Goal: Task Accomplishment & Management: Manage account settings

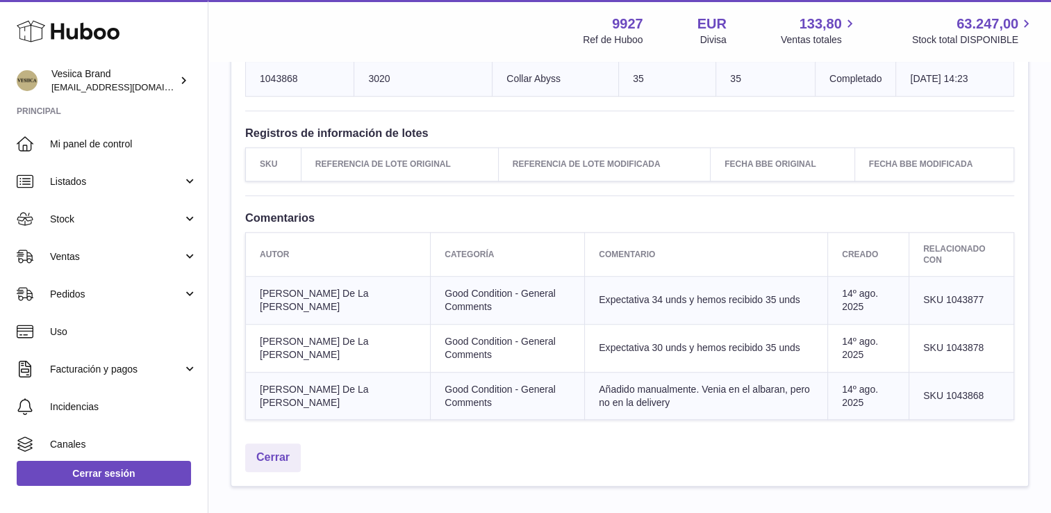
scroll to position [973, 0]
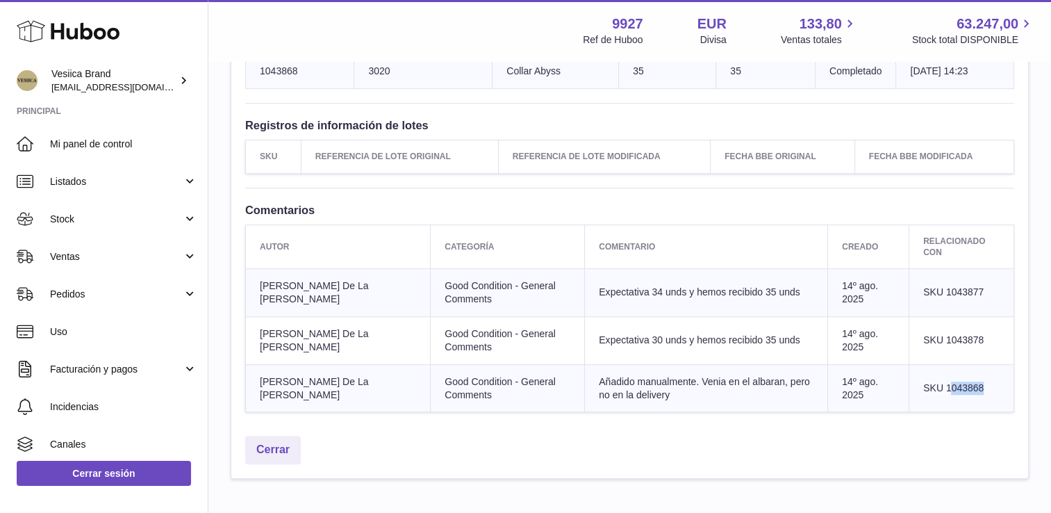
drag, startPoint x: 984, startPoint y: 355, endPoint x: 943, endPoint y: 353, distance: 41.0
click at [946, 364] on td "SKU 1043868" at bounding box center [961, 388] width 105 height 48
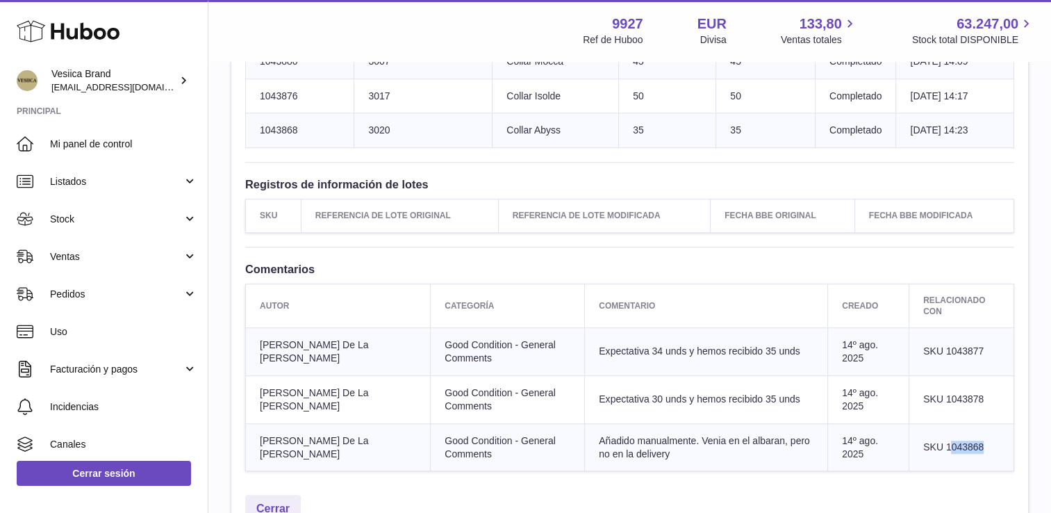
scroll to position [834, 0]
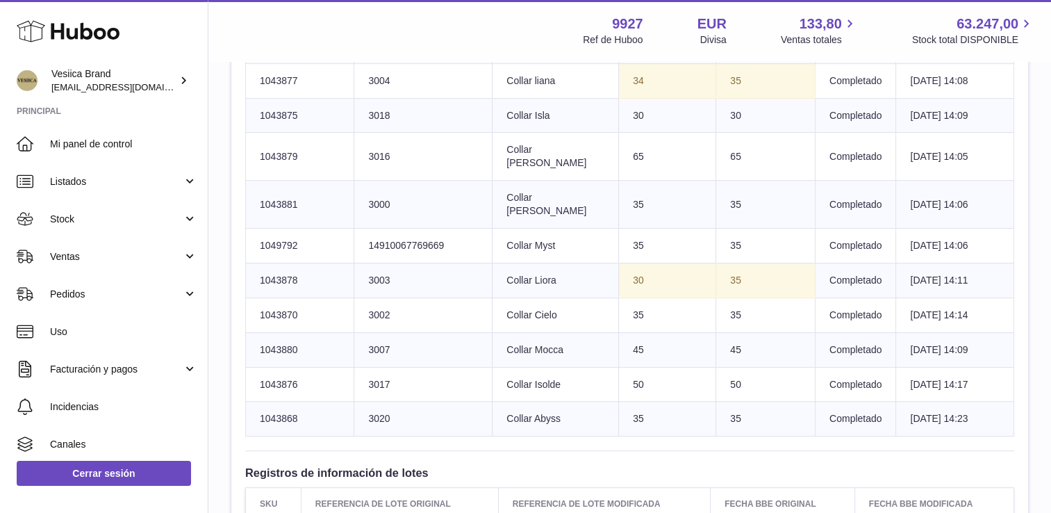
scroll to position [556, 0]
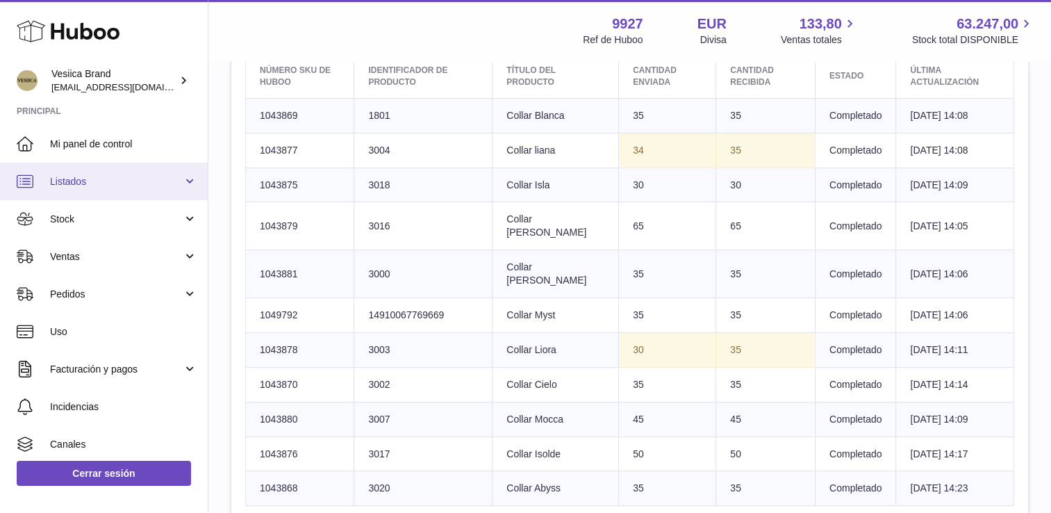
click at [109, 176] on span "Listados" at bounding box center [116, 181] width 133 height 13
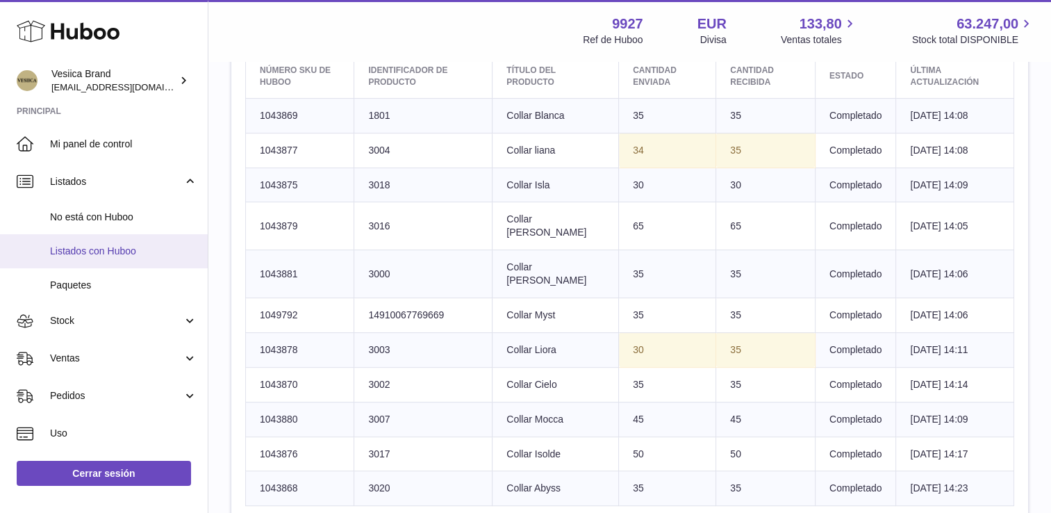
click at [108, 259] on link "Listados con Huboo" at bounding box center [104, 251] width 208 height 34
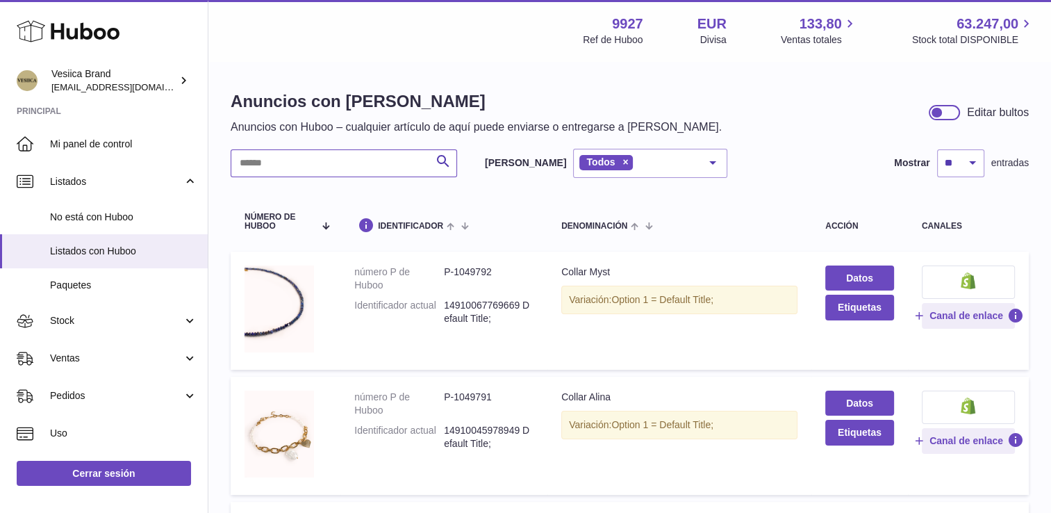
click at [298, 157] on input "text" at bounding box center [344, 163] width 227 height 28
paste input "*******"
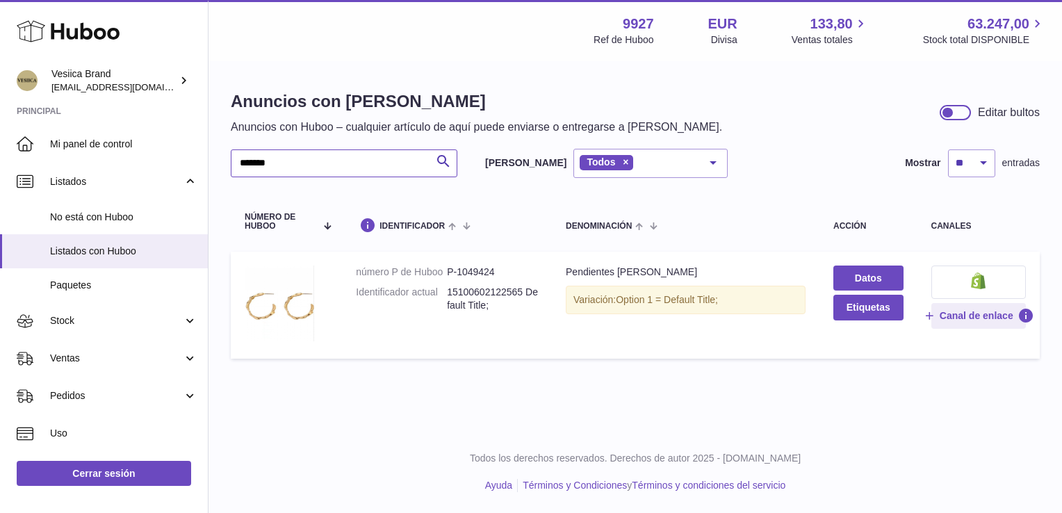
type input "*******"
click at [880, 277] on link "Datos" at bounding box center [867, 277] width 69 height 25
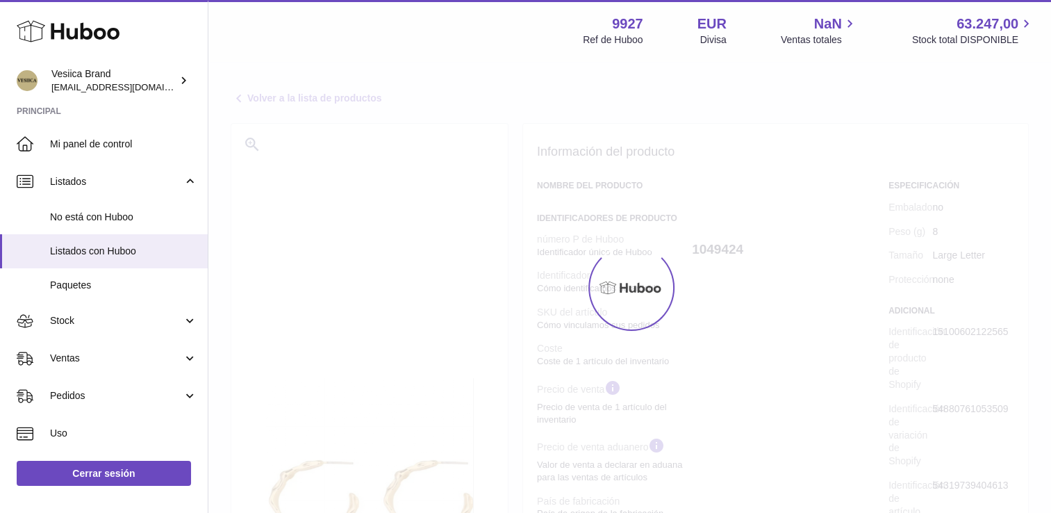
select select
select select "****"
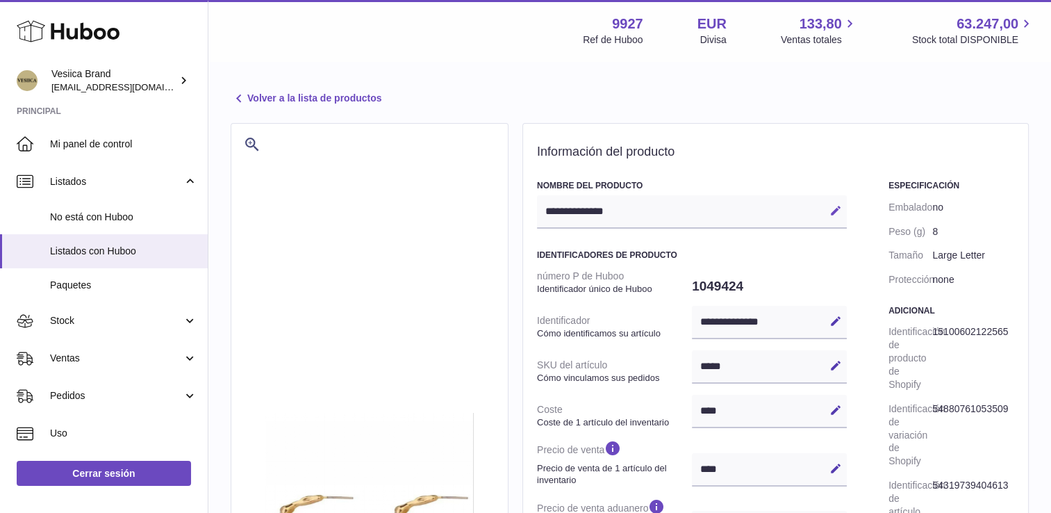
click at [843, 211] on button "Editar" at bounding box center [836, 210] width 22 height 22
type input "**********"
click at [731, 147] on h2 "Información del producto" at bounding box center [775, 152] width 477 height 15
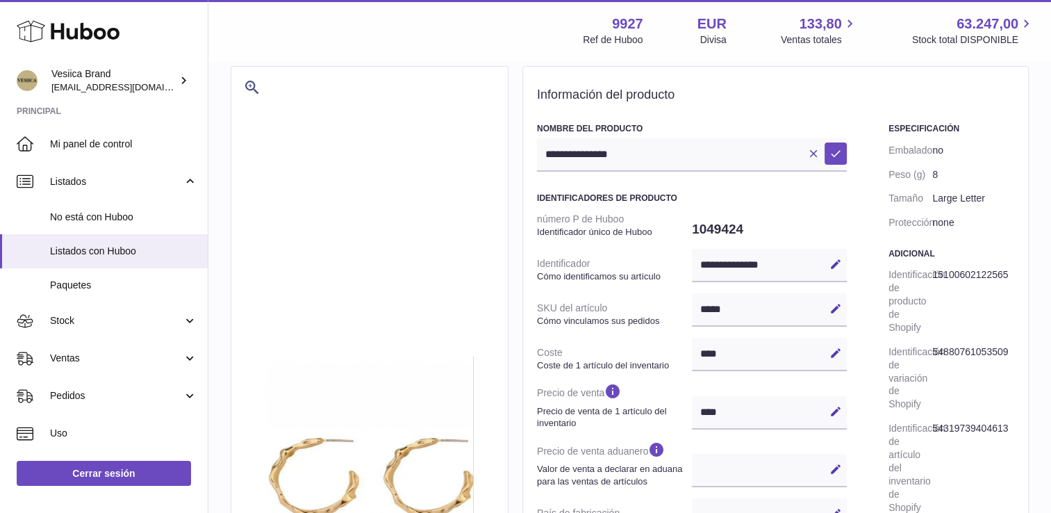
scroll to position [139, 0]
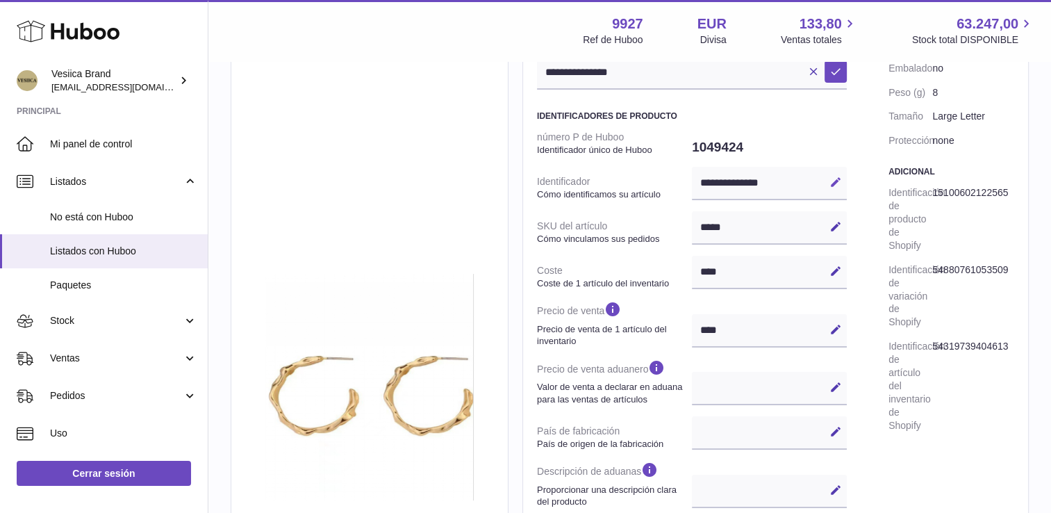
click at [837, 185] on icon at bounding box center [836, 182] width 13 height 13
click at [673, 183] on dl "**********" at bounding box center [692, 393] width 310 height 536
click at [792, 182] on input "**********" at bounding box center [769, 183] width 155 height 33
drag, startPoint x: 792, startPoint y: 182, endPoint x: 706, endPoint y: 180, distance: 86.2
click at [706, 180] on input "**********" at bounding box center [769, 183] width 155 height 33
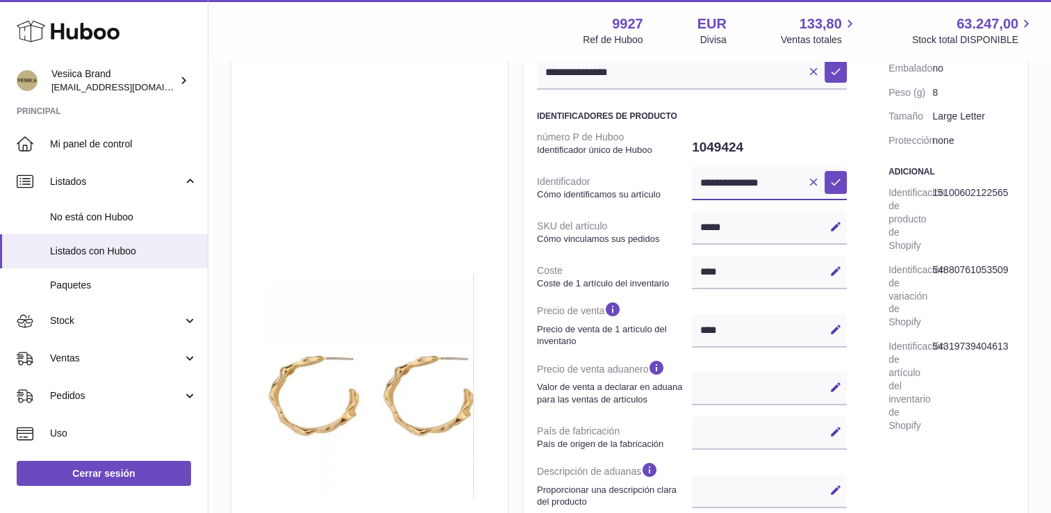
paste input "text"
type input "****"
click at [831, 183] on icon at bounding box center [836, 182] width 13 height 13
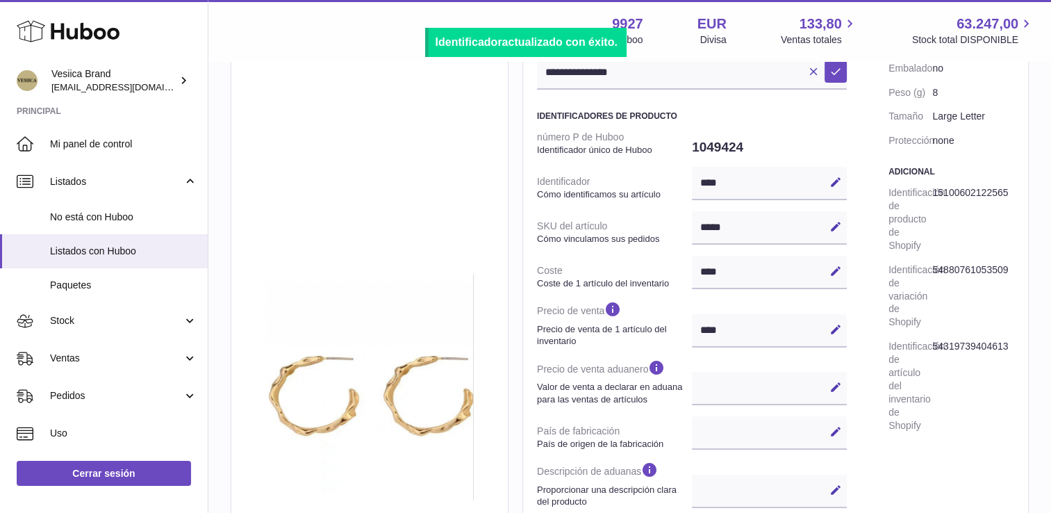
click at [832, 227] on icon at bounding box center [836, 226] width 13 height 13
drag, startPoint x: 685, startPoint y: 221, endPoint x: 653, endPoint y: 222, distance: 32.0
click at [653, 222] on dl "número P de Huboo Identificador único de Huboo 1049424 Identificador Cómo ident…" at bounding box center [692, 393] width 310 height 536
paste input "text"
type input "****"
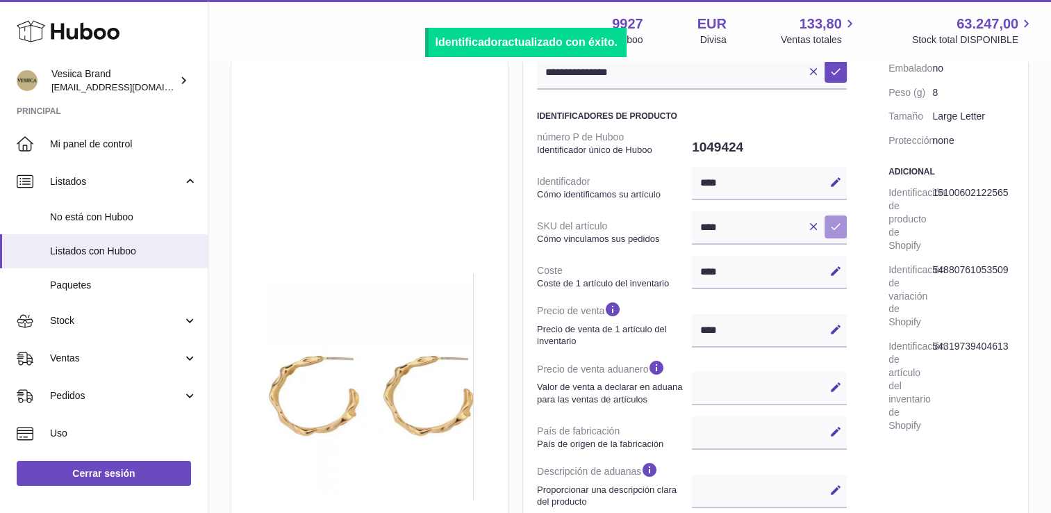
click at [842, 229] on button "Guardar" at bounding box center [836, 226] width 22 height 22
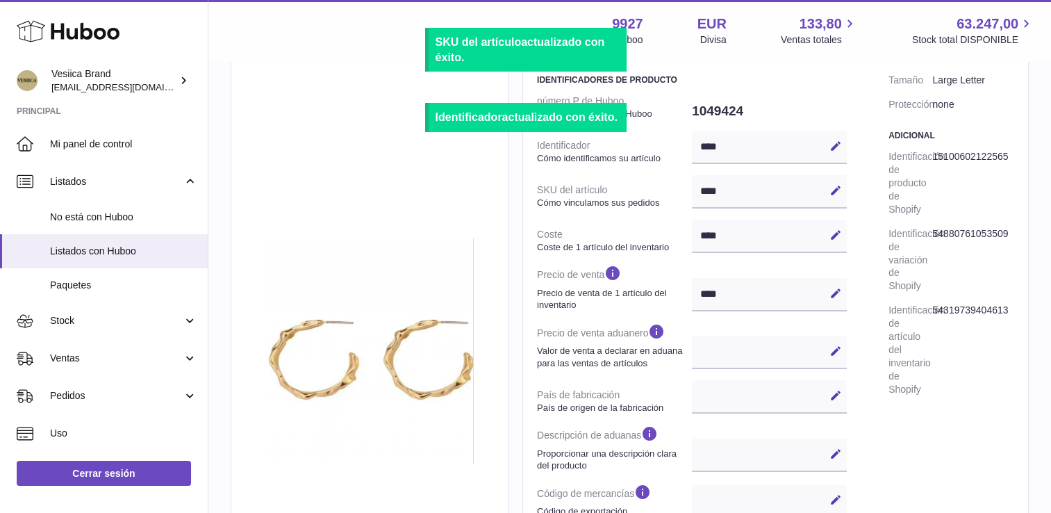
scroll to position [208, 0]
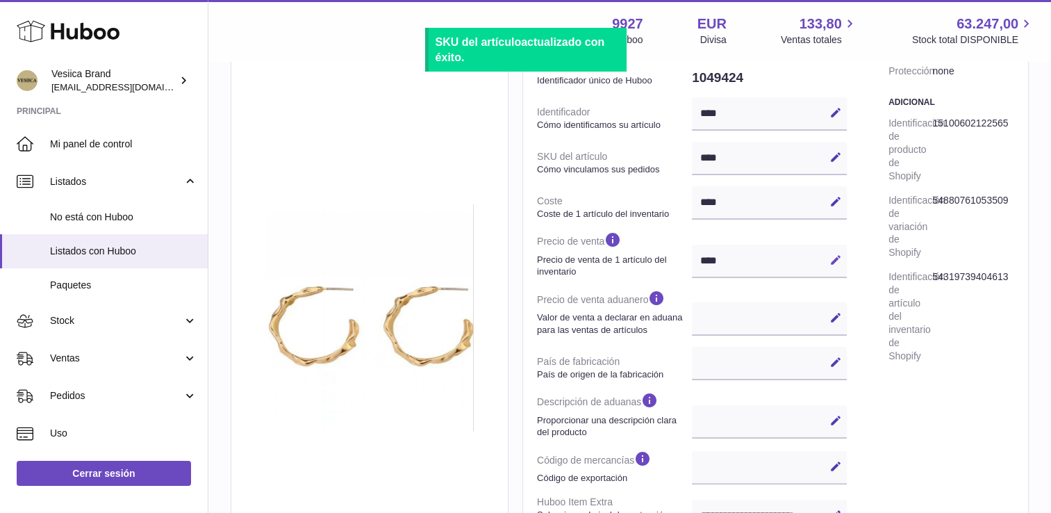
drag, startPoint x: 834, startPoint y: 263, endPoint x: 776, endPoint y: 261, distance: 57.7
click at [832, 263] on icon at bounding box center [836, 260] width 13 height 13
drag, startPoint x: 725, startPoint y: 254, endPoint x: 667, endPoint y: 252, distance: 57.7
click at [664, 252] on dl "número P de Huboo Identificador único de Huboo 1049424 Identificador Cómo ident…" at bounding box center [692, 324] width 310 height 536
type input "**"
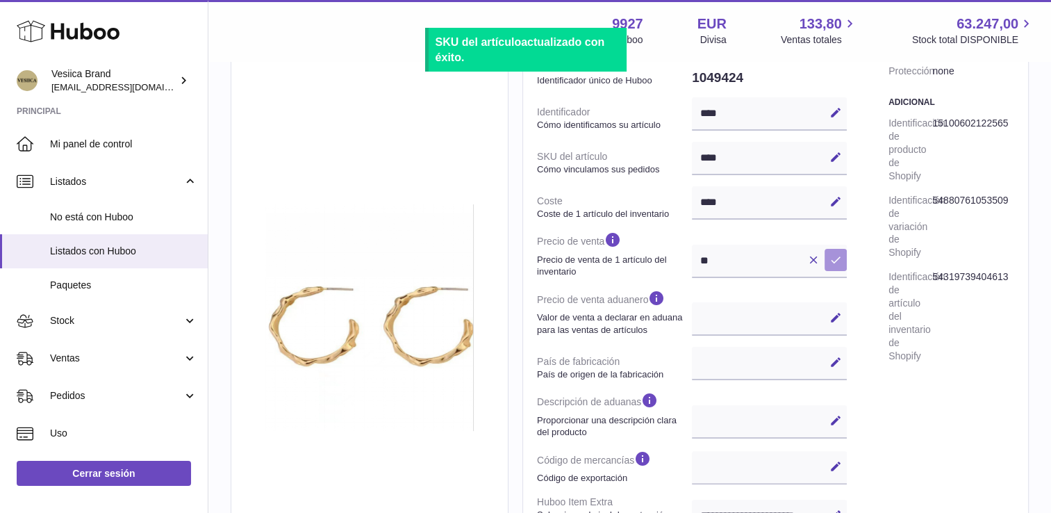
click at [832, 255] on icon at bounding box center [836, 260] width 13 height 13
click at [837, 329] on div "Editar Cancelar Guardar" at bounding box center [769, 318] width 155 height 33
click at [773, 319] on div "Editar Cancelar Guardar" at bounding box center [769, 318] width 155 height 33
click at [840, 318] on icon at bounding box center [836, 317] width 13 height 13
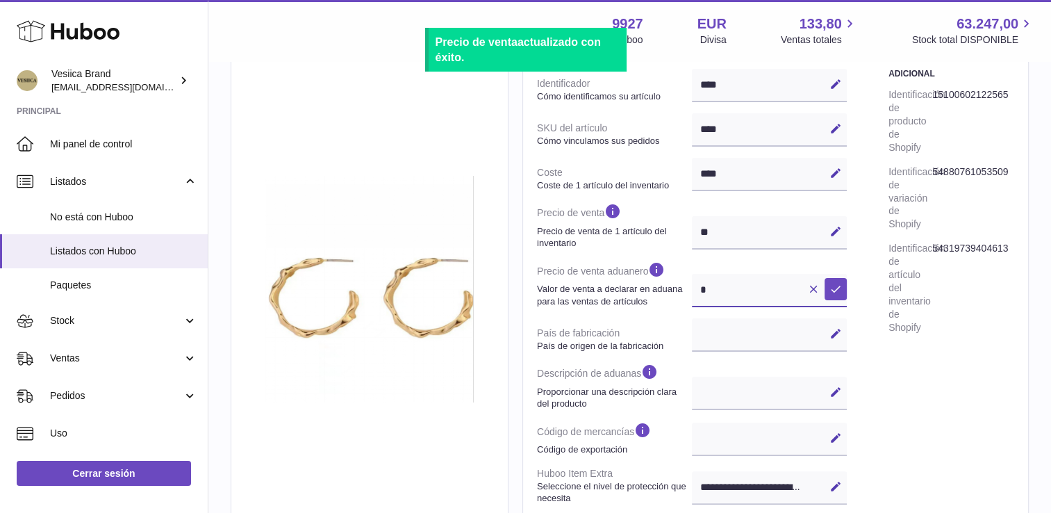
type input "**"
select select
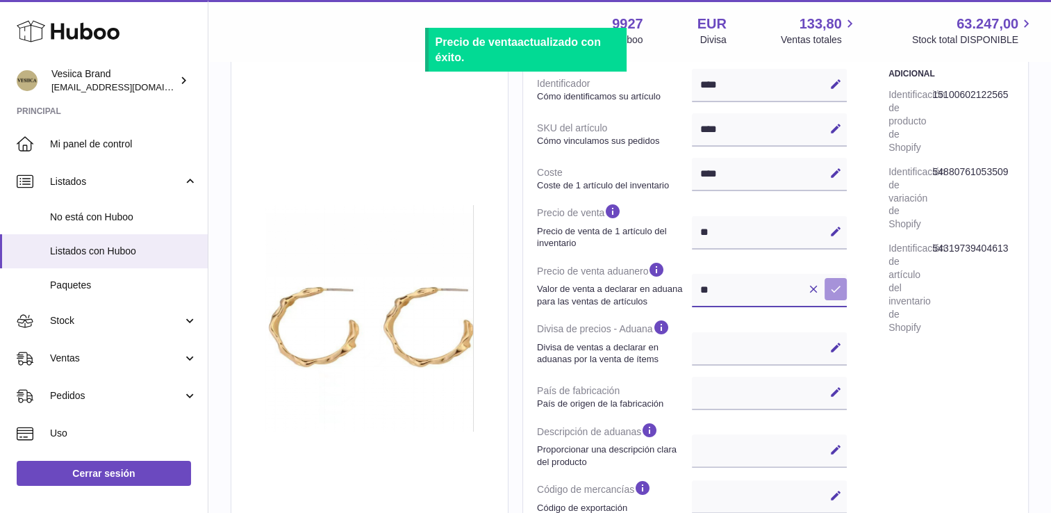
type input "**"
click at [830, 288] on icon at bounding box center [836, 289] width 13 height 13
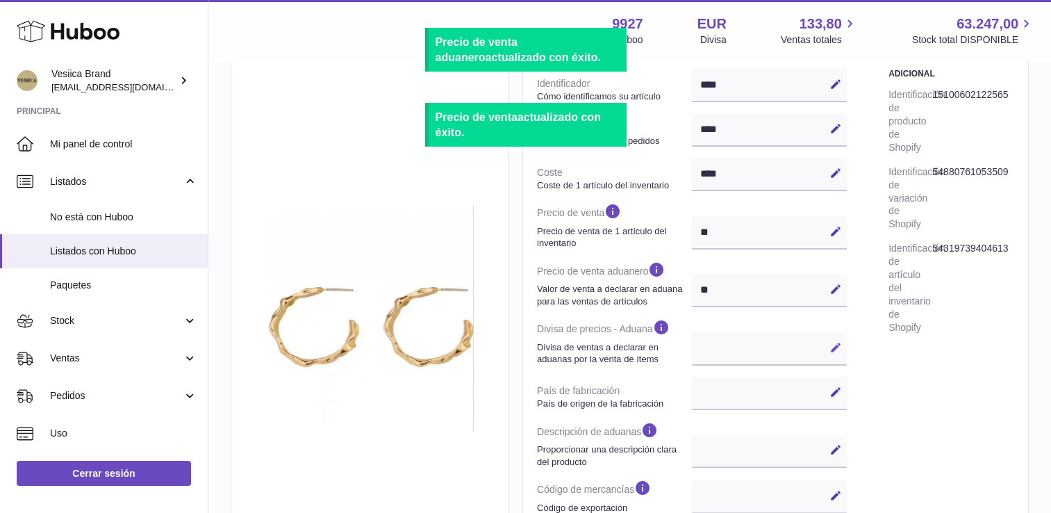
click at [831, 347] on icon at bounding box center [836, 347] width 13 height 13
click at [757, 345] on select "*** ***" at bounding box center [769, 348] width 155 height 33
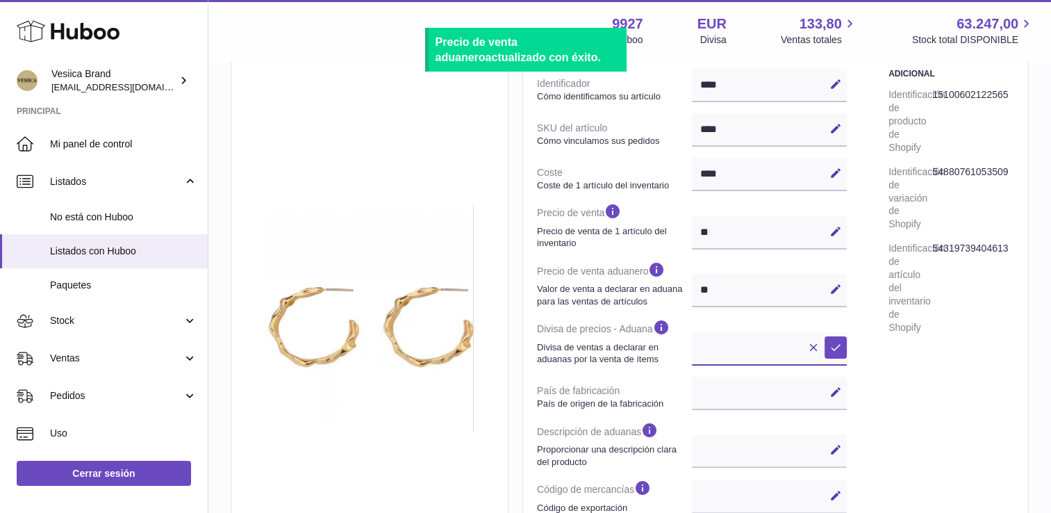
select select "***"
click at [692, 332] on select "*** ***" at bounding box center [769, 348] width 155 height 33
click at [839, 347] on icon at bounding box center [836, 347] width 13 height 13
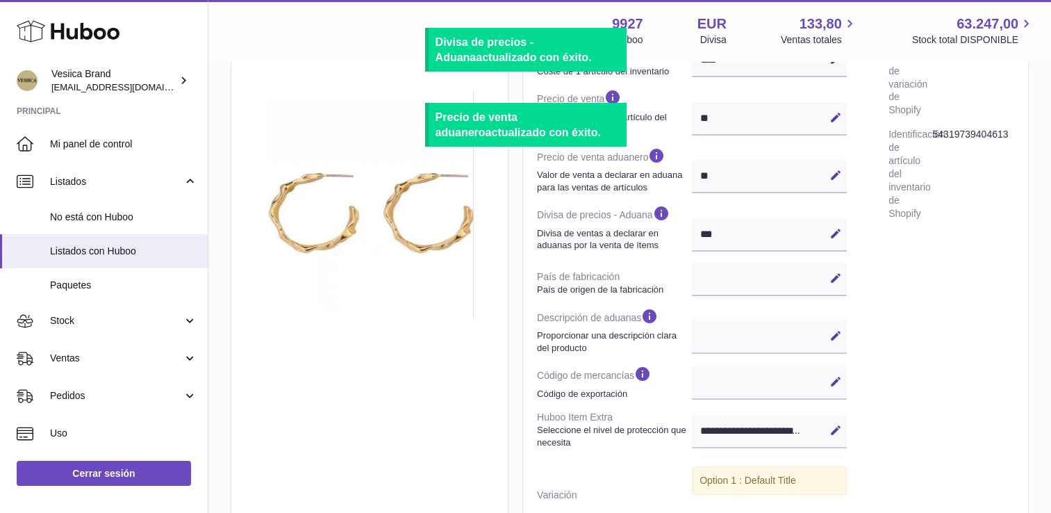
scroll to position [376, 0]
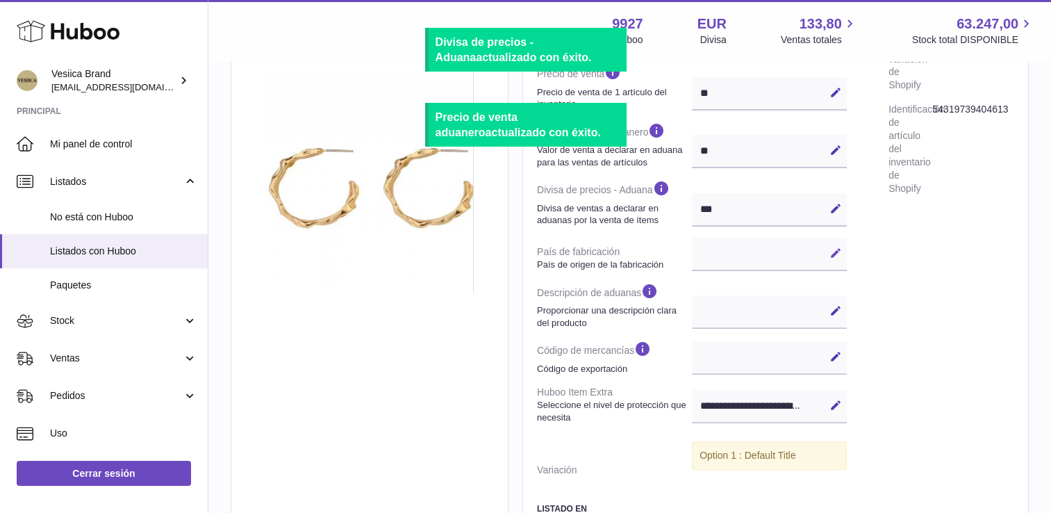
click at [837, 256] on icon at bounding box center [836, 253] width 13 height 13
click at [748, 254] on select "**********" at bounding box center [769, 254] width 155 height 33
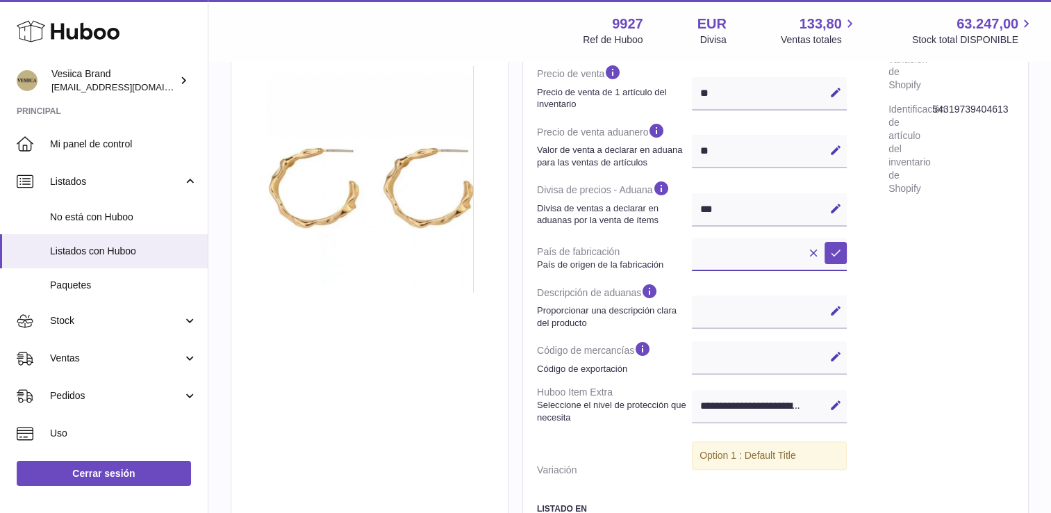
select select "***"
click at [692, 238] on select "**********" at bounding box center [769, 254] width 155 height 33
click at [825, 246] on button "Guardar" at bounding box center [836, 253] width 22 height 22
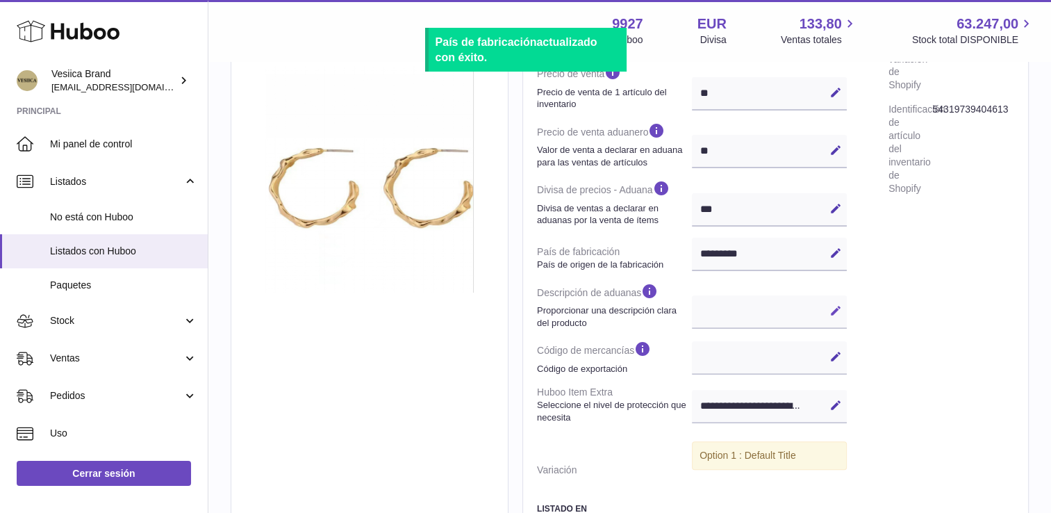
click at [840, 313] on icon at bounding box center [836, 310] width 13 height 13
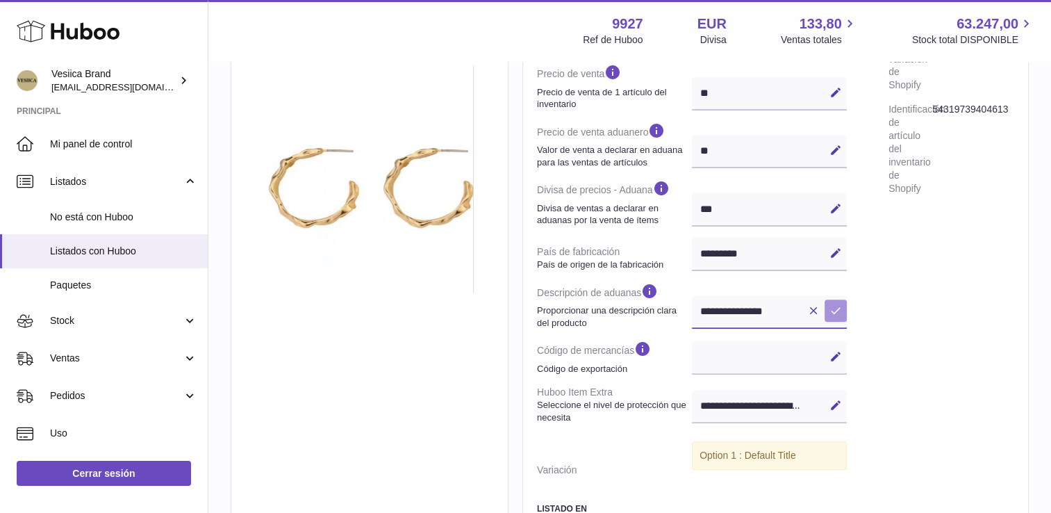
type input "**********"
click at [840, 306] on icon at bounding box center [836, 310] width 13 height 13
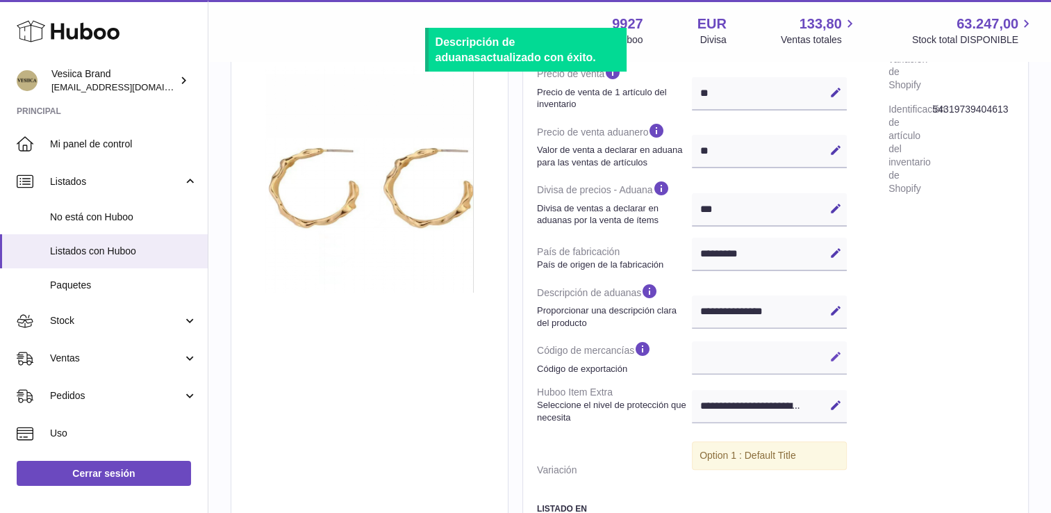
click at [837, 361] on icon at bounding box center [836, 356] width 13 height 13
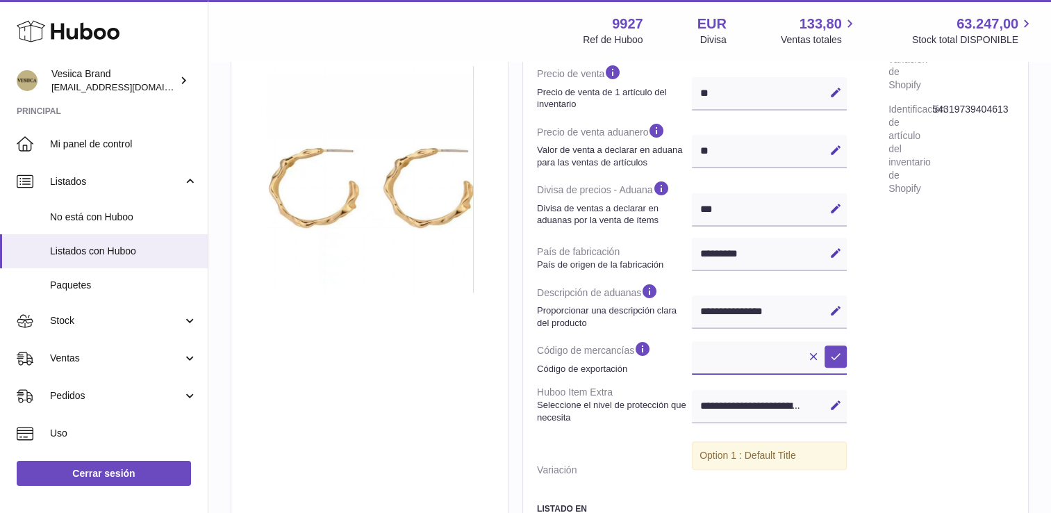
paste input "********"
type input "********"
click at [835, 348] on button "Guardar" at bounding box center [836, 356] width 22 height 22
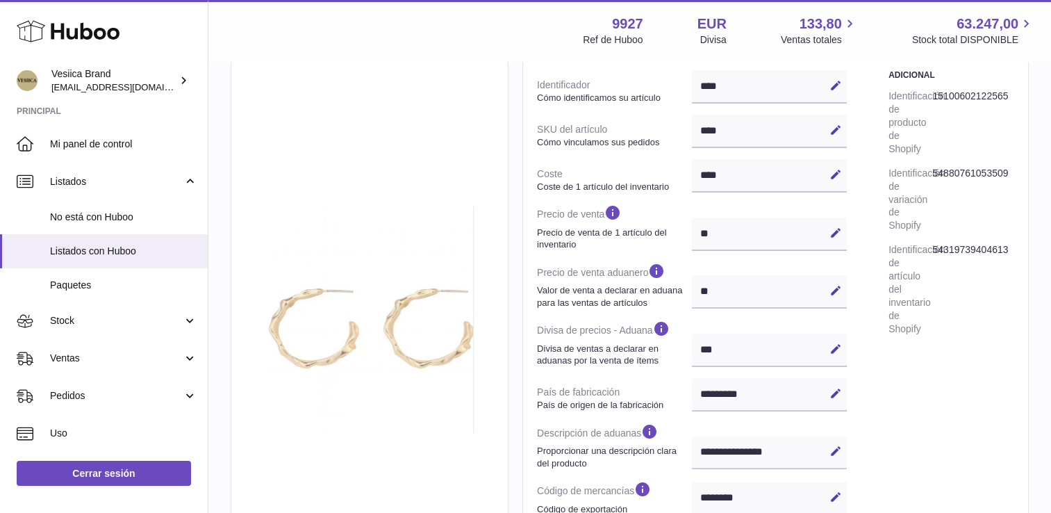
scroll to position [0, 0]
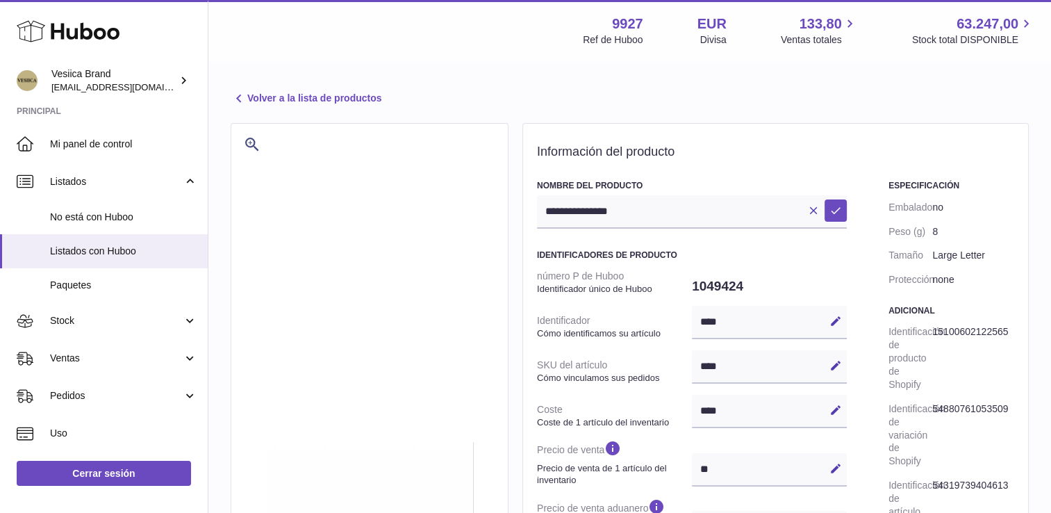
click at [295, 94] on link "Volver a la lista de productos" at bounding box center [306, 98] width 151 height 17
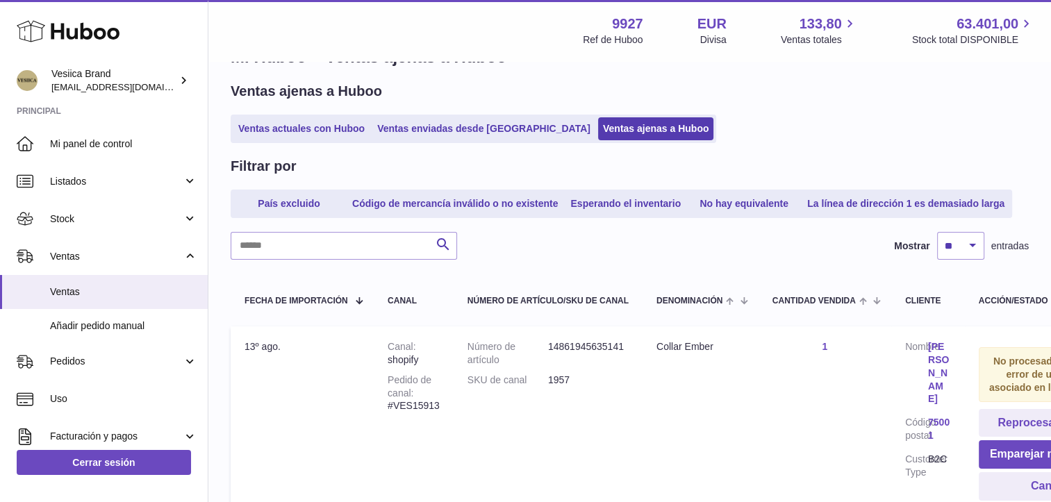
scroll to position [69, 0]
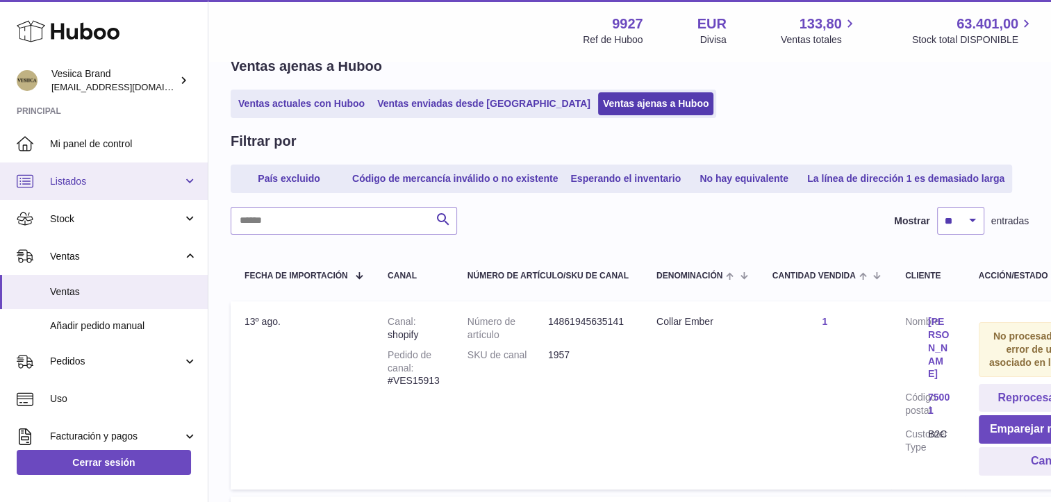
click at [81, 183] on span "Listados" at bounding box center [116, 181] width 133 height 13
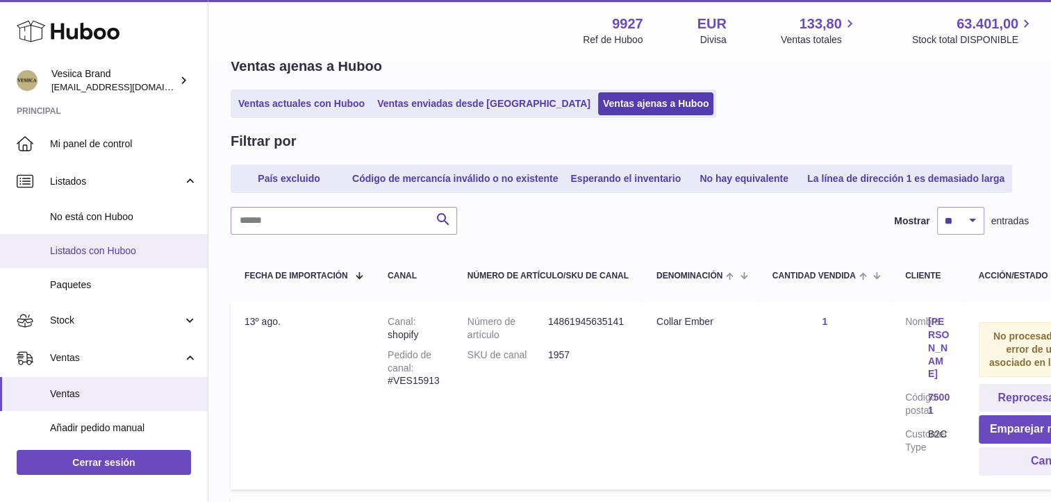
click at [110, 254] on span "Listados con Huboo" at bounding box center [123, 251] width 147 height 13
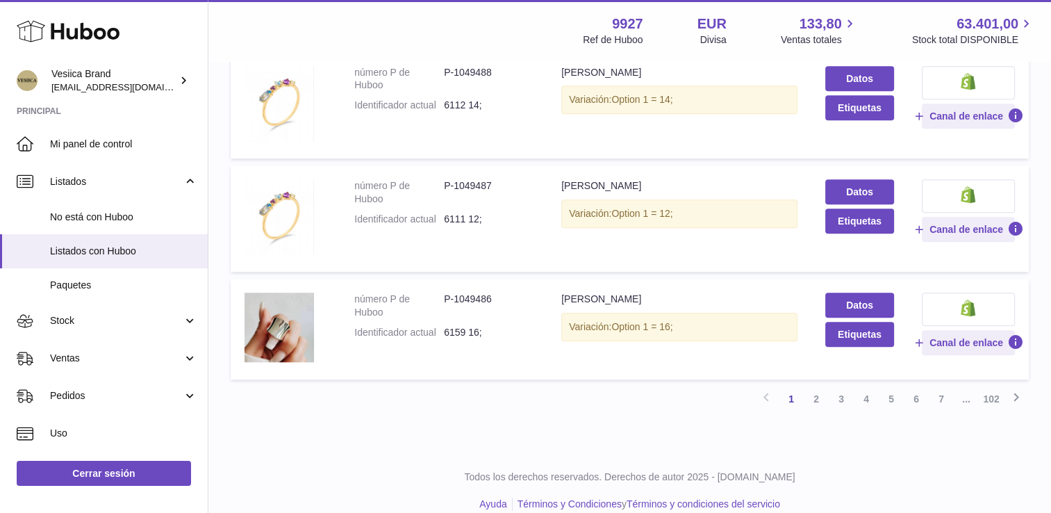
scroll to position [1070, 0]
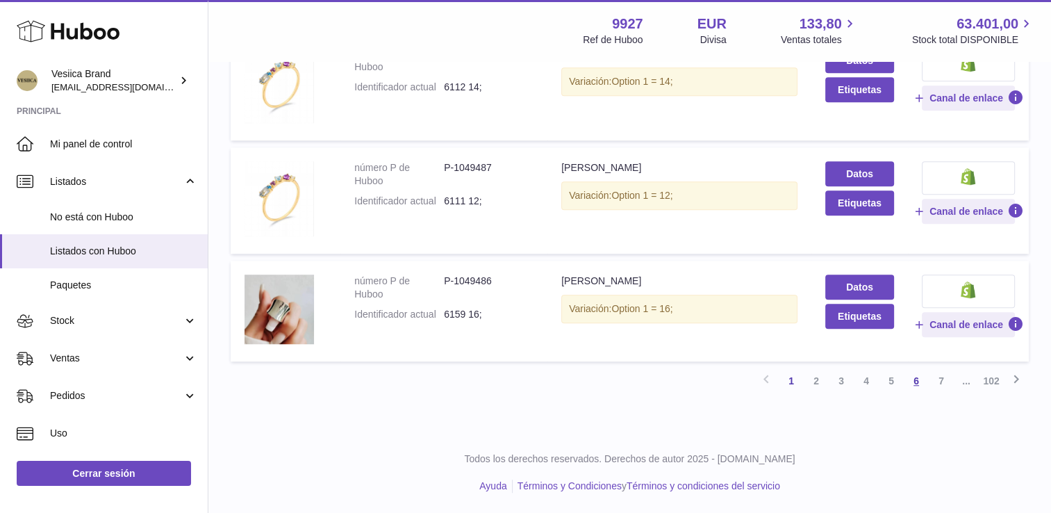
click at [919, 382] on link "6" at bounding box center [916, 380] width 25 height 25
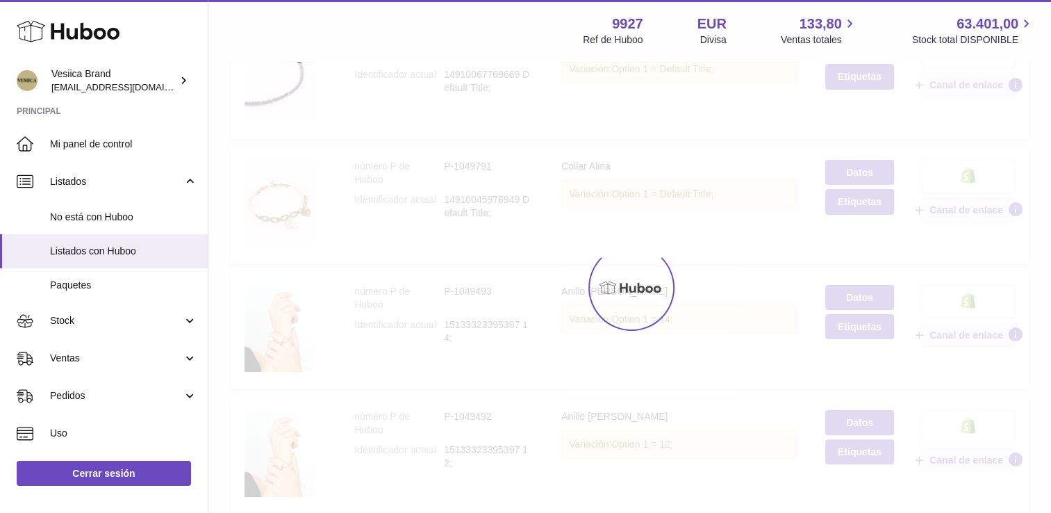
scroll to position [63, 0]
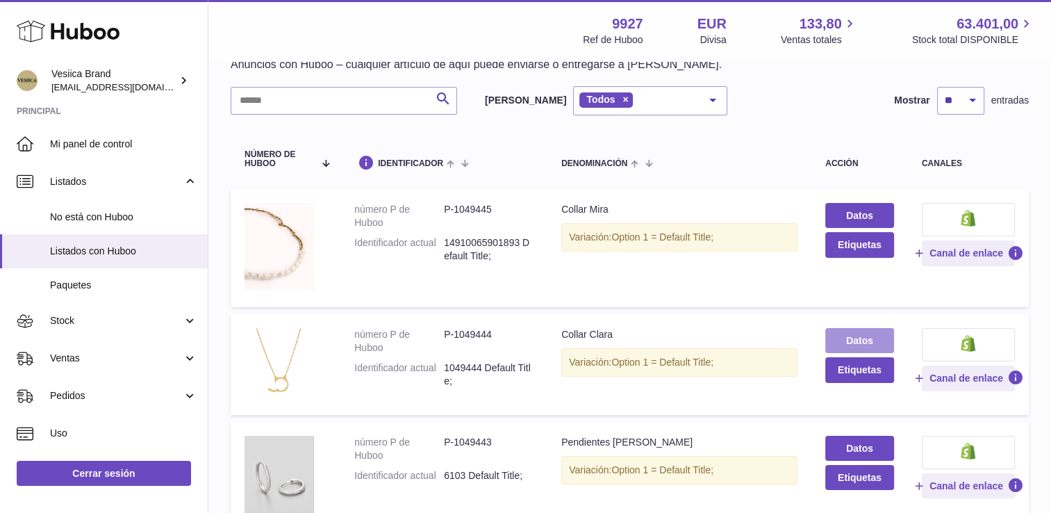
click at [864, 338] on link "Datos" at bounding box center [859, 340] width 69 height 25
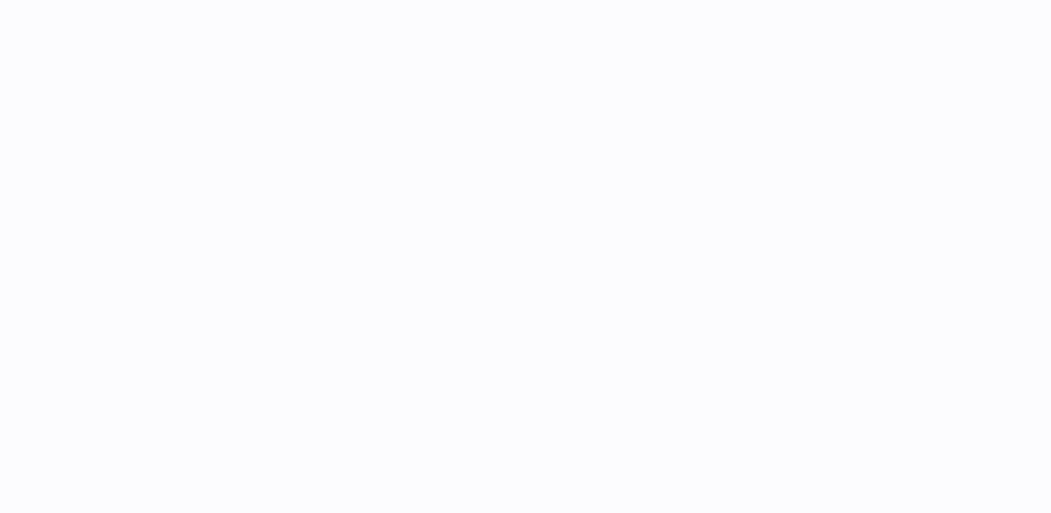
select select "***"
select select "****"
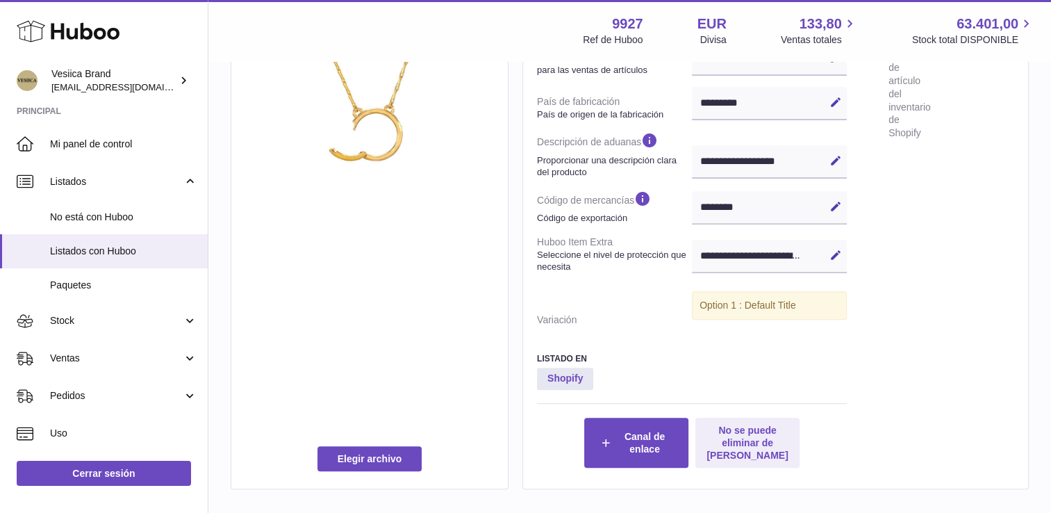
scroll to position [486, 0]
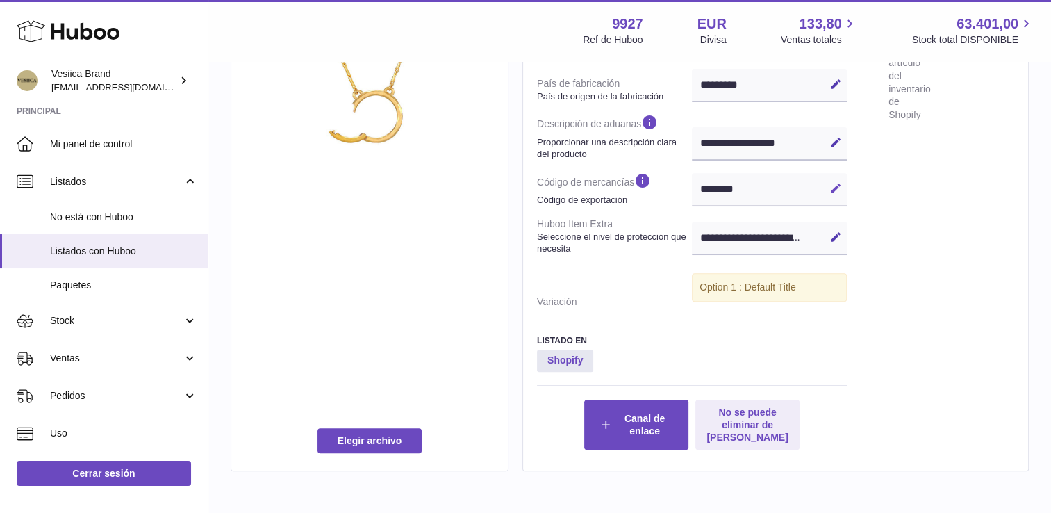
click at [837, 188] on icon at bounding box center [836, 188] width 13 height 13
drag, startPoint x: 701, startPoint y: 187, endPoint x: 678, endPoint y: 186, distance: 22.9
click at [678, 186] on dl "número P de Huboo Identificador único de Huboo 1049444 Identificador Cómo ident…" at bounding box center [692, 46] width 310 height 536
click at [836, 192] on icon at bounding box center [836, 188] width 13 height 13
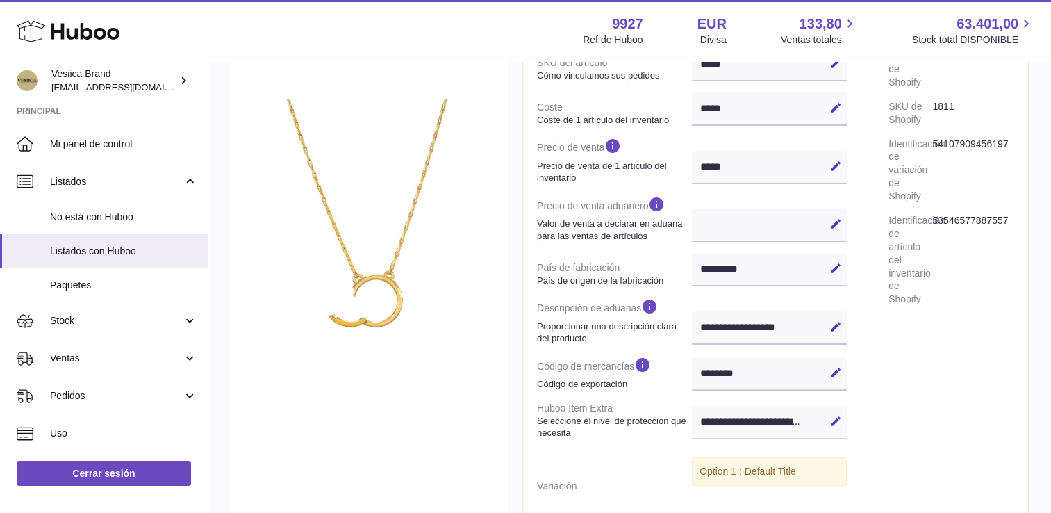
scroll to position [278, 0]
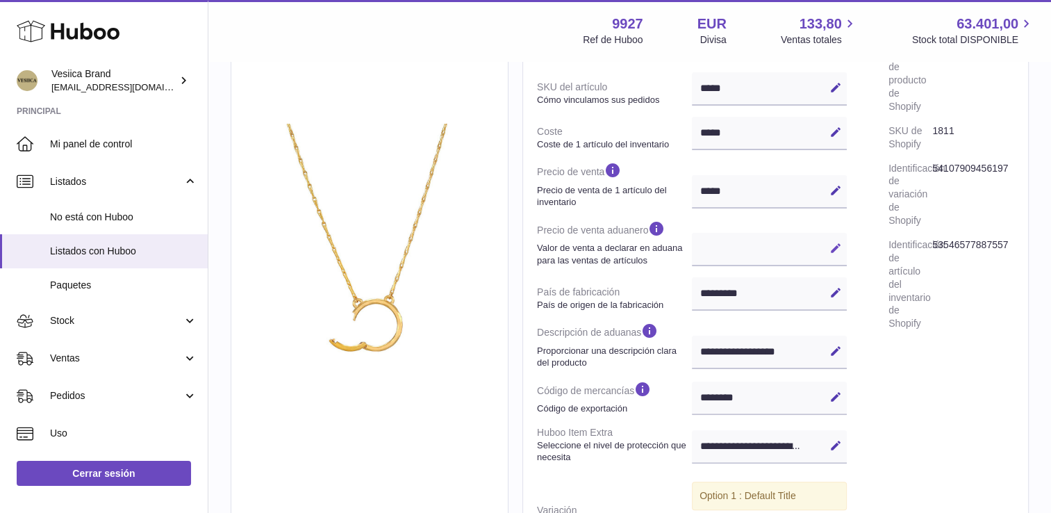
click at [846, 237] on button "Editar" at bounding box center [836, 248] width 22 height 22
type input "*"
select select
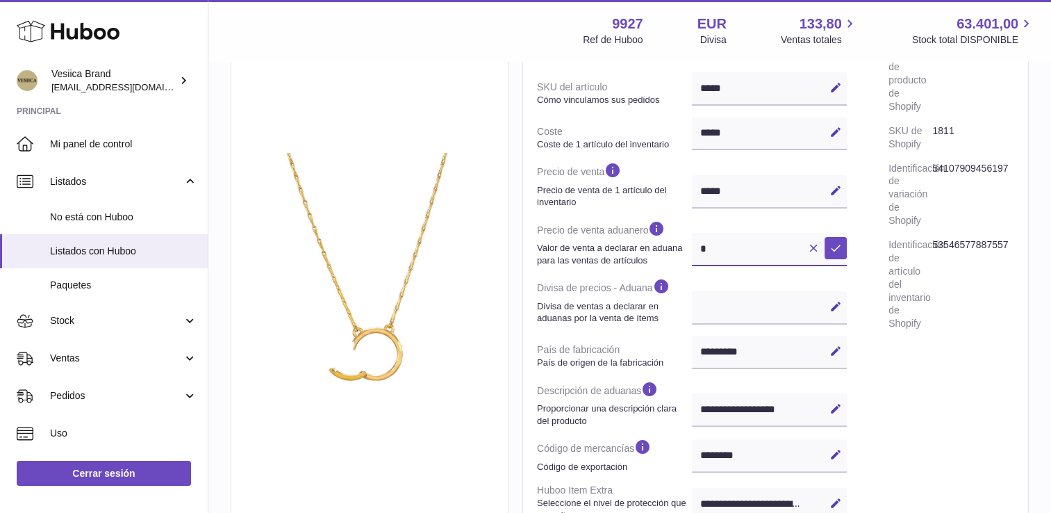
scroll to position [306, 0]
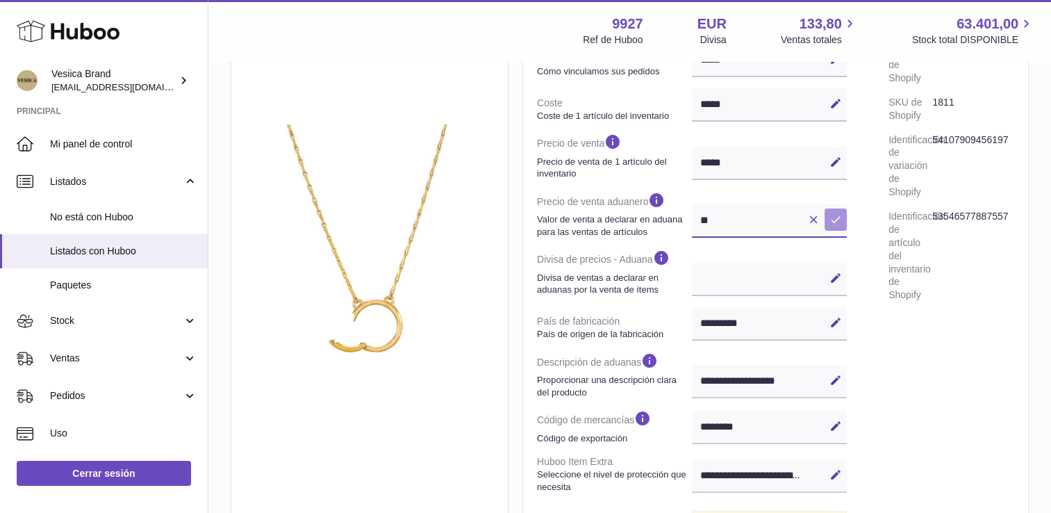
type input "**"
click at [839, 221] on icon at bounding box center [836, 219] width 13 height 13
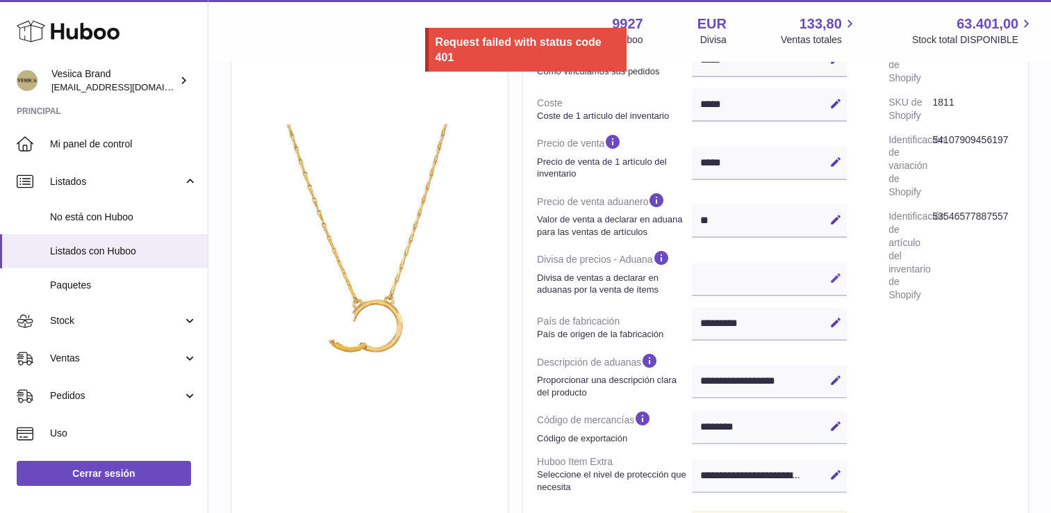
click at [837, 282] on icon at bounding box center [836, 278] width 13 height 13
click at [781, 272] on select "*** ***" at bounding box center [769, 279] width 155 height 33
click at [692, 263] on select "*** ***" at bounding box center [769, 279] width 155 height 33
click at [748, 278] on select "*** ***" at bounding box center [769, 279] width 155 height 33
select select "***"
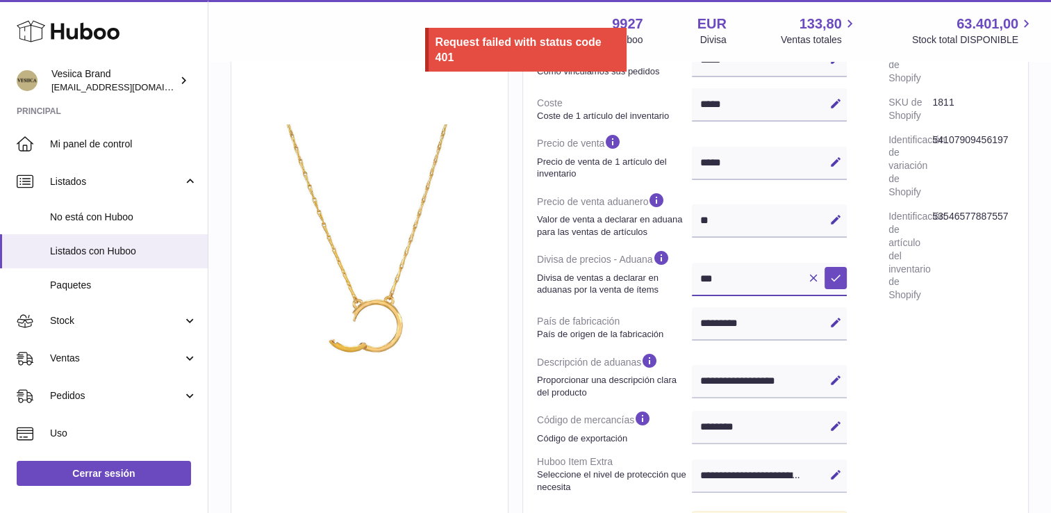
click at [692, 263] on select "*** ***" at bounding box center [769, 279] width 155 height 33
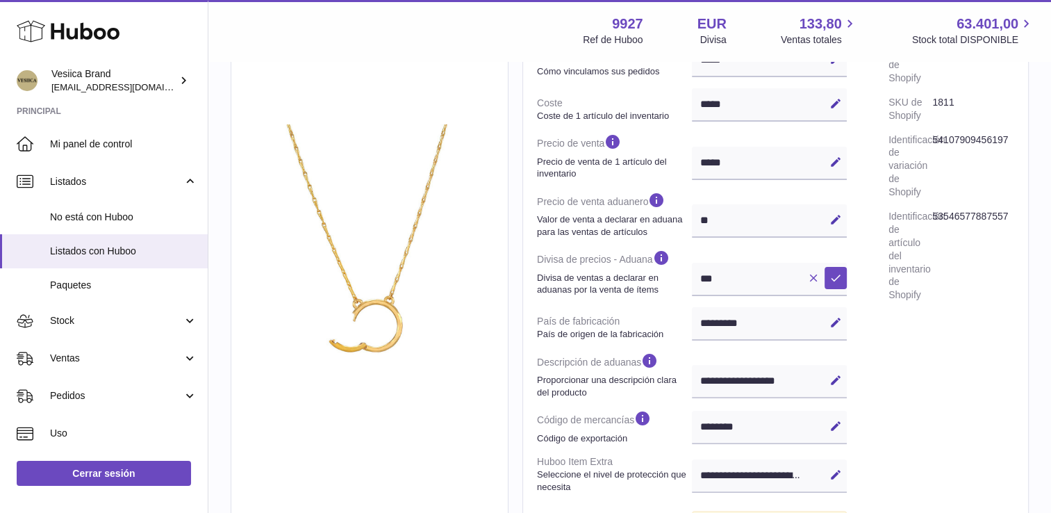
click at [821, 271] on button "Cancelar" at bounding box center [813, 278] width 22 height 22
select select
click at [827, 220] on button "Editar" at bounding box center [836, 219] width 22 height 22
type input "*****"
click at [839, 279] on icon at bounding box center [836, 278] width 13 height 13
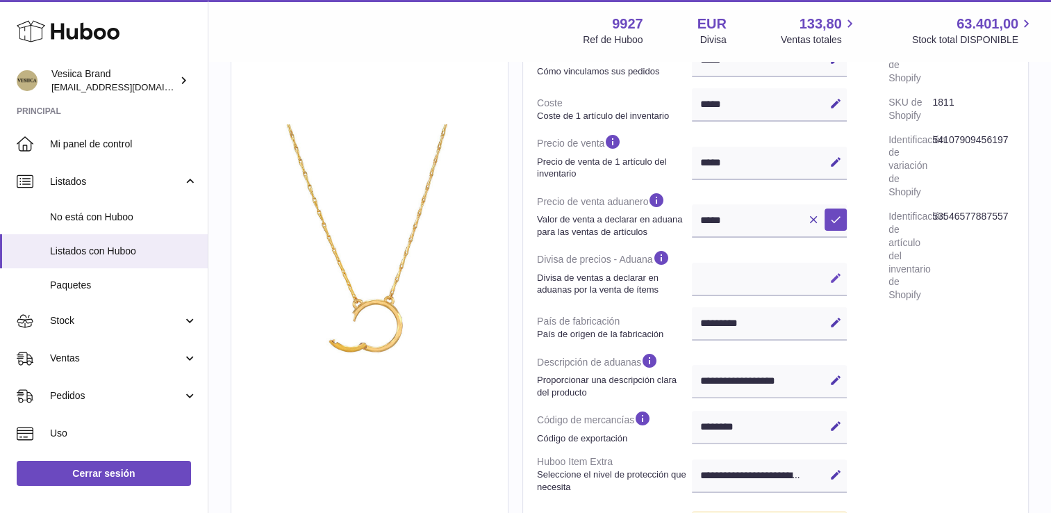
select select
click at [832, 230] on button "Guardar" at bounding box center [836, 219] width 22 height 22
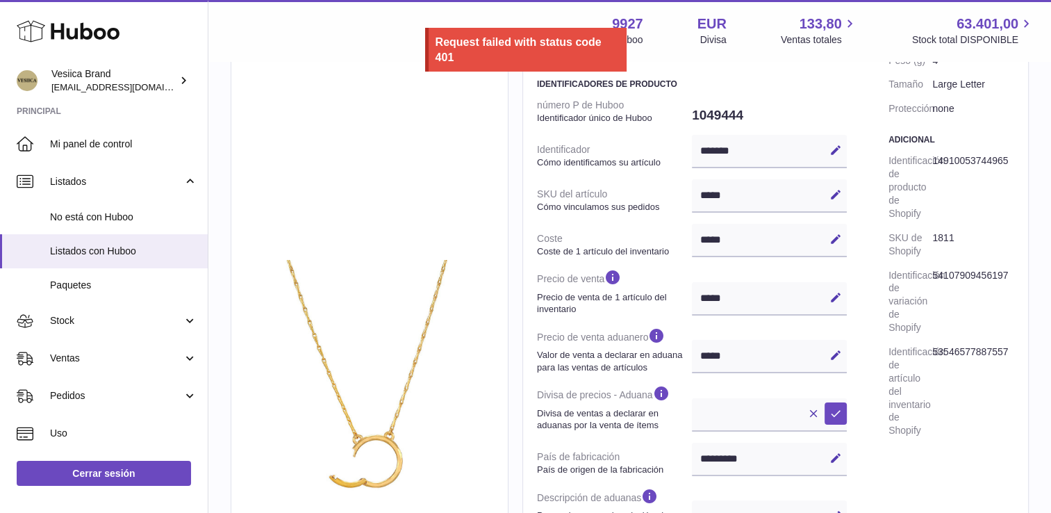
scroll to position [0, 0]
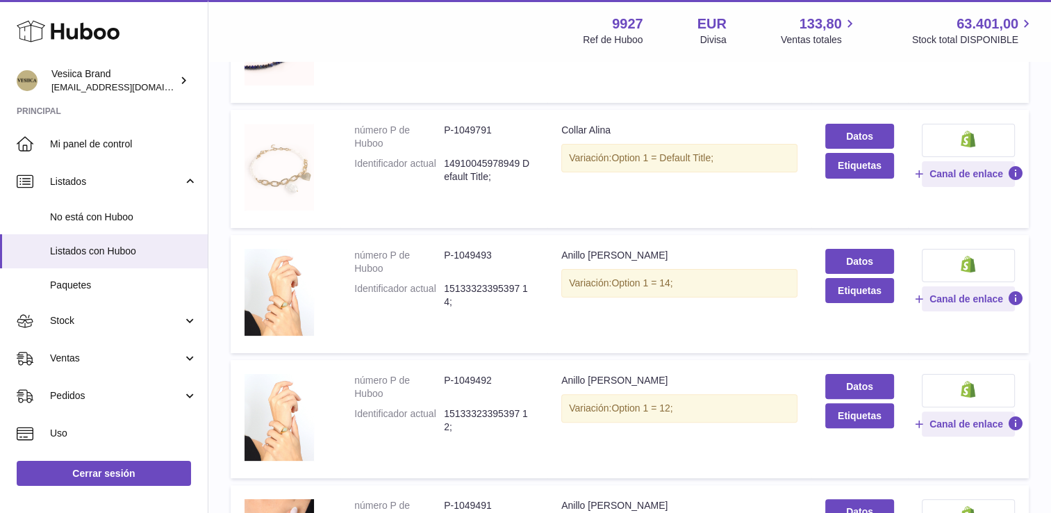
scroll to position [278, 0]
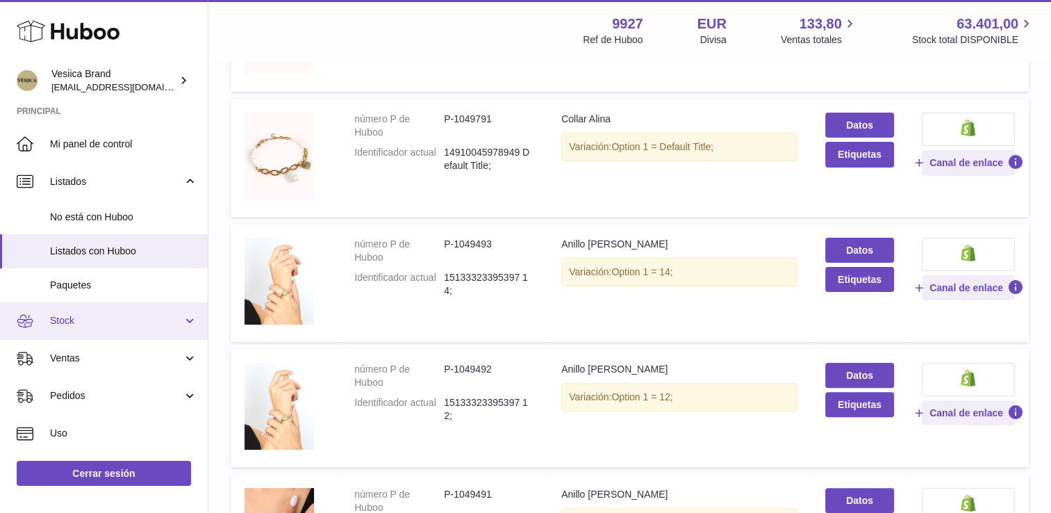
click at [121, 324] on span "Stock" at bounding box center [116, 320] width 133 height 13
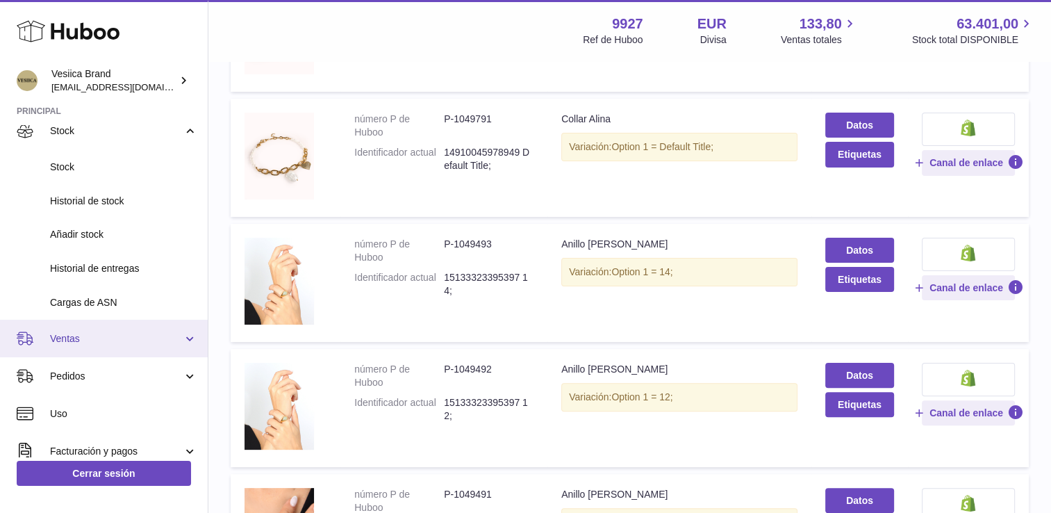
scroll to position [208, 0]
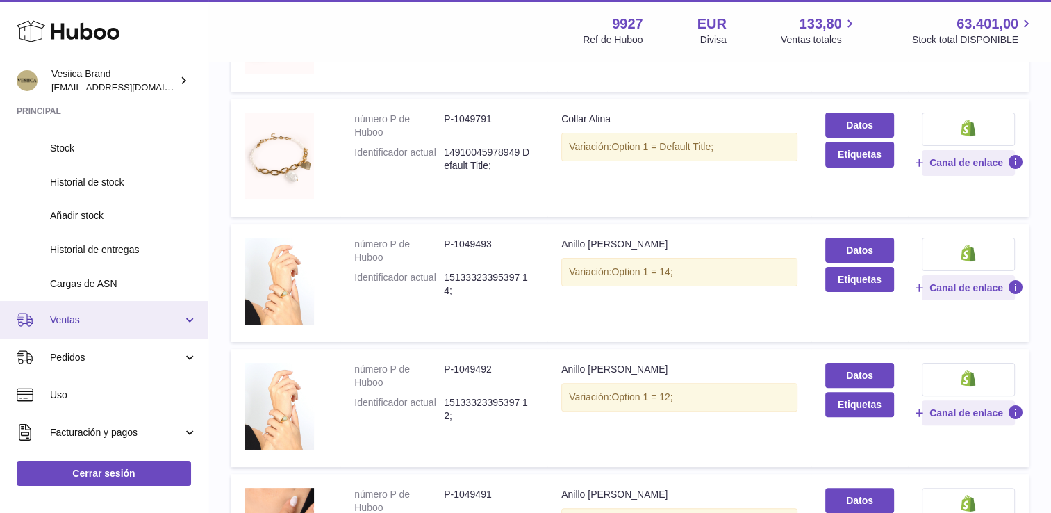
click at [103, 322] on span "Ventas" at bounding box center [116, 319] width 133 height 13
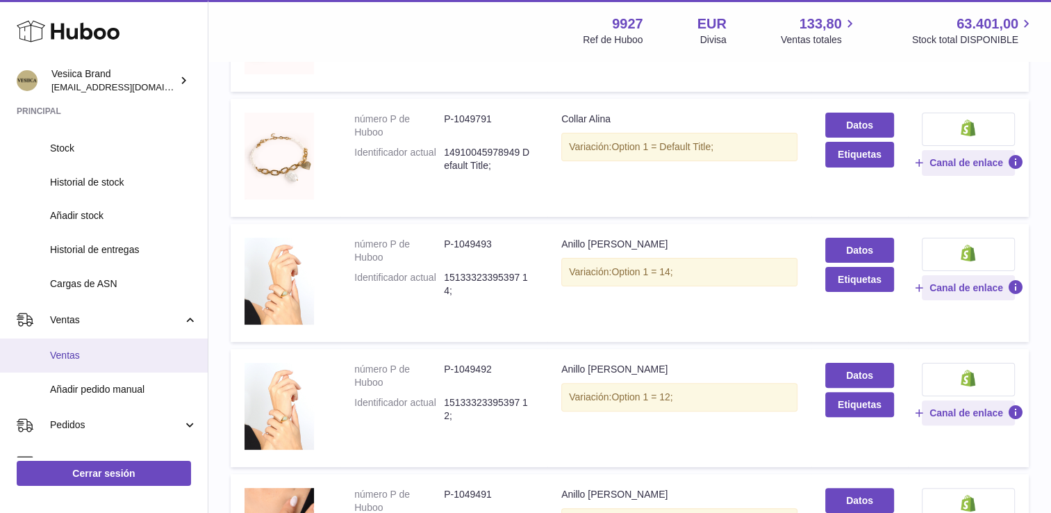
click at [96, 359] on span "Ventas" at bounding box center [123, 355] width 147 height 13
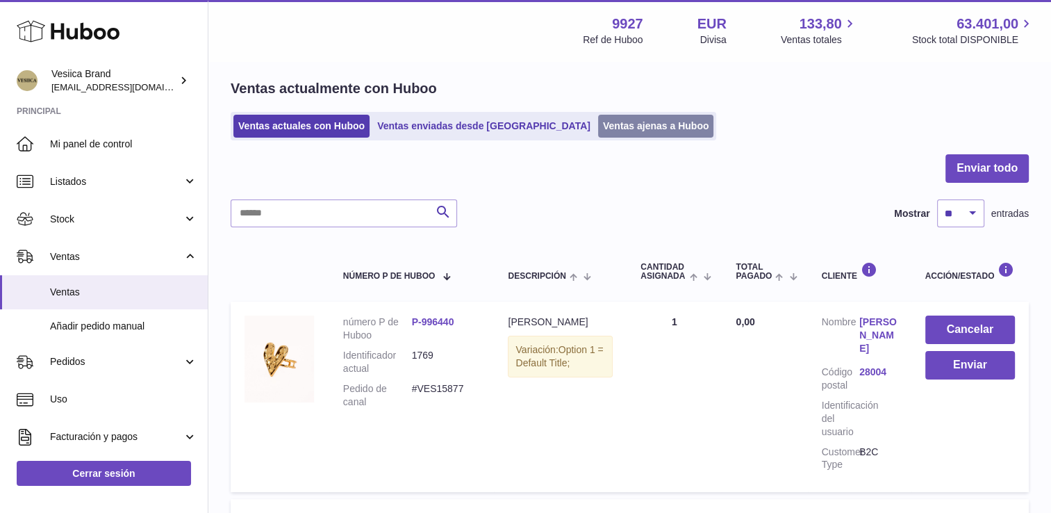
scroll to position [69, 0]
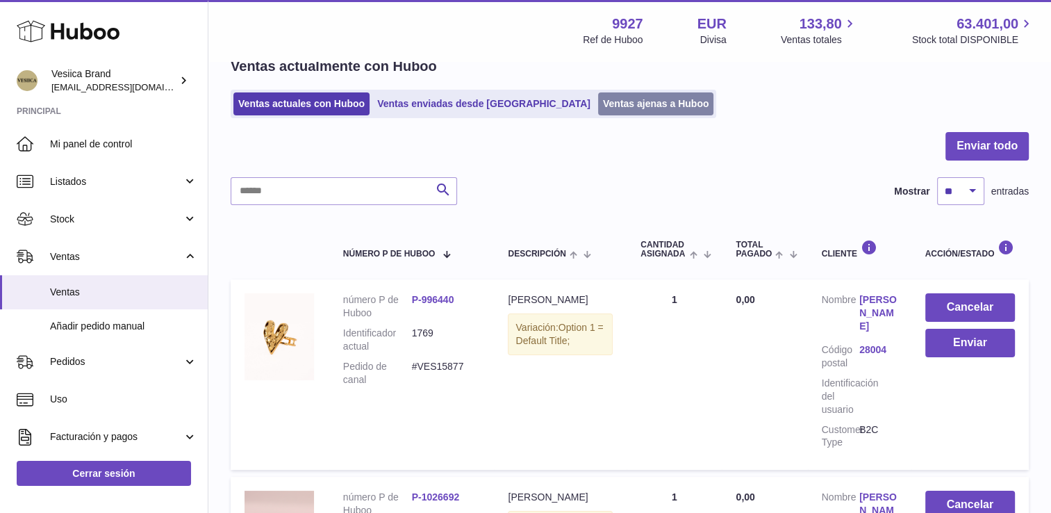
click at [598, 98] on link "Ventas ajenas a Huboo" at bounding box center [656, 103] width 116 height 23
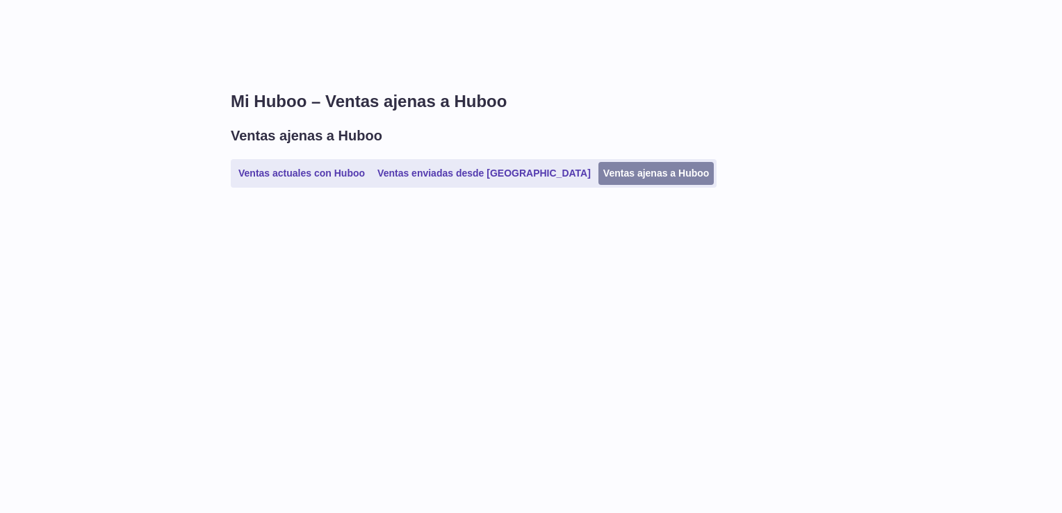
click at [623, 180] on link "Ventas ajenas a Huboo" at bounding box center [656, 173] width 116 height 23
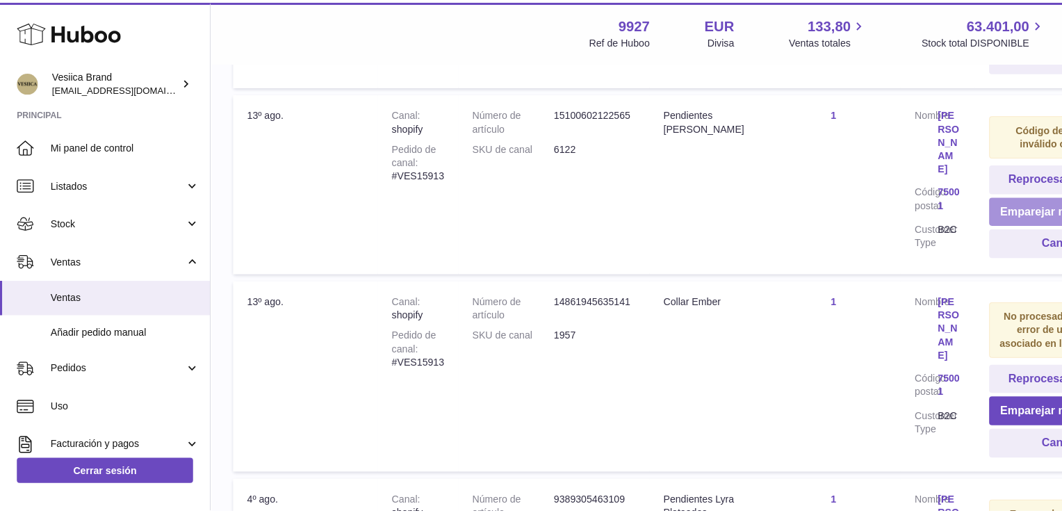
scroll to position [600, 0]
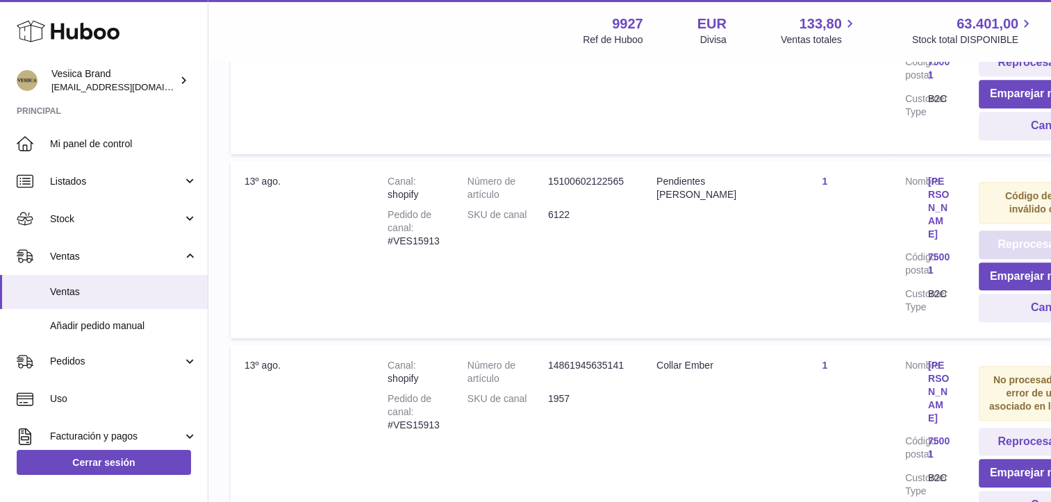
click at [1010, 240] on button "Reprocesar el pedido" at bounding box center [1054, 245] width 151 height 28
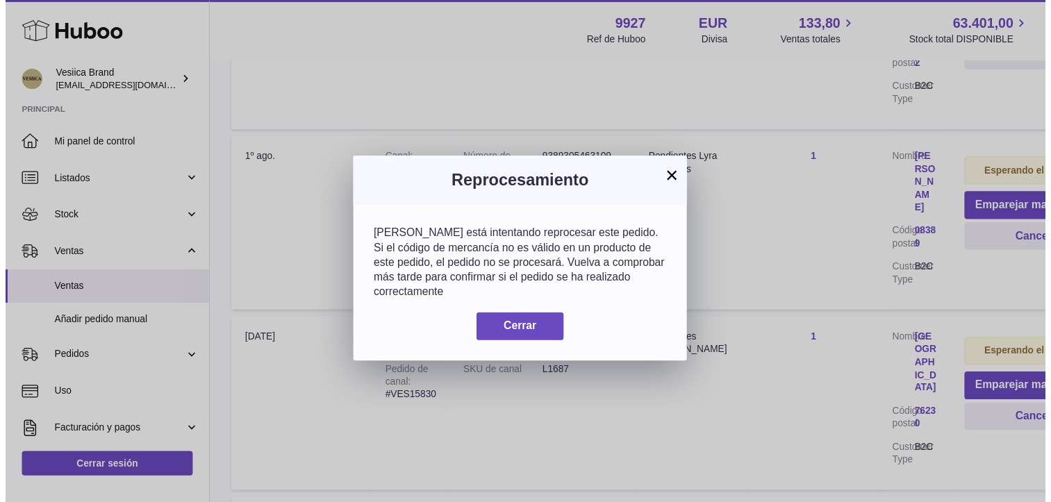
scroll to position [563, 0]
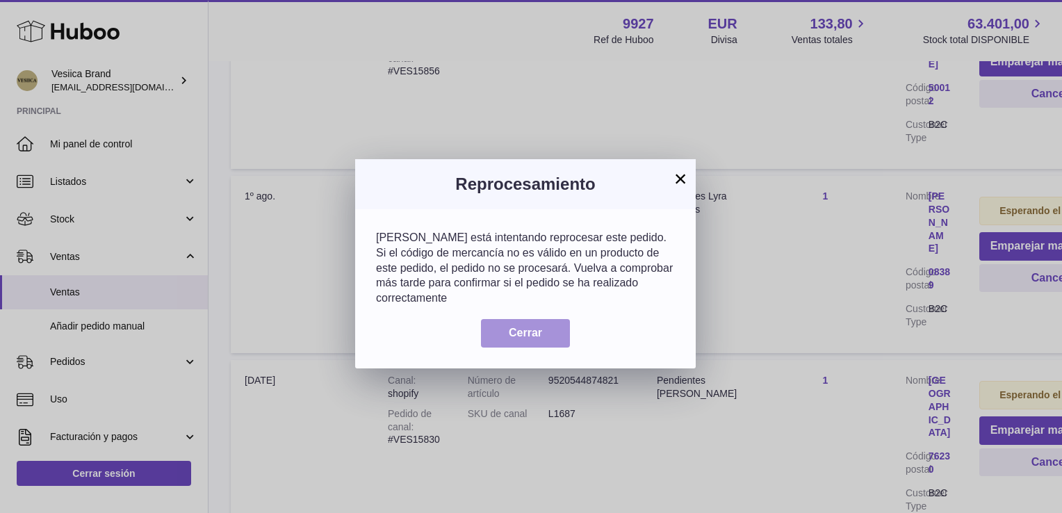
click at [520, 327] on span "Cerrar" at bounding box center [525, 333] width 33 height 12
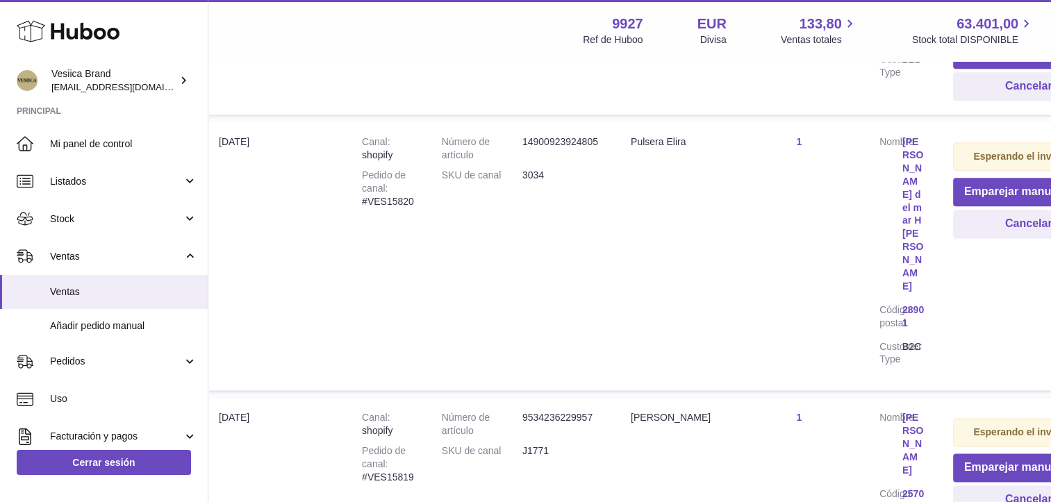
scroll to position [1800, 26]
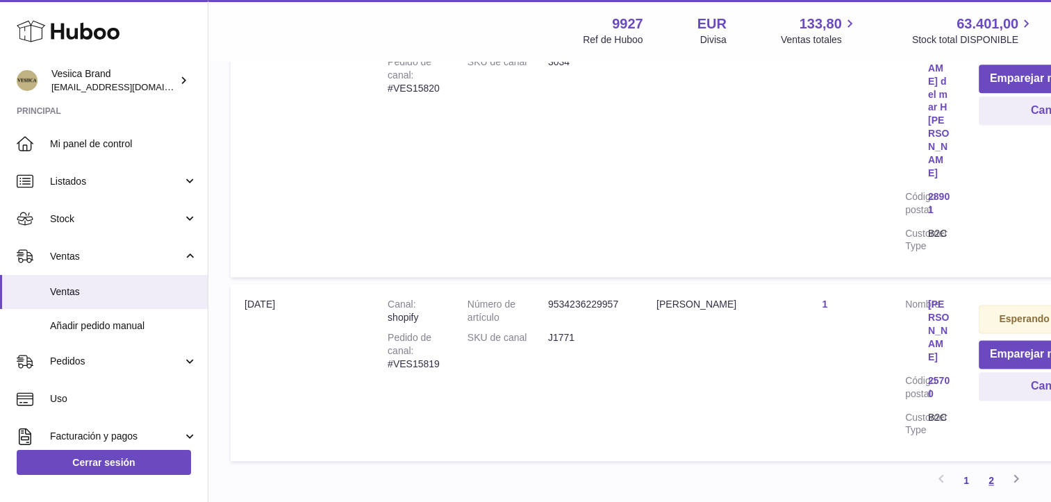
click at [986, 468] on link "2" at bounding box center [991, 480] width 25 height 25
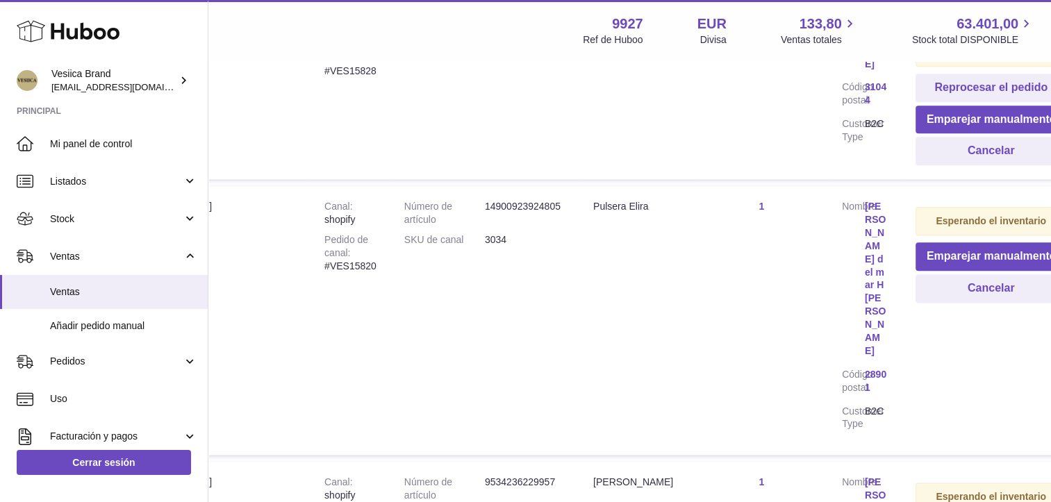
scroll to position [1691, 94]
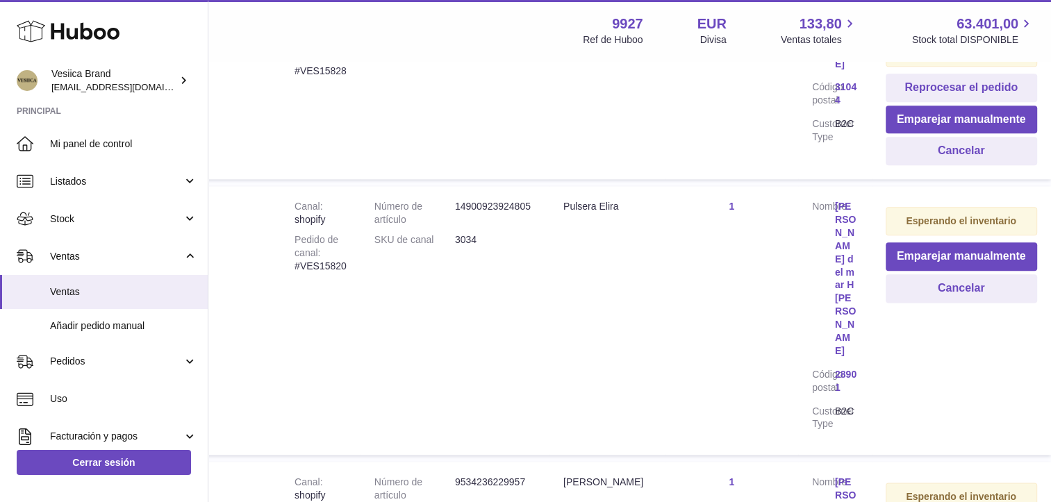
drag, startPoint x: 1043, startPoint y: 324, endPoint x: 1055, endPoint y: 361, distance: 38.0
click at [734, 268] on td "Cantidad vendida 1" at bounding box center [732, 320] width 133 height 269
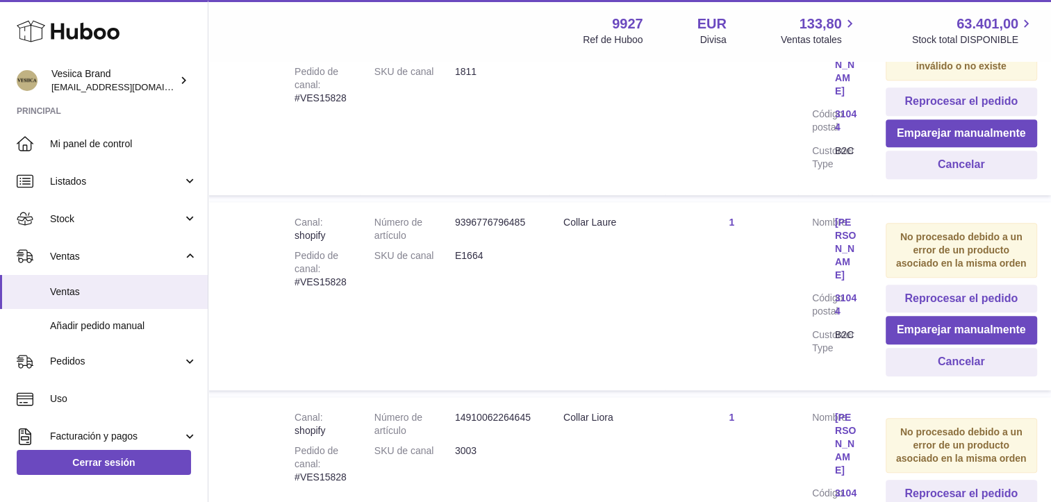
scroll to position [1205, 94]
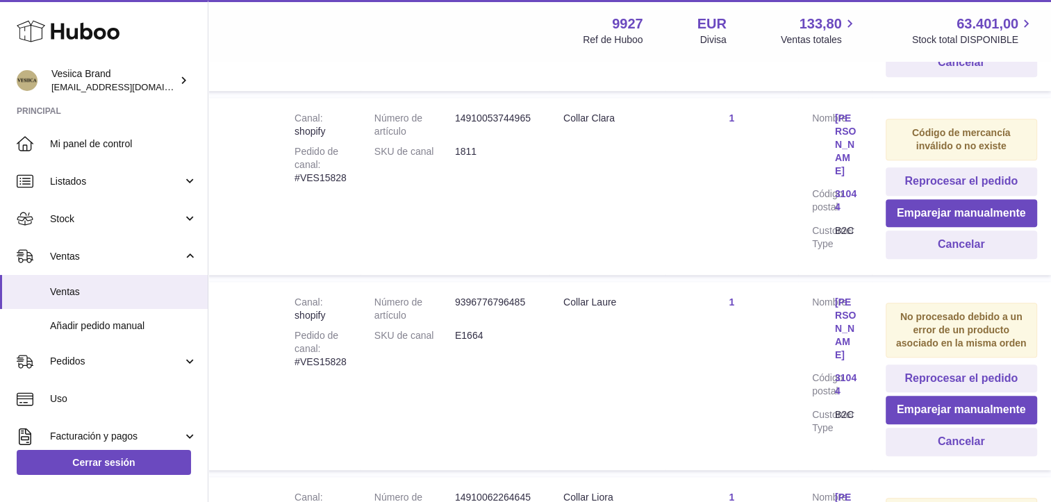
click at [646, 290] on td "Denominación Collar Laure" at bounding box center [608, 376] width 116 height 188
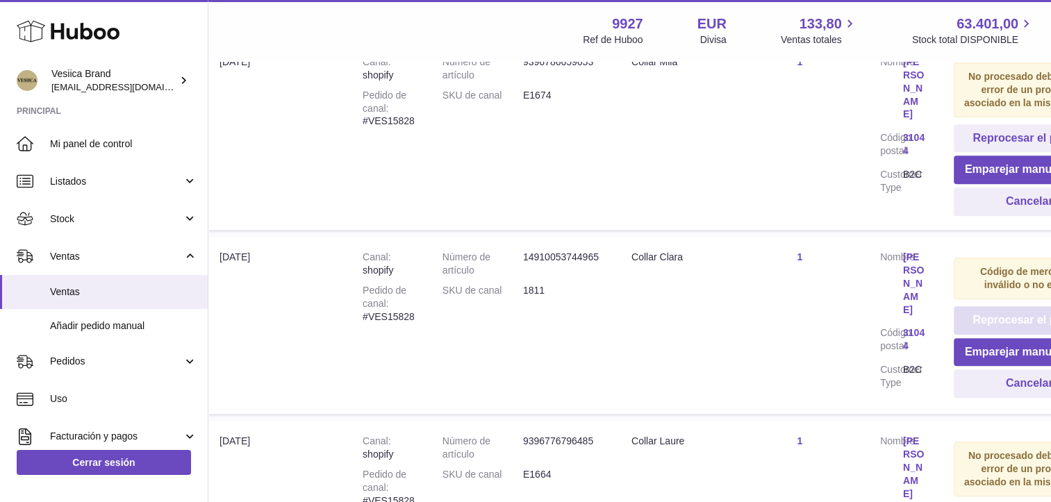
scroll to position [1135, 25]
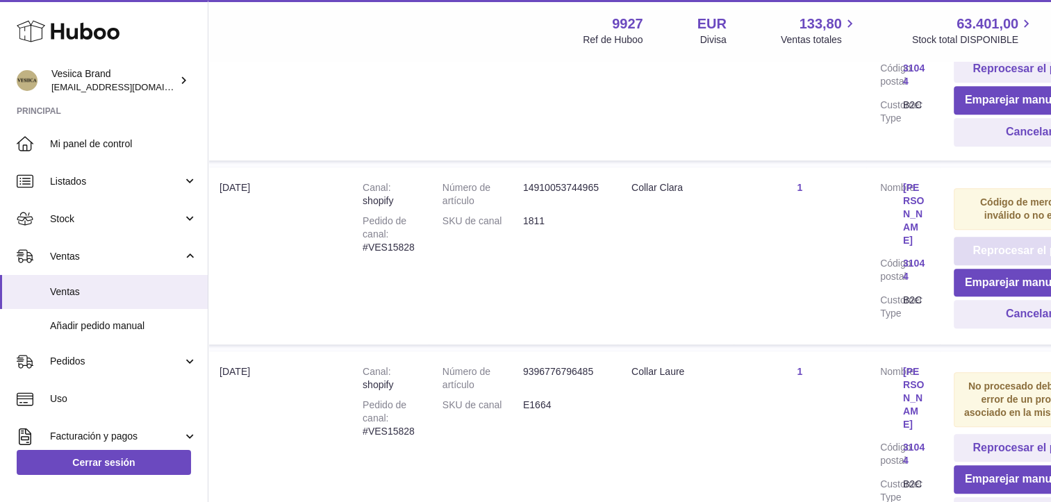
click at [996, 237] on button "Reprocesar el pedido" at bounding box center [1029, 251] width 151 height 28
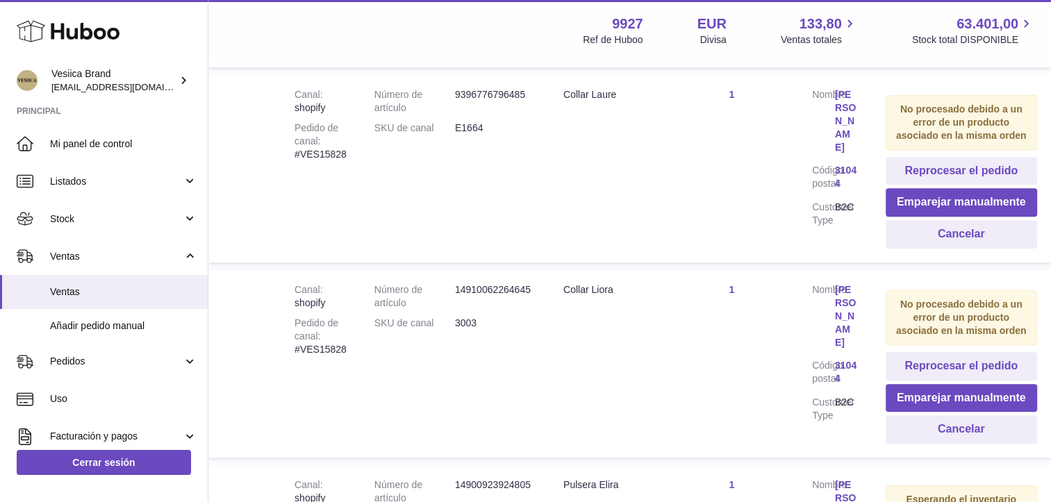
scroll to position [1413, 94]
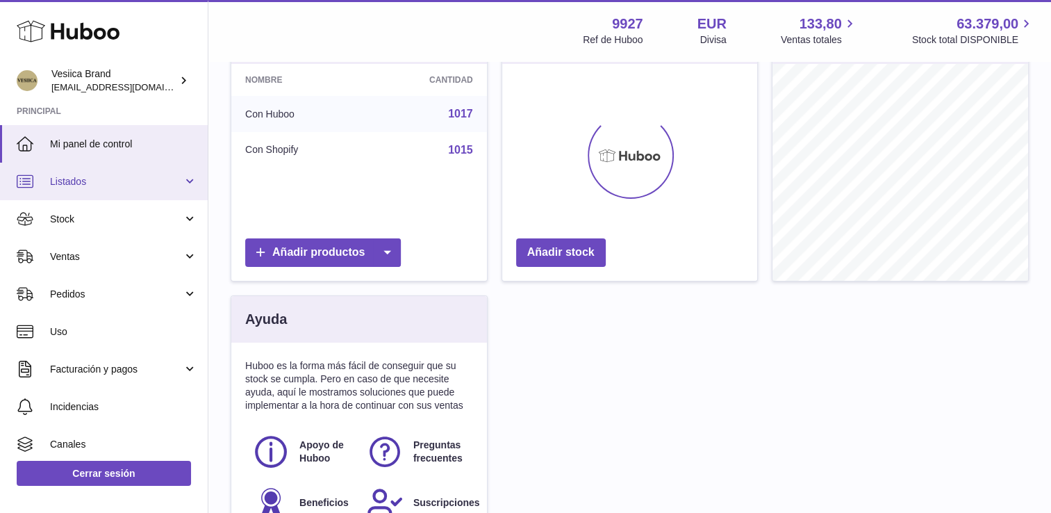
scroll to position [208, 0]
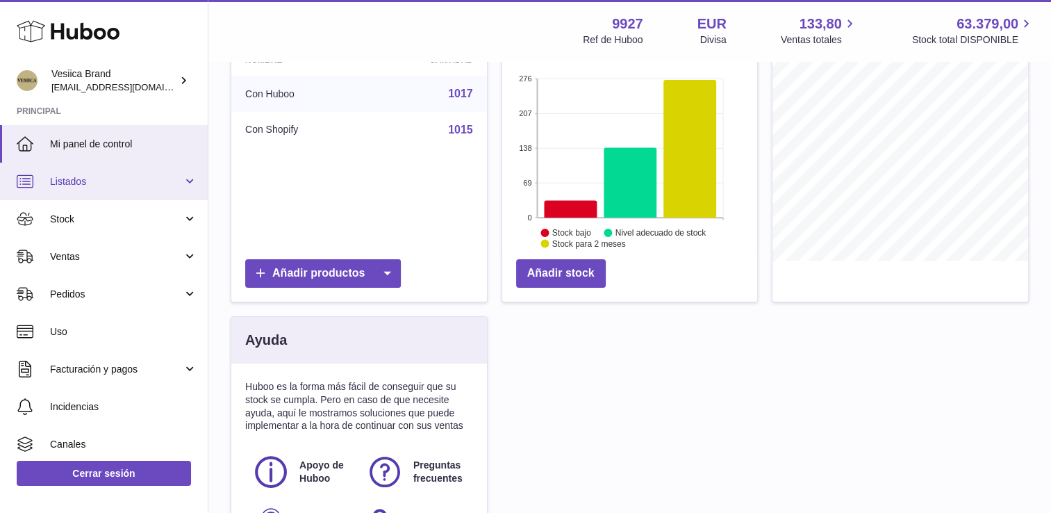
click at [101, 186] on span "Listados" at bounding box center [116, 181] width 133 height 13
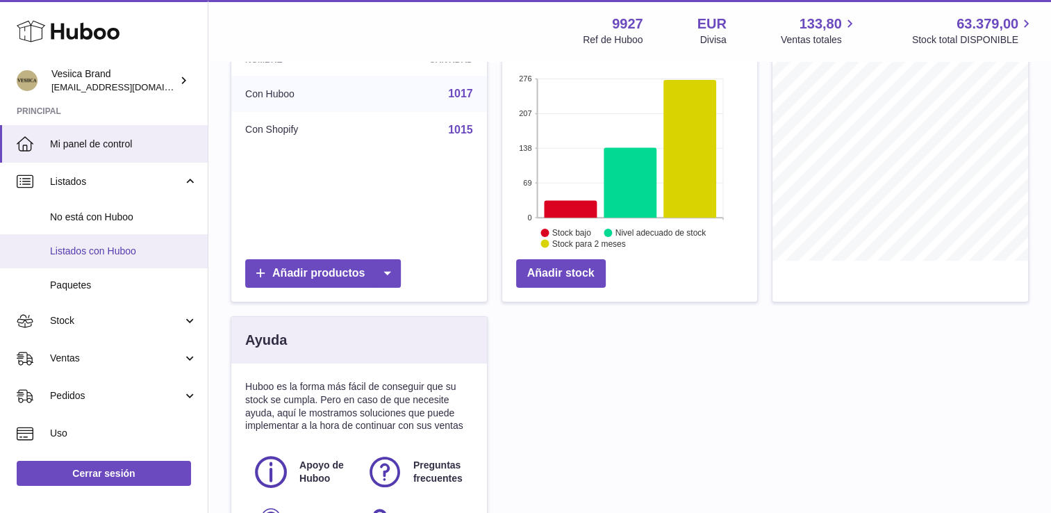
click at [91, 249] on span "Listados con Huboo" at bounding box center [123, 251] width 147 height 13
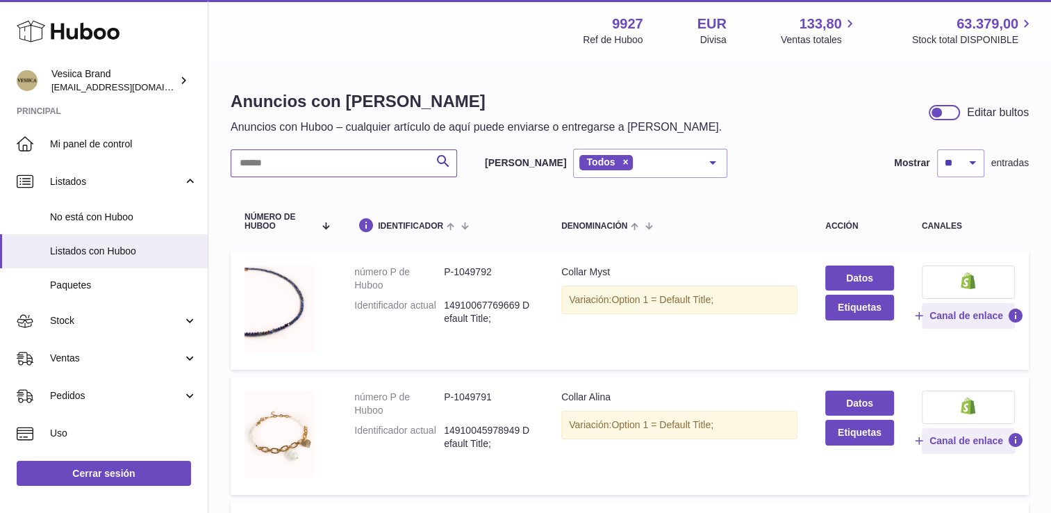
click at [367, 163] on input "text" at bounding box center [344, 163] width 227 height 28
type input "*****"
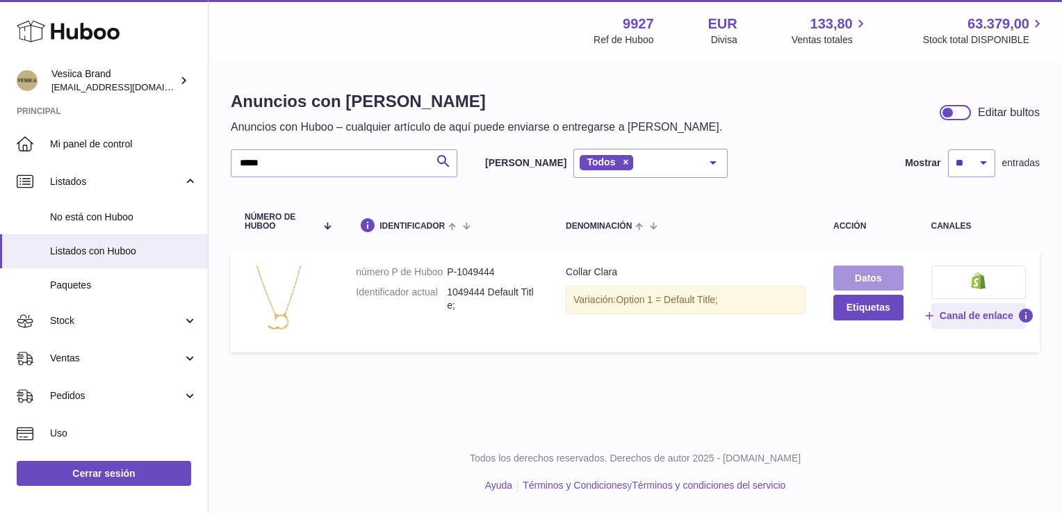
click at [895, 273] on link "Datos" at bounding box center [867, 277] width 69 height 25
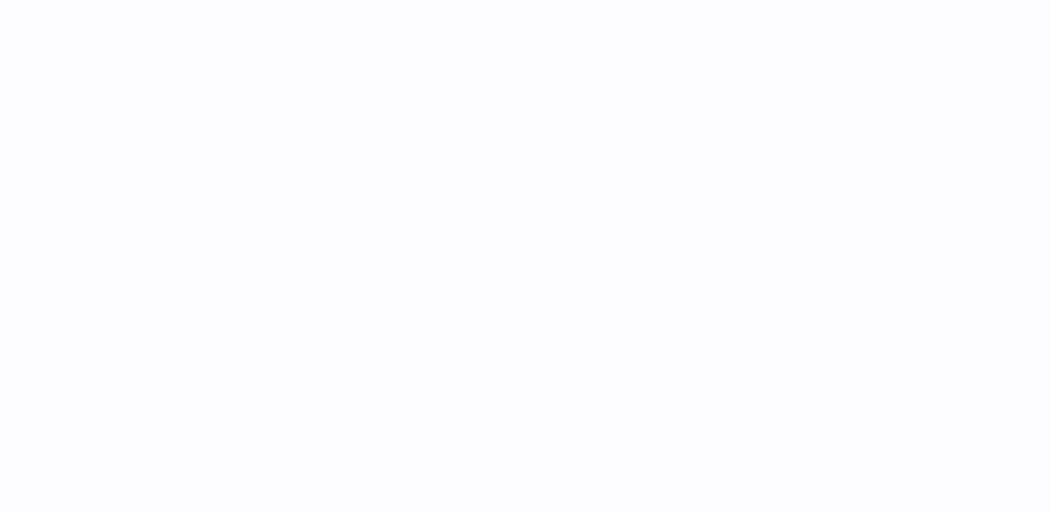
select select "***"
select select "****"
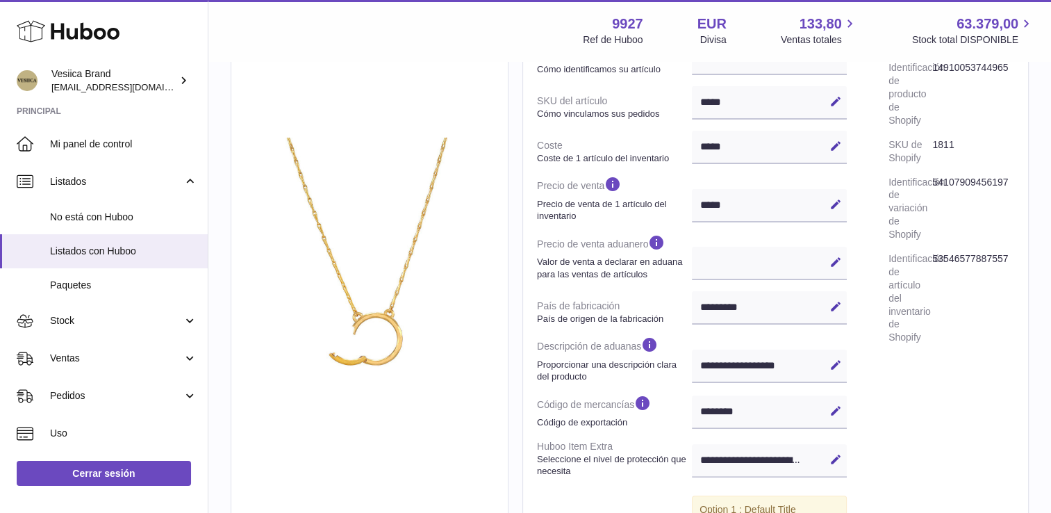
scroll to position [278, 0]
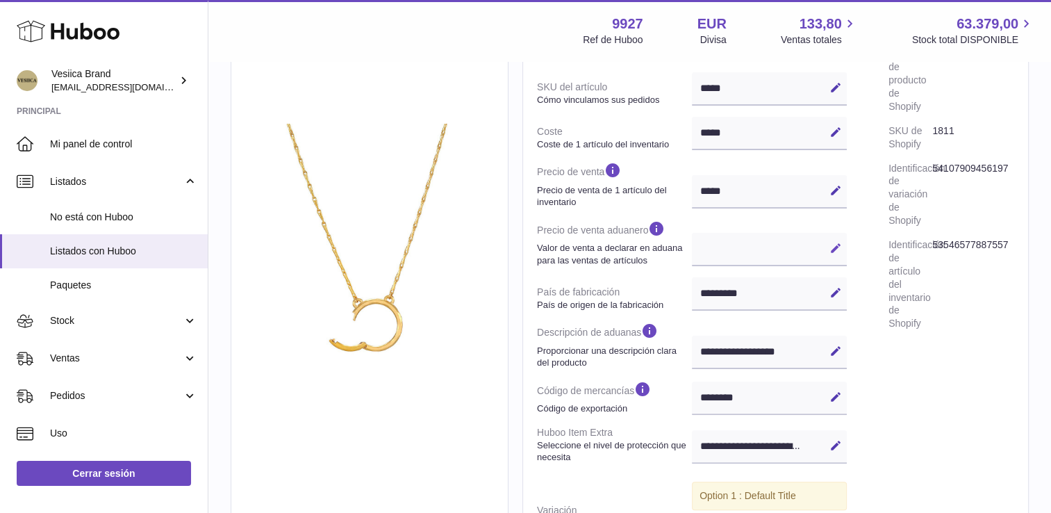
click at [831, 256] on button "Editar" at bounding box center [836, 248] width 22 height 22
type input "*"
select select
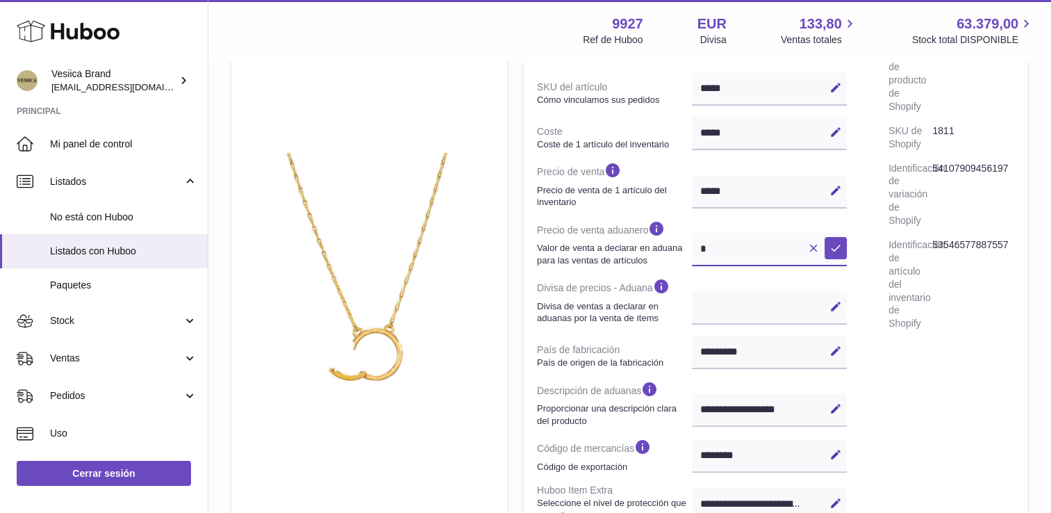
scroll to position [306, 0]
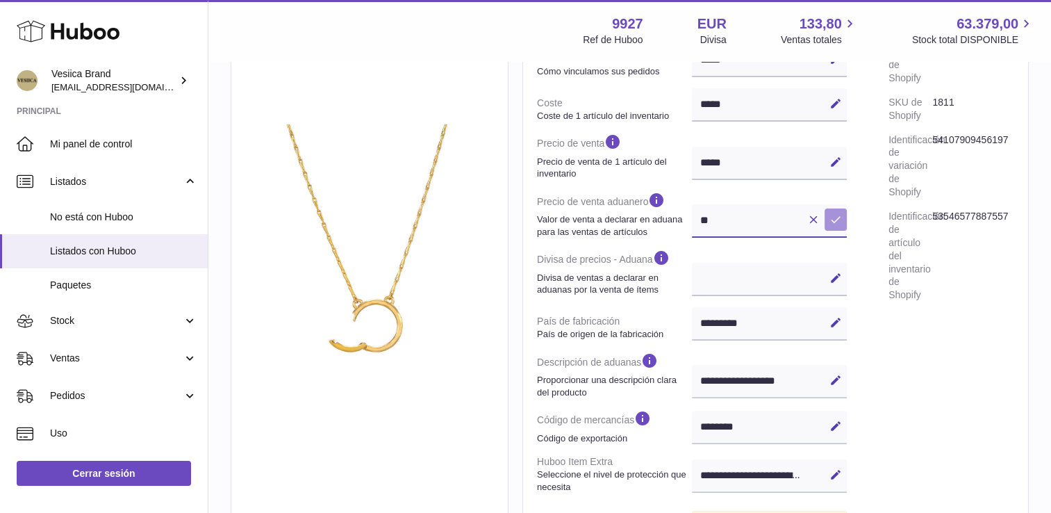
type input "**"
click at [831, 216] on icon at bounding box center [836, 219] width 13 height 13
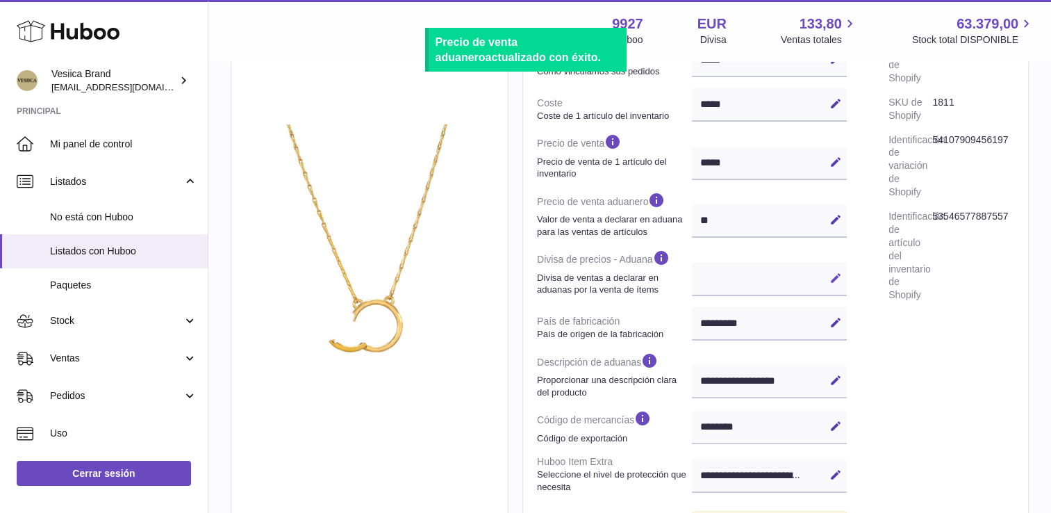
click at [834, 278] on icon at bounding box center [836, 278] width 13 height 13
click at [762, 275] on select "*** ***" at bounding box center [769, 279] width 155 height 33
select select "***"
click at [692, 263] on select "*** ***" at bounding box center [769, 279] width 155 height 33
click at [834, 267] on button "Guardar" at bounding box center [836, 278] width 22 height 22
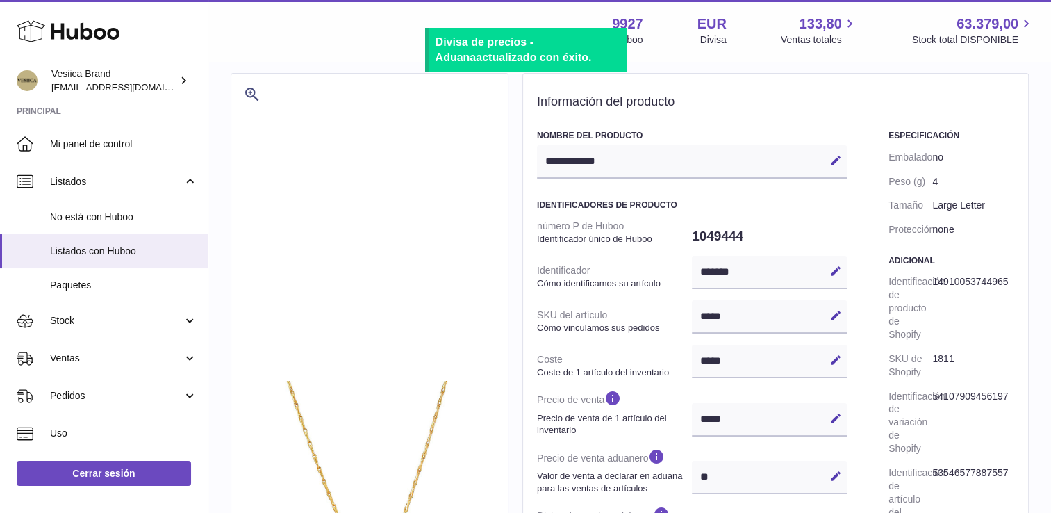
scroll to position [0, 0]
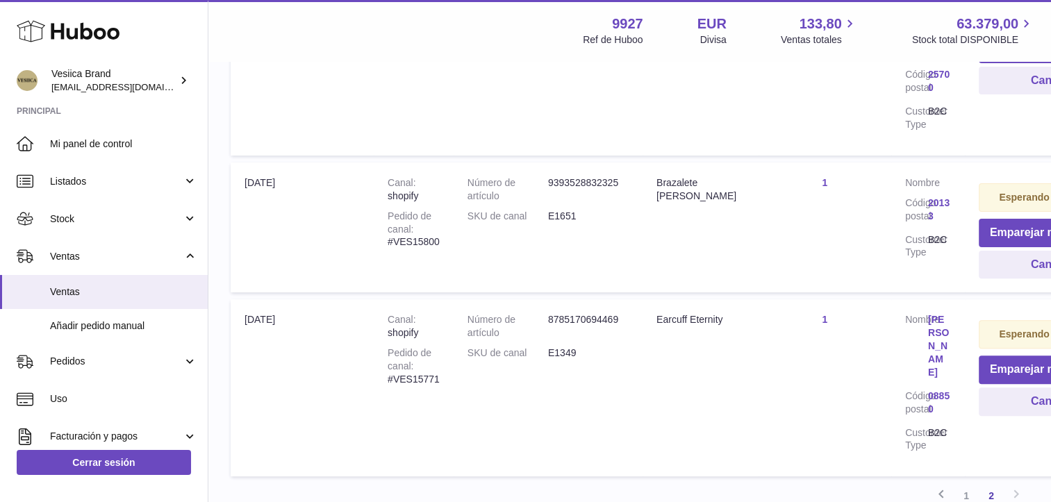
scroll to position [417, 0]
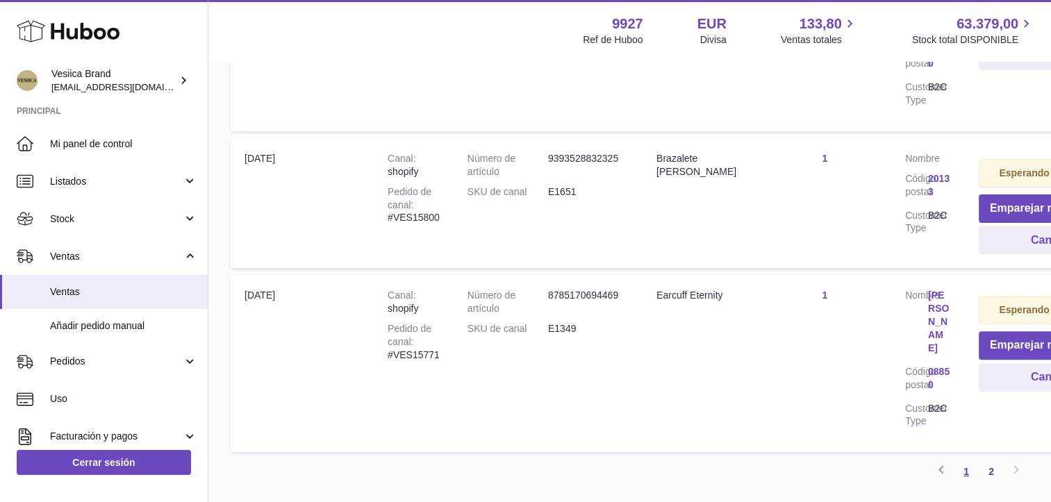
click at [970, 473] on link "1" at bounding box center [966, 471] width 25 height 25
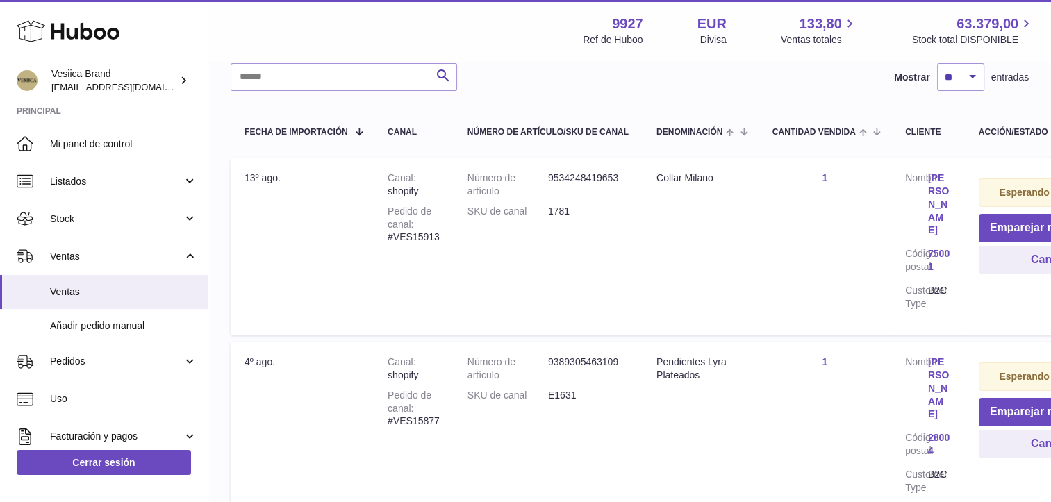
scroll to position [202, 0]
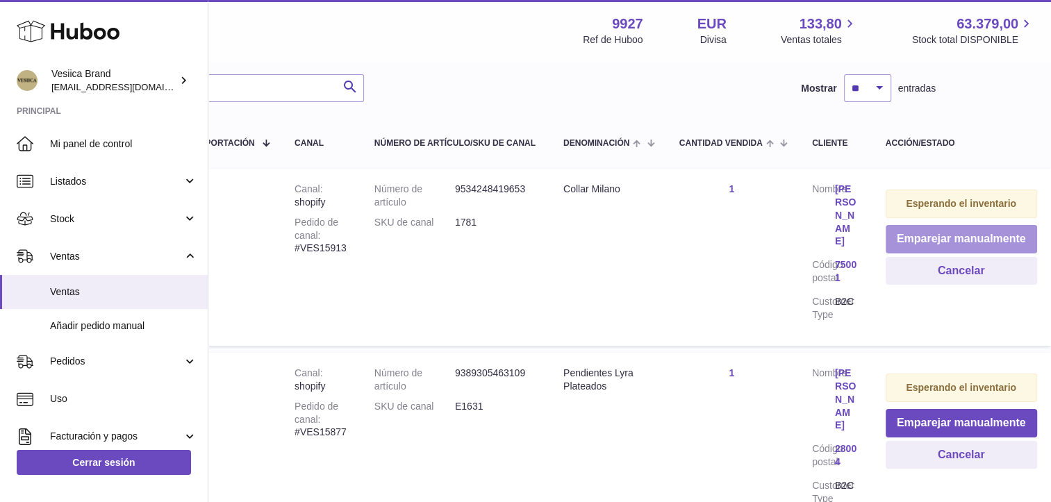
click at [977, 243] on button "Emparejar manualmente" at bounding box center [961, 239] width 151 height 28
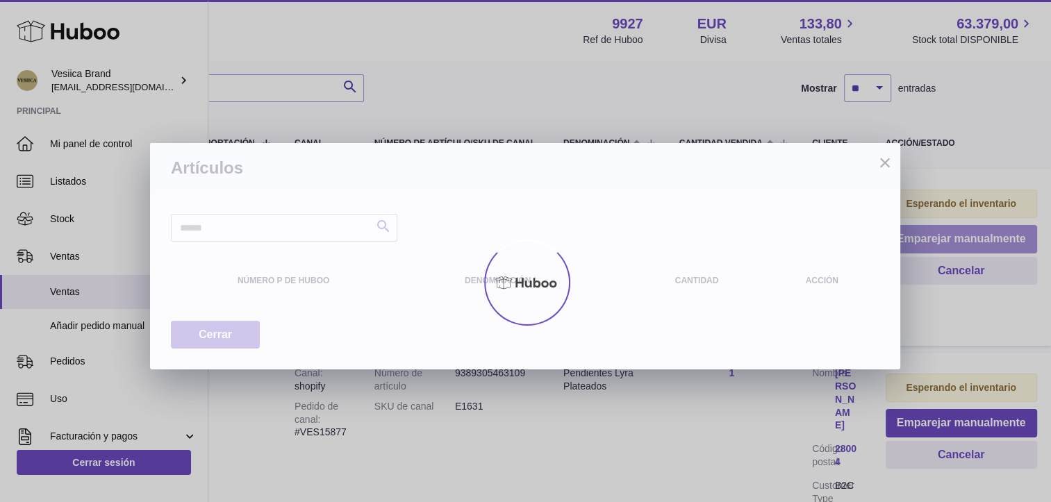
scroll to position [202, 83]
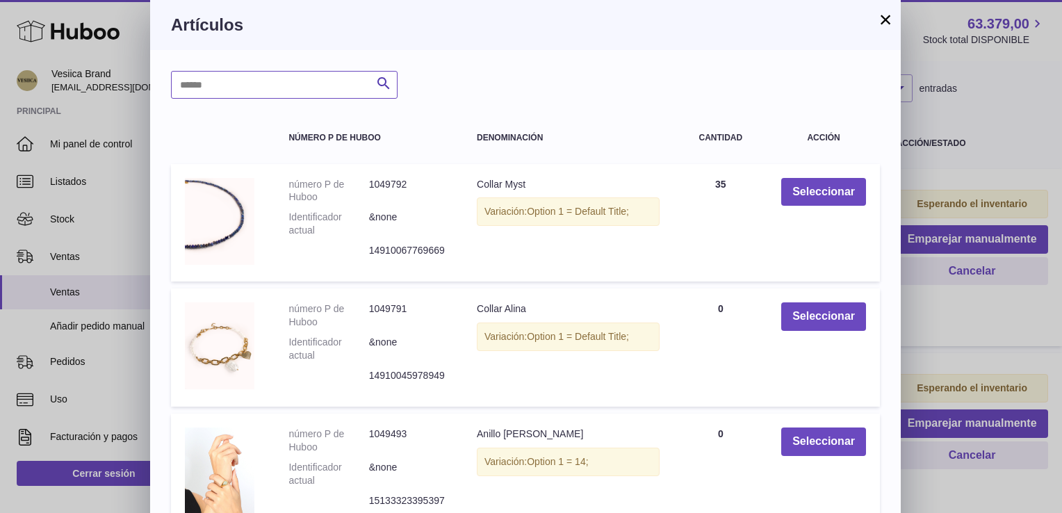
click at [263, 82] on input "text" at bounding box center [284, 85] width 227 height 28
type input "******"
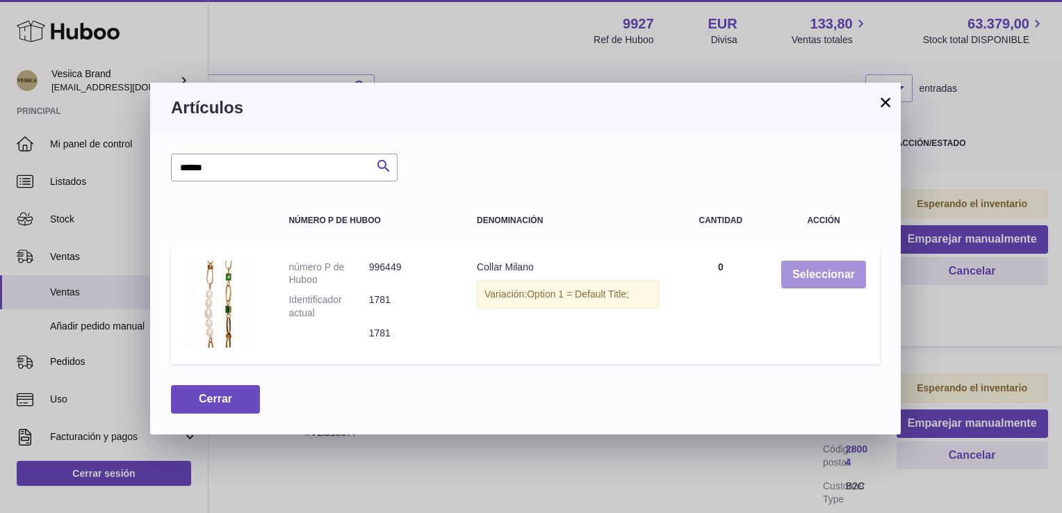
click at [820, 281] on button "Seleccionar" at bounding box center [823, 275] width 85 height 28
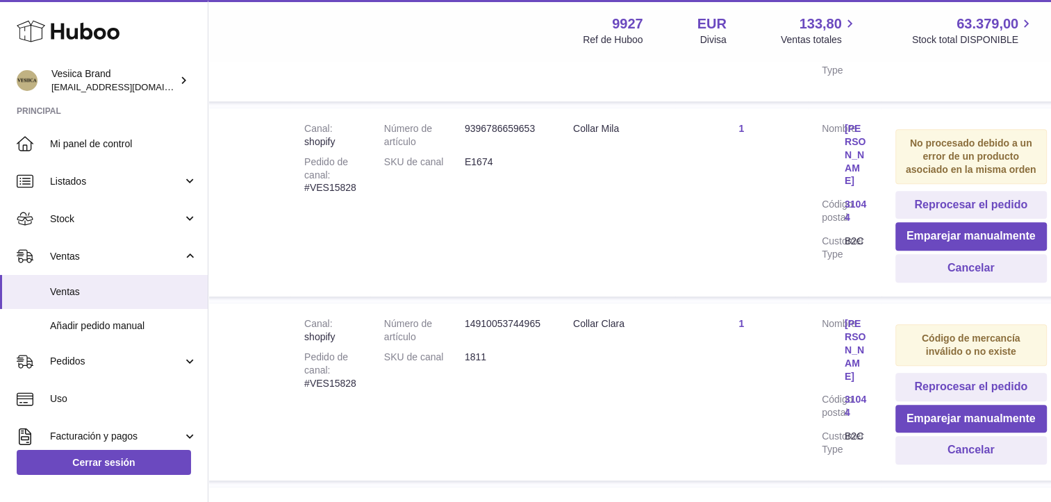
scroll to position [1005, 83]
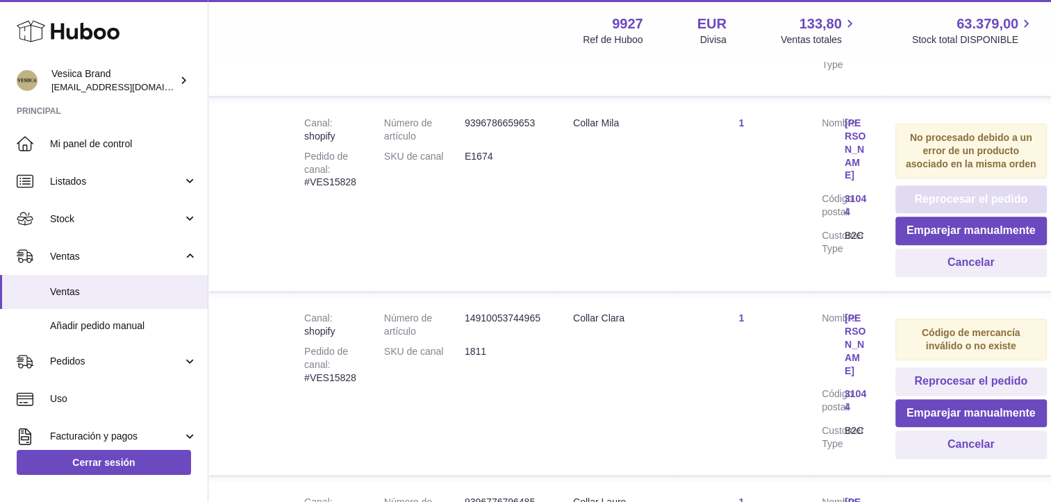
click at [944, 186] on button "Reprocesar el pedido" at bounding box center [971, 200] width 151 height 28
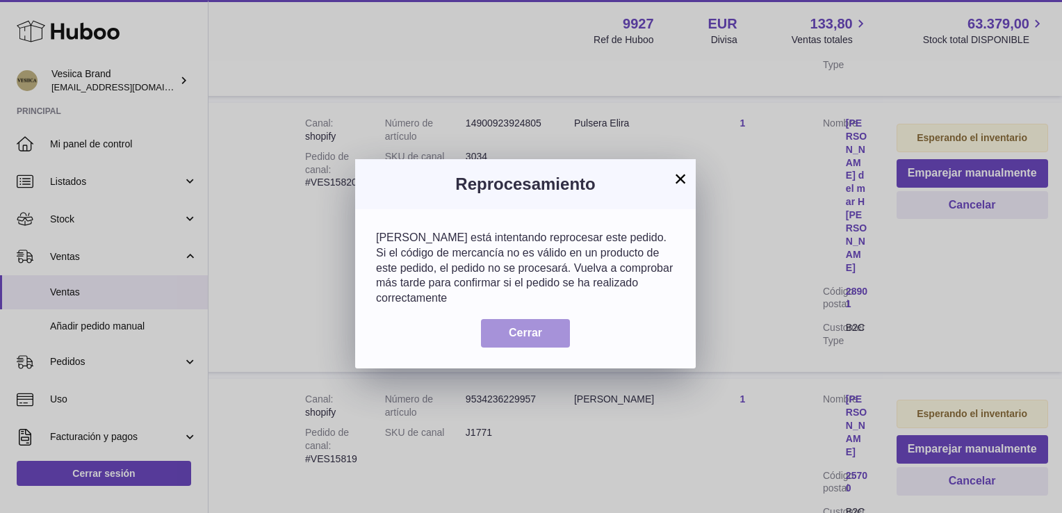
click at [517, 327] on span "Cerrar" at bounding box center [525, 333] width 33 height 12
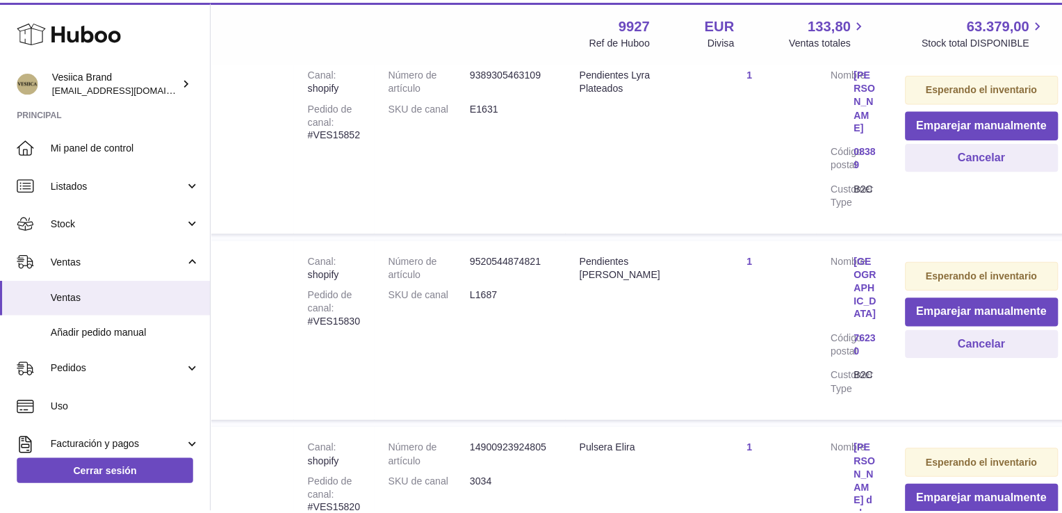
scroll to position [763, 83]
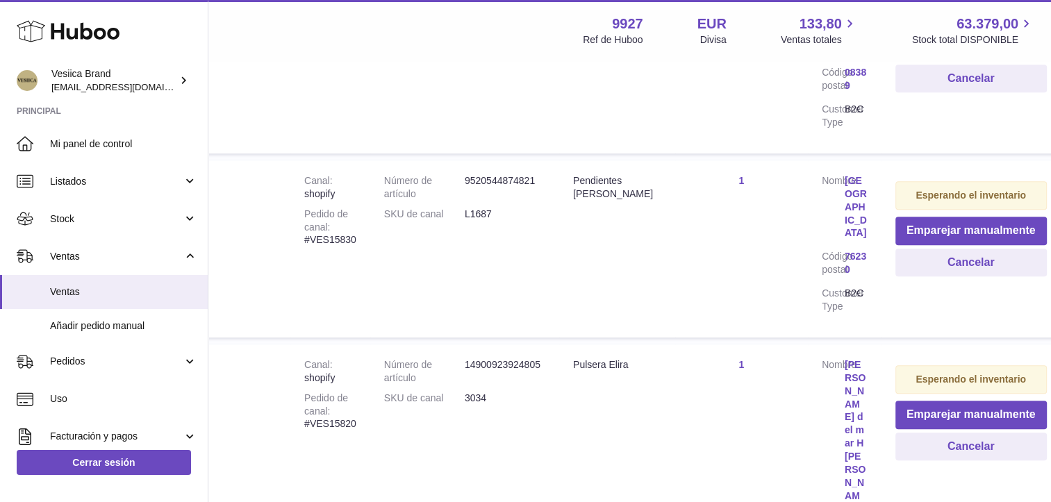
click at [852, 180] on link "[GEOGRAPHIC_DATA]" at bounding box center [856, 206] width 23 height 65
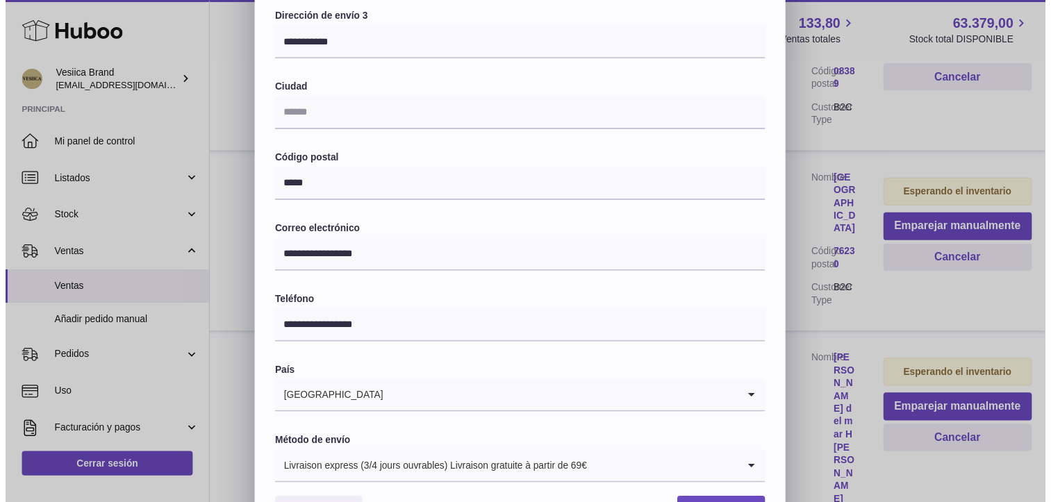
scroll to position [0, 0]
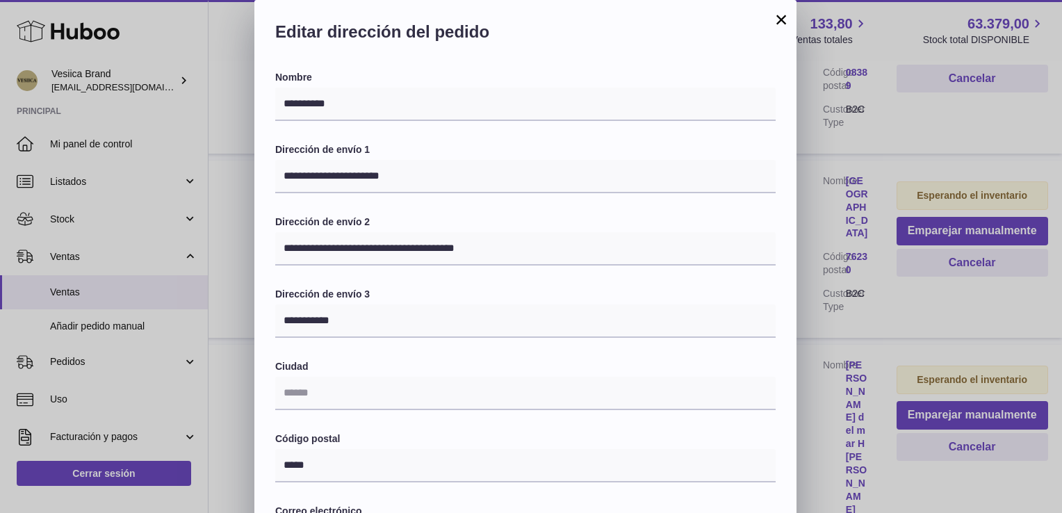
click at [775, 19] on button "×" at bounding box center [781, 19] width 17 height 17
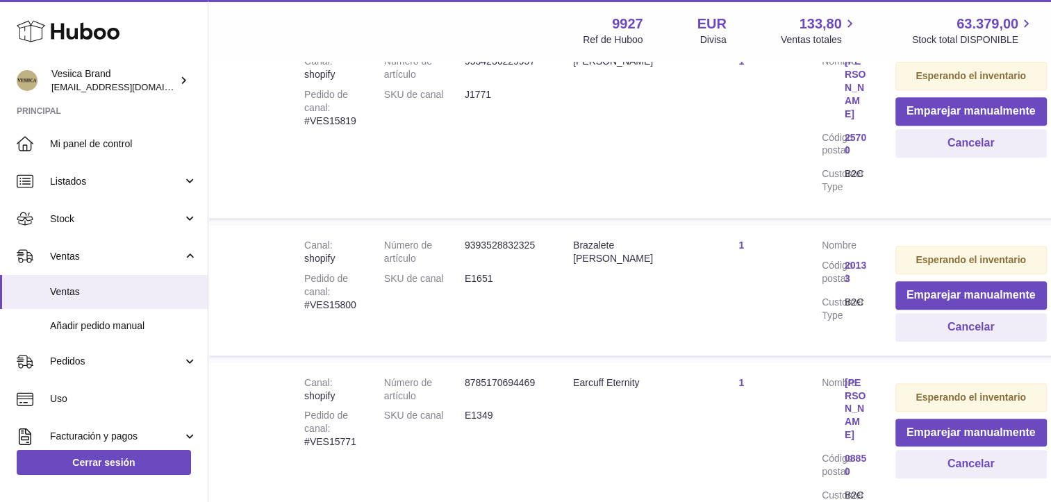
scroll to position [1319, 83]
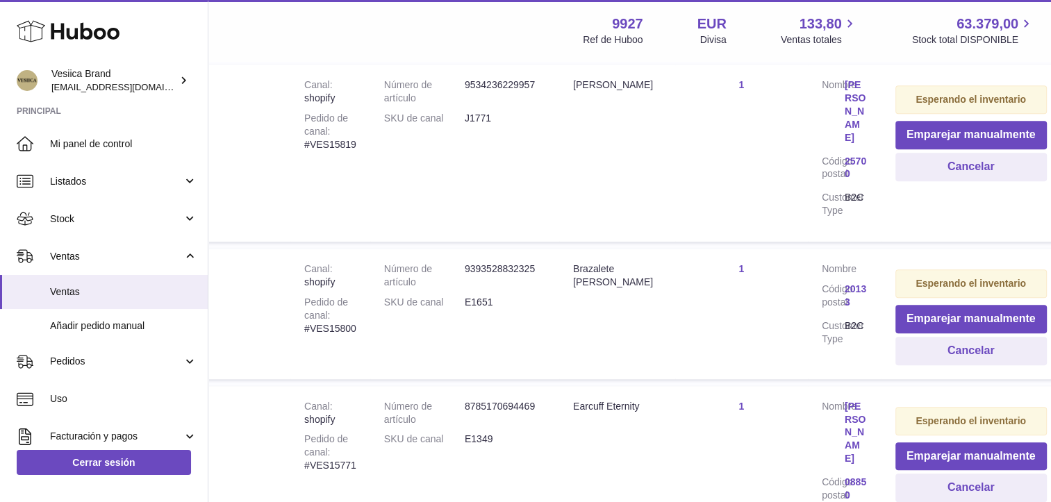
click at [843, 249] on td "Cliente Nombre Código postal 20133 Customer Type B2C" at bounding box center [845, 314] width 74 height 130
drag, startPoint x: 359, startPoint y: 221, endPoint x: 331, endPoint y: 223, distance: 27.9
click at [331, 249] on td "Canal shopify Pedido de canal #VES15800" at bounding box center [330, 314] width 80 height 130
drag, startPoint x: 331, startPoint y: 223, endPoint x: 400, endPoint y: 227, distance: 69.6
click at [400, 249] on td "Número de artículo 9393528832325 SKU de canal E1651" at bounding box center [464, 314] width 189 height 130
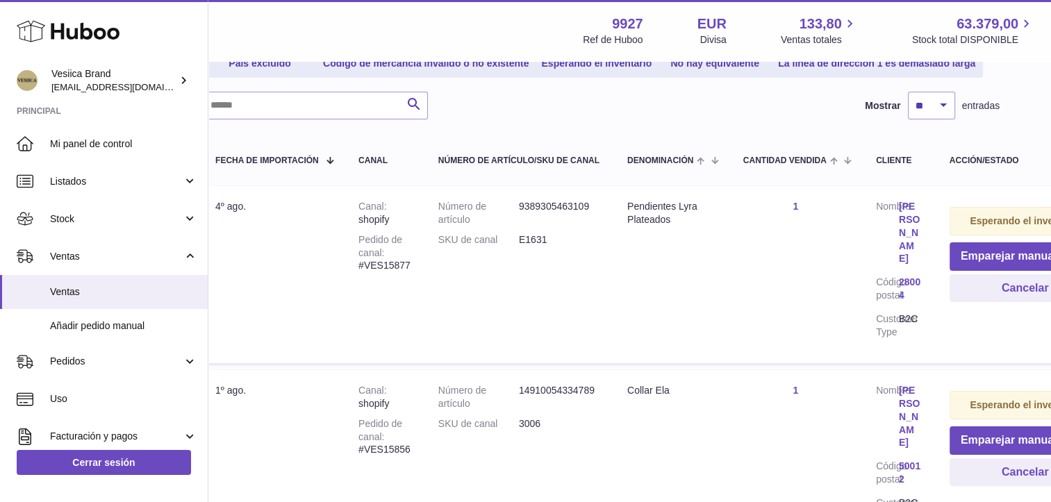
scroll to position [208, 29]
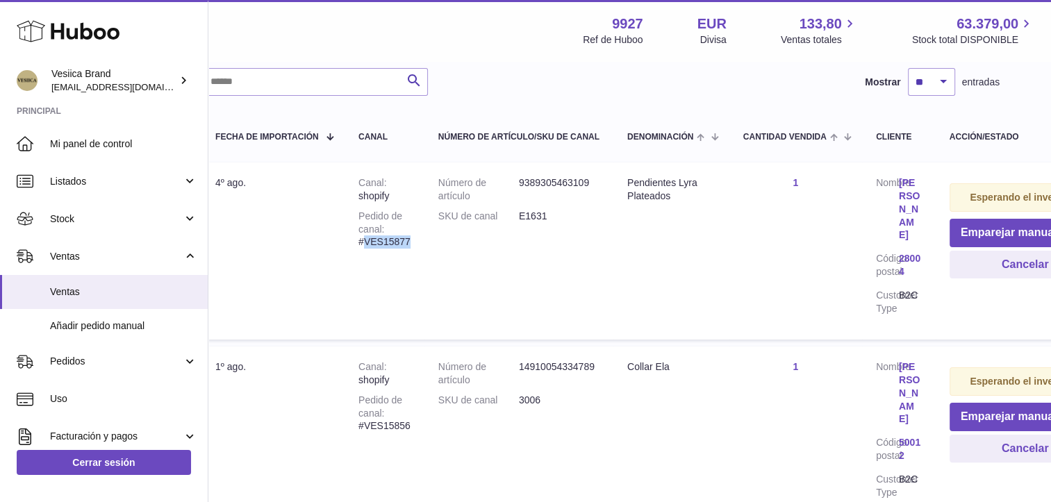
drag, startPoint x: 406, startPoint y: 241, endPoint x: 363, endPoint y: 245, distance: 42.5
click at [363, 245] on td "Canal shopify Pedido de canal #VES15877" at bounding box center [385, 251] width 80 height 177
drag, startPoint x: 363, startPoint y: 245, endPoint x: 372, endPoint y: 240, distance: 9.9
copy div "VES15877"
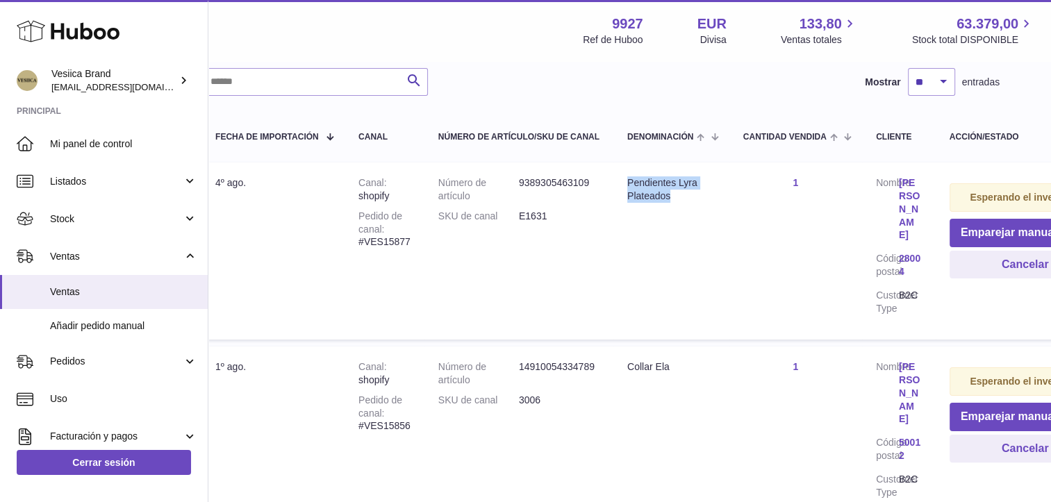
drag, startPoint x: 665, startPoint y: 198, endPoint x: 625, endPoint y: 176, distance: 45.1
click at [625, 176] on td "Denominación Pendientes Lyra Plateados" at bounding box center [672, 251] width 116 height 177
drag, startPoint x: 625, startPoint y: 176, endPoint x: 645, endPoint y: 179, distance: 20.3
copy div "Pendientes Lyra Plateados"
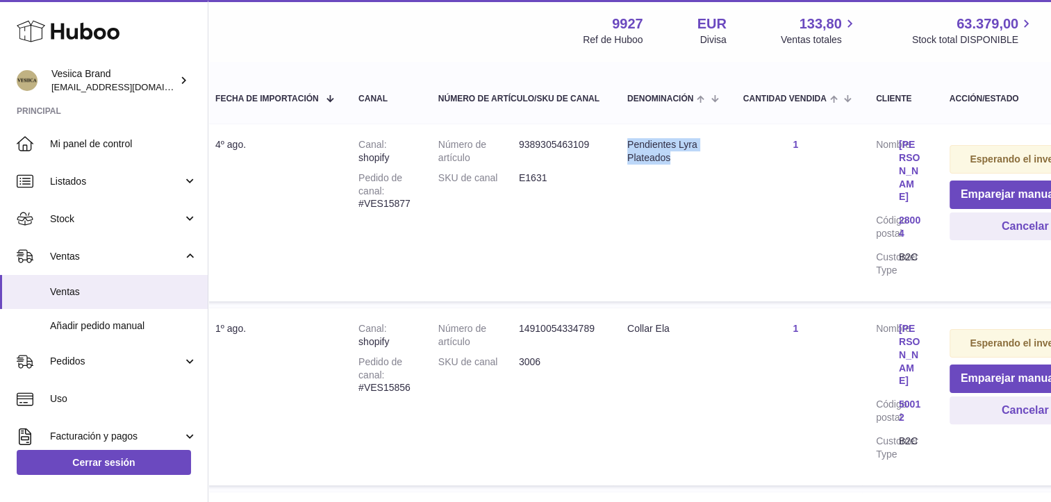
scroll to position [278, 29]
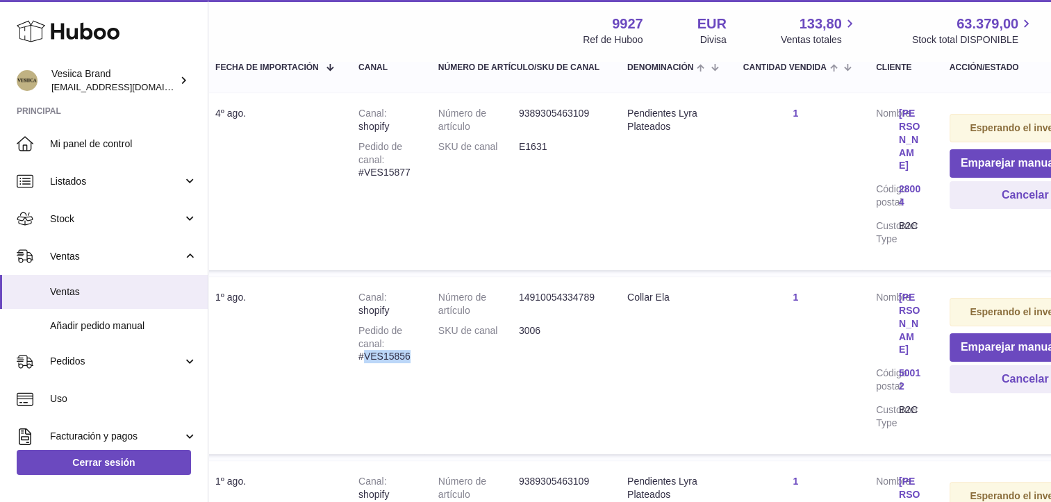
drag, startPoint x: 397, startPoint y: 333, endPoint x: 366, endPoint y: 333, distance: 30.6
click at [366, 333] on td "Canal shopify Pedido de canal #VES15856" at bounding box center [385, 365] width 80 height 177
drag, startPoint x: 366, startPoint y: 333, endPoint x: 379, endPoint y: 332, distance: 12.5
copy div "VES15856"
drag, startPoint x: 668, startPoint y: 274, endPoint x: 629, endPoint y: 276, distance: 39.0
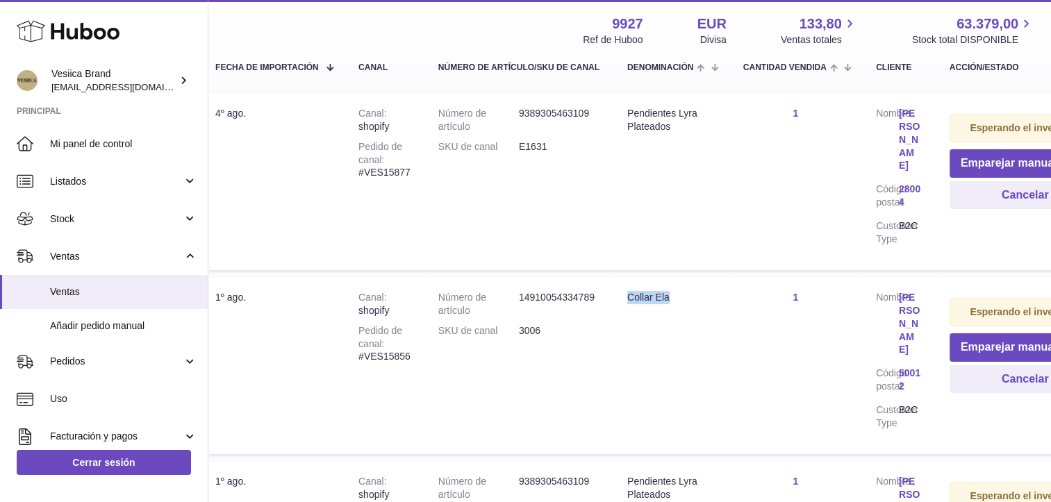
click at [629, 291] on div "Collar Ela" at bounding box center [671, 297] width 88 height 13
drag, startPoint x: 629, startPoint y: 276, endPoint x: 639, endPoint y: 267, distance: 13.3
copy div "Collar Ela"
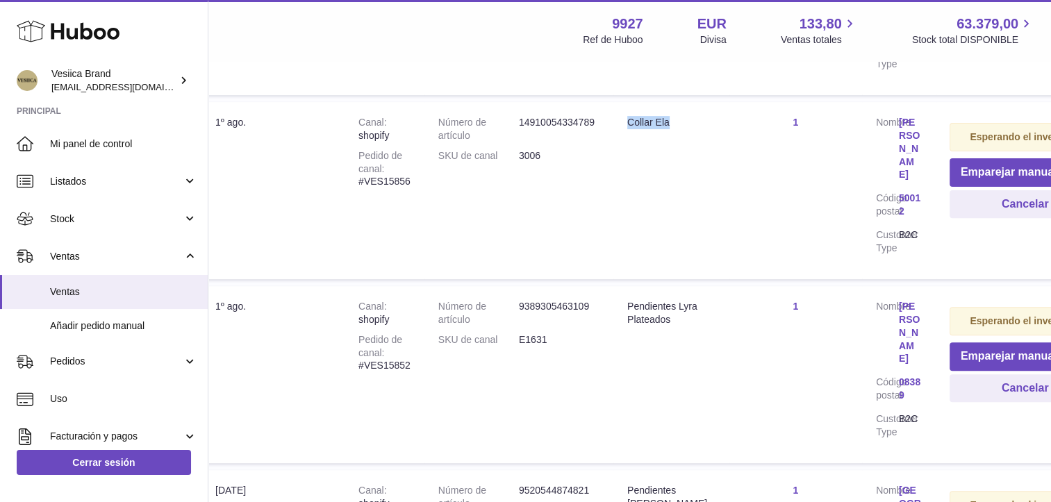
scroll to position [486, 29]
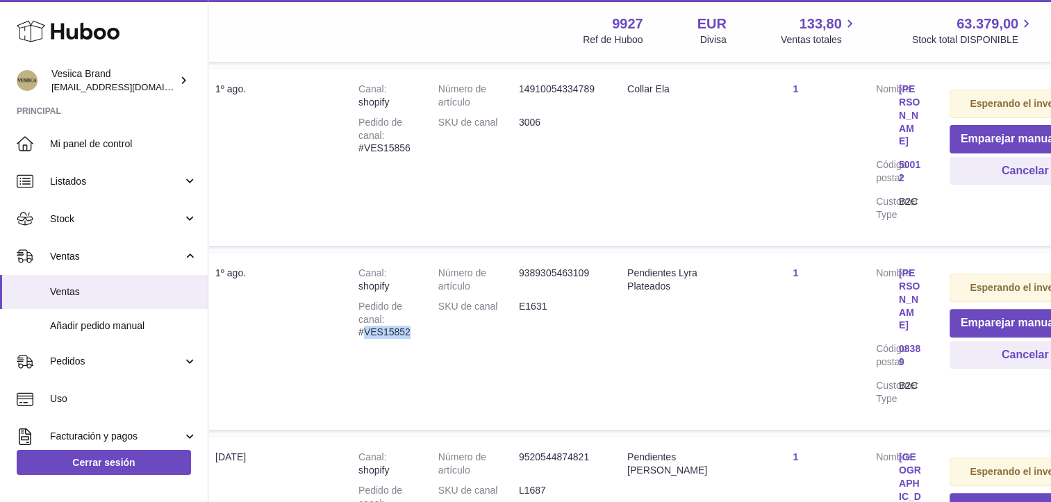
drag, startPoint x: 418, startPoint y: 318, endPoint x: 364, endPoint y: 322, distance: 54.4
click at [364, 322] on td "Canal shopify Pedido de canal #VES15852" at bounding box center [385, 341] width 80 height 177
drag, startPoint x: 364, startPoint y: 322, endPoint x: 377, endPoint y: 322, distance: 12.5
copy div "VES15852"
drag, startPoint x: 695, startPoint y: 267, endPoint x: 628, endPoint y: 254, distance: 68.7
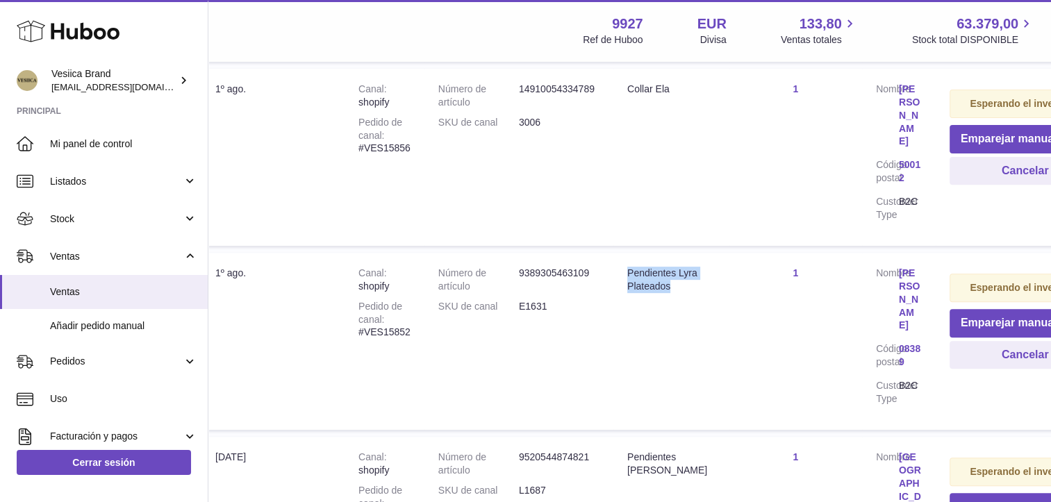
click at [628, 267] on div "Pendientes Lyra Plateados" at bounding box center [671, 280] width 88 height 26
drag, startPoint x: 628, startPoint y: 254, endPoint x: 638, endPoint y: 256, distance: 9.8
copy div "Pendientes Lyra Plateados"
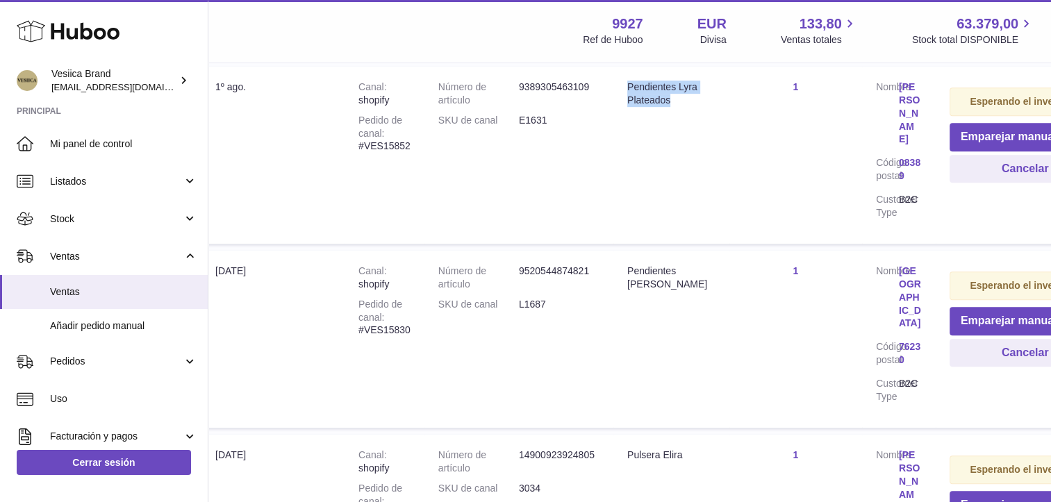
scroll to position [695, 29]
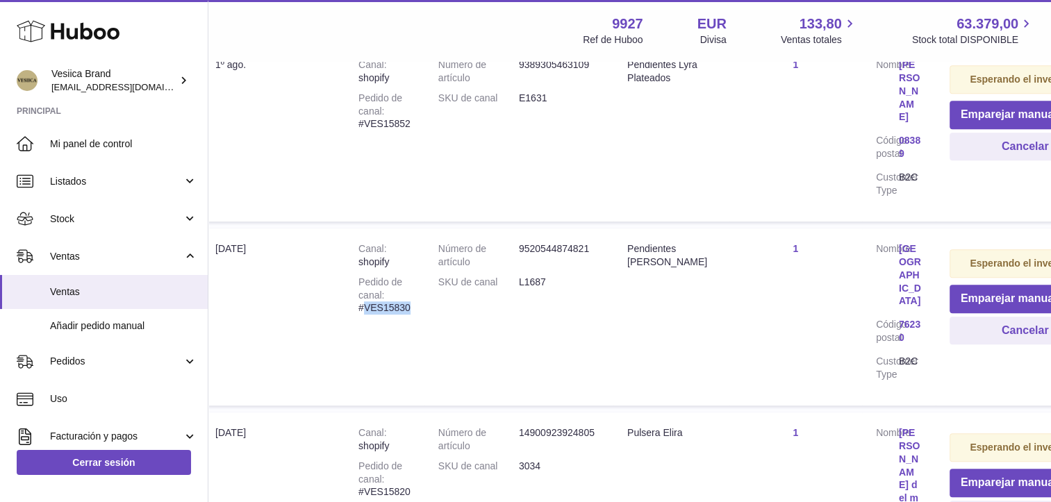
drag, startPoint x: 392, startPoint y: 294, endPoint x: 364, endPoint y: 296, distance: 27.9
click at [364, 296] on td "Canal shopify Pedido de canal #VES15830" at bounding box center [385, 317] width 80 height 177
drag, startPoint x: 364, startPoint y: 296, endPoint x: 375, endPoint y: 295, distance: 11.1
copy div "VES15830"
drag, startPoint x: 725, startPoint y: 236, endPoint x: 629, endPoint y: 236, distance: 96.6
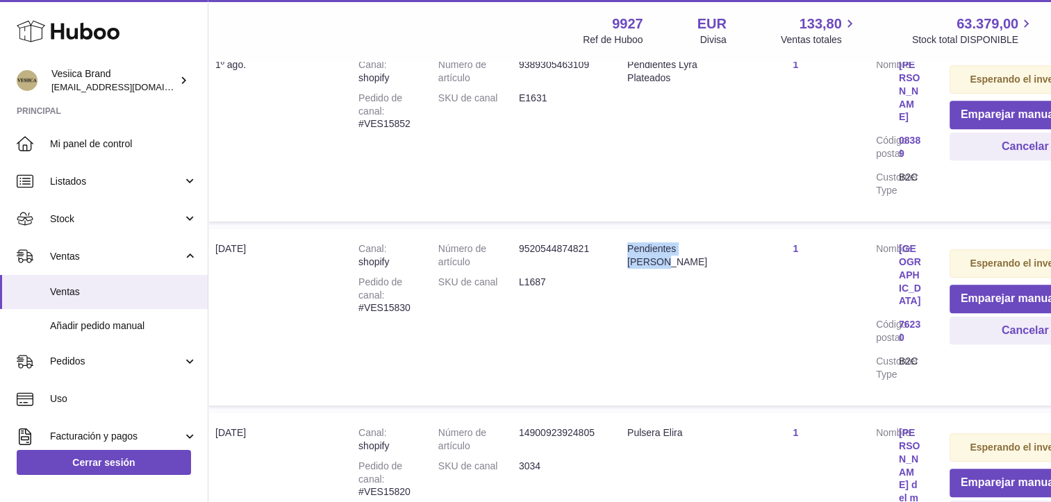
click at [629, 236] on td "Denominación Pendientes [PERSON_NAME]" at bounding box center [672, 317] width 116 height 177
drag, startPoint x: 629, startPoint y: 236, endPoint x: 640, endPoint y: 235, distance: 11.2
copy div "Pendientes [PERSON_NAME]"
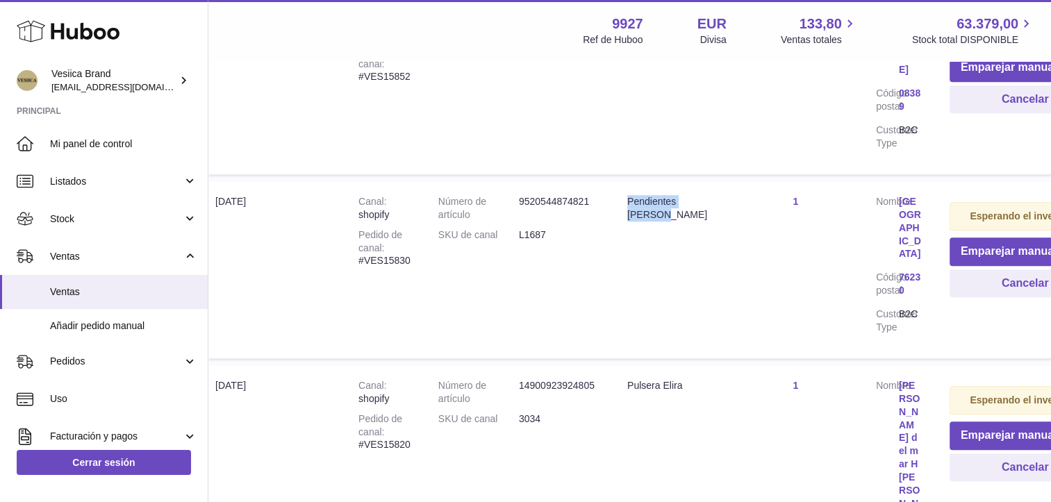
scroll to position [903, 29]
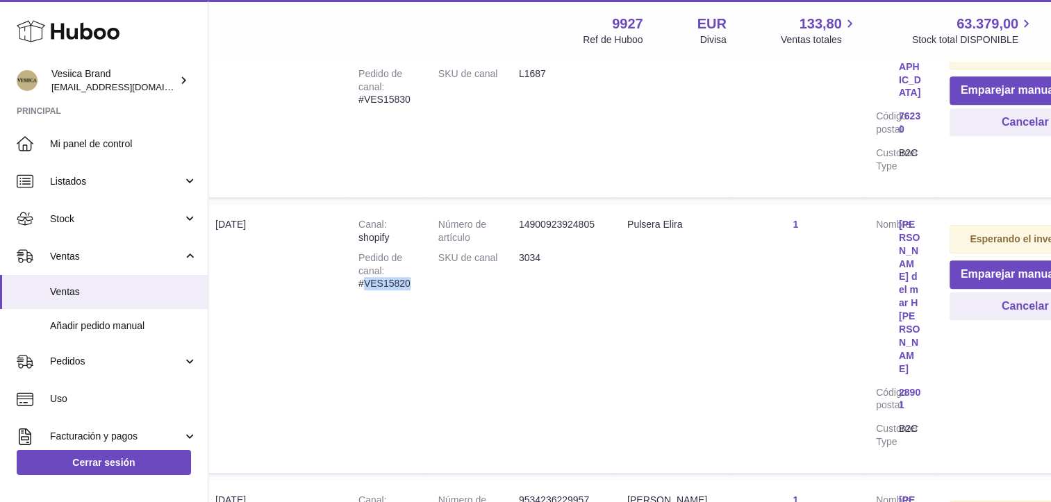
drag, startPoint x: 415, startPoint y: 240, endPoint x: 362, endPoint y: 240, distance: 52.8
click at [362, 240] on td "Canal shopify Pedido de canal #VES15820" at bounding box center [385, 338] width 80 height 269
drag, startPoint x: 362, startPoint y: 240, endPoint x: 380, endPoint y: 242, distance: 18.2
copy div "VES15820"
drag, startPoint x: 689, startPoint y: 181, endPoint x: 628, endPoint y: 184, distance: 61.2
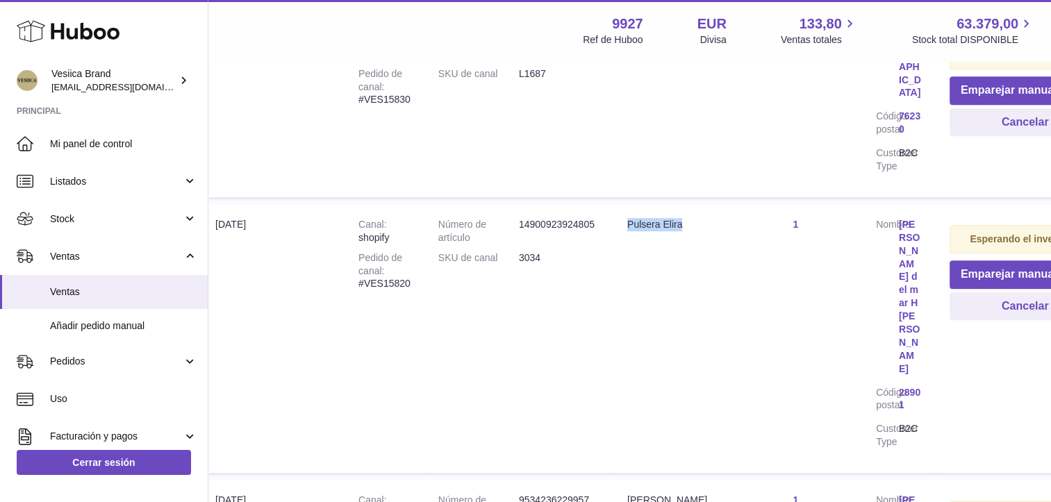
click at [628, 218] on div "Pulsera Elira" at bounding box center [671, 224] width 88 height 13
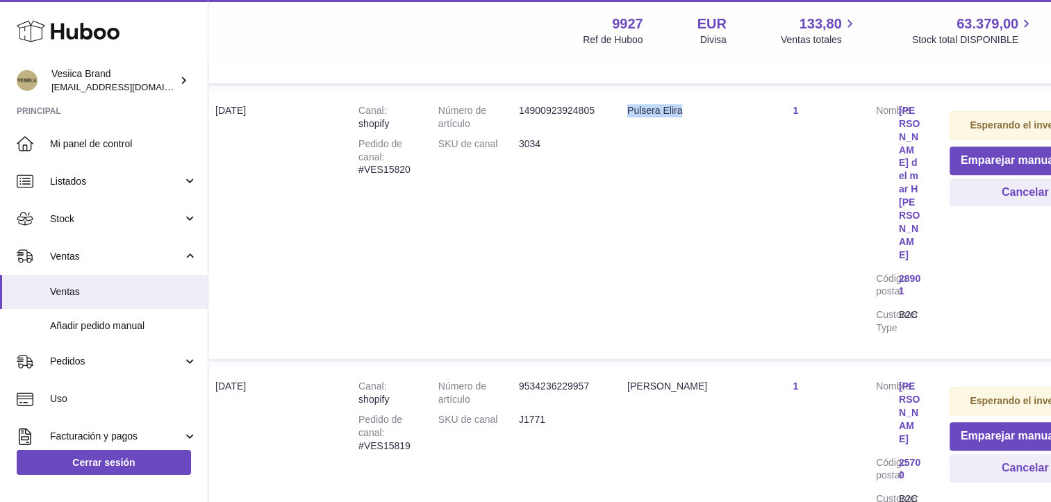
scroll to position [1042, 29]
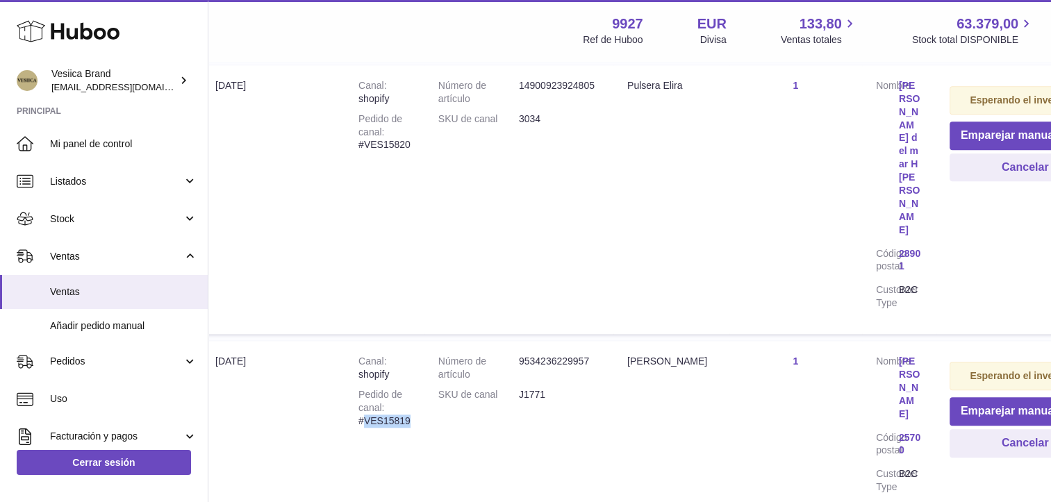
drag, startPoint x: 411, startPoint y: 316, endPoint x: 365, endPoint y: 320, distance: 46.7
click at [365, 341] on td "Canal shopify Pedido de canal #VES15819" at bounding box center [385, 429] width 80 height 177
click at [584, 349] on td "Número de artículo 9534236229957 SKU de canal J1771" at bounding box center [519, 429] width 189 height 177
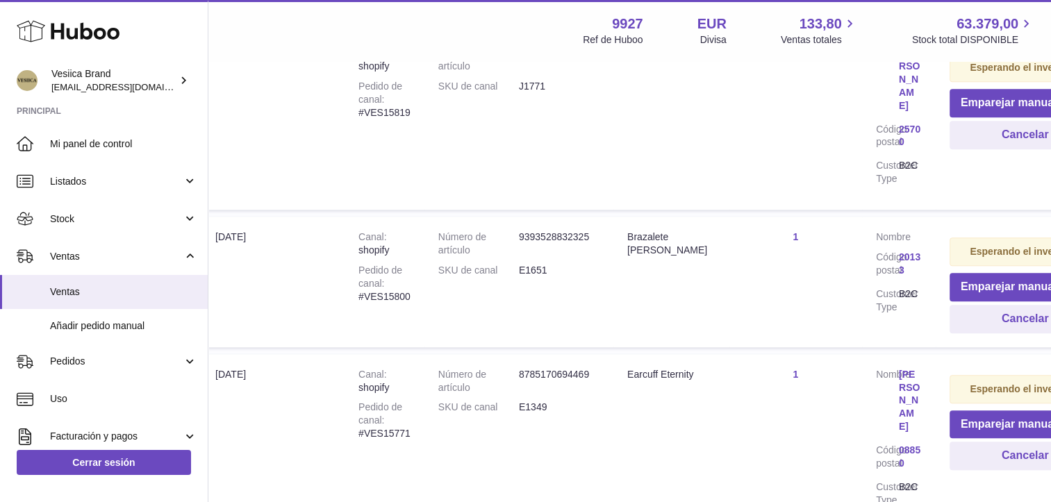
scroll to position [1249, 29]
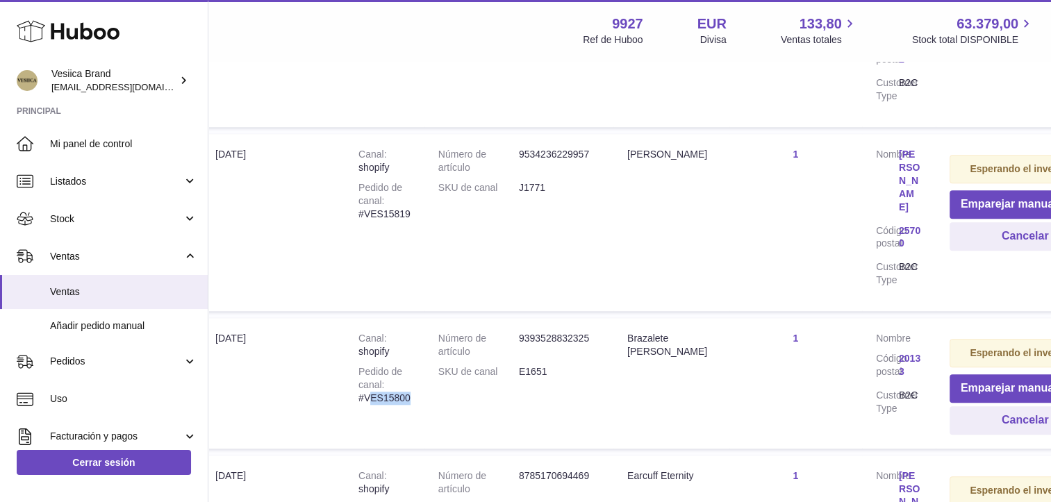
drag, startPoint x: 414, startPoint y: 287, endPoint x: 370, endPoint y: 295, distance: 45.1
click at [370, 318] on td "Canal shopify Pedido de canal #VES15800" at bounding box center [385, 383] width 80 height 130
drag, startPoint x: 370, startPoint y: 295, endPoint x: 551, endPoint y: 132, distance: 243.6
click at [551, 134] on td "Número de artículo 9534236229957 SKU de canal J1771" at bounding box center [519, 222] width 189 height 177
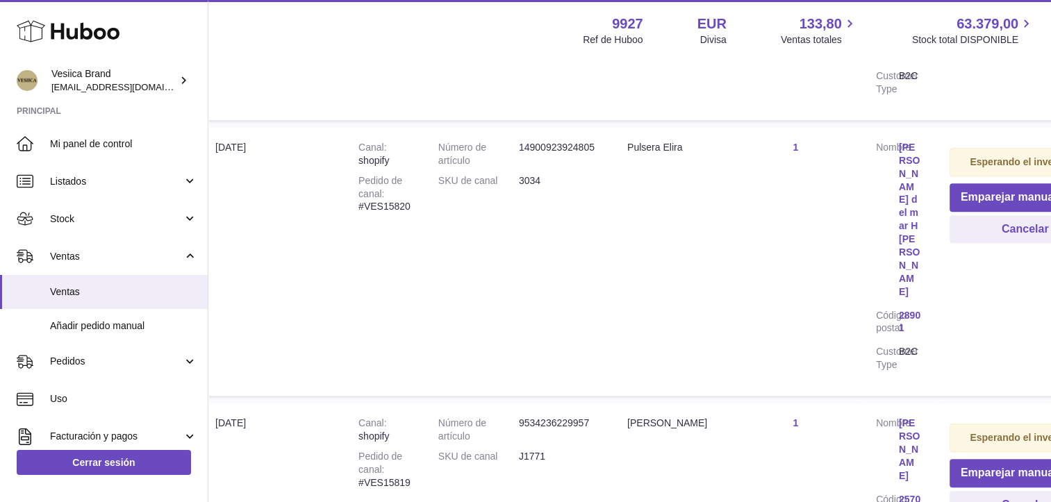
scroll to position [971, 29]
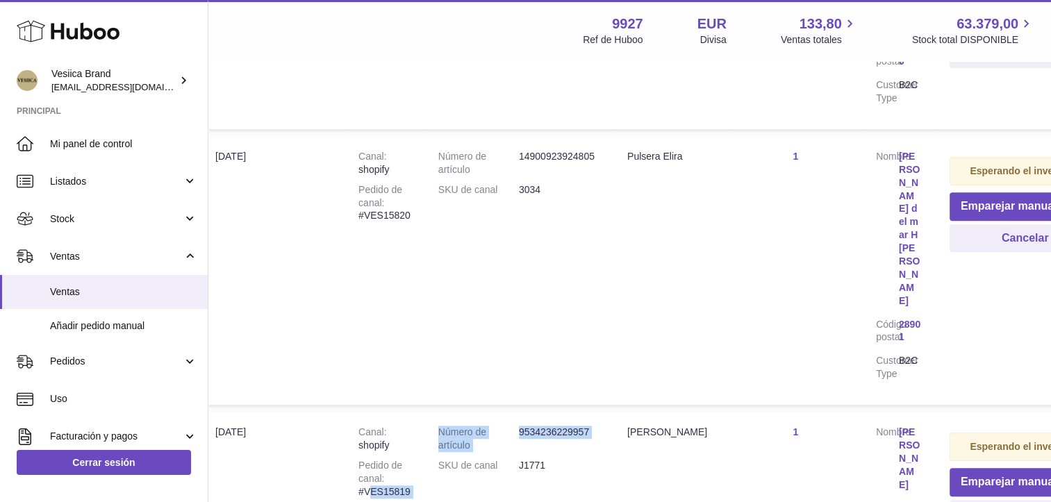
drag, startPoint x: 428, startPoint y: 382, endPoint x: 371, endPoint y: 387, distance: 57.2
click at [371, 412] on tr "Fecha de importación [DATE] Canal shopify Pedido de canal #VES15819 Número de a…" at bounding box center [658, 500] width 914 height 177
drag, startPoint x: 371, startPoint y: 387, endPoint x: 436, endPoint y: 380, distance: 65.7
click at [435, 412] on td "Número de artículo 9534236229957 SKU de canal J1771" at bounding box center [519, 500] width 189 height 177
click at [450, 426] on dl "Número de artículo 9534236229957 SKU de canal J1771" at bounding box center [518, 452] width 161 height 53
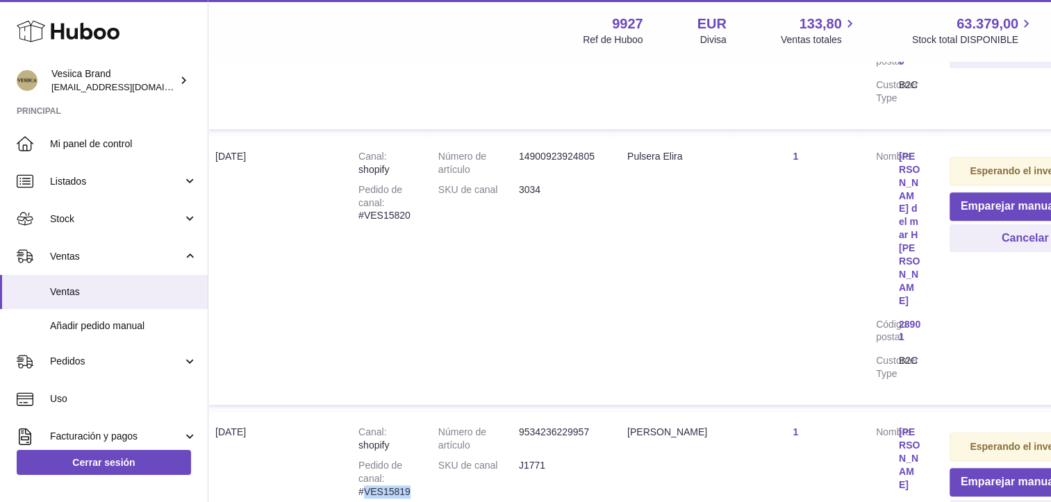
drag, startPoint x: 411, startPoint y: 384, endPoint x: 365, endPoint y: 386, distance: 45.9
click at [365, 412] on td "Canal shopify Pedido de canal #VES15819" at bounding box center [385, 500] width 80 height 177
drag, startPoint x: 365, startPoint y: 386, endPoint x: 381, endPoint y: 385, distance: 16.0
drag, startPoint x: 681, startPoint y: 326, endPoint x: 629, endPoint y: 331, distance: 52.4
click at [629, 426] on div "[PERSON_NAME]" at bounding box center [671, 432] width 88 height 13
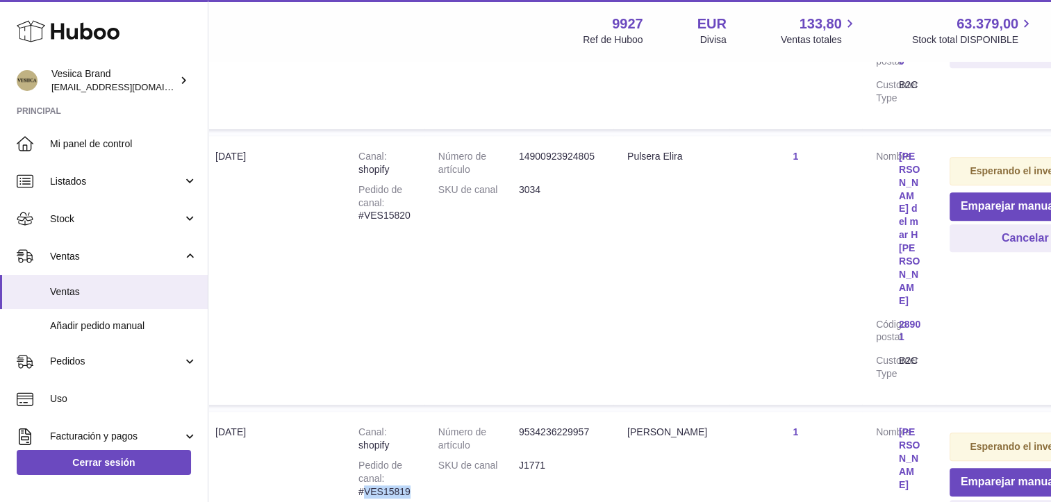
drag, startPoint x: 629, startPoint y: 331, endPoint x: 634, endPoint y: 326, distance: 7.4
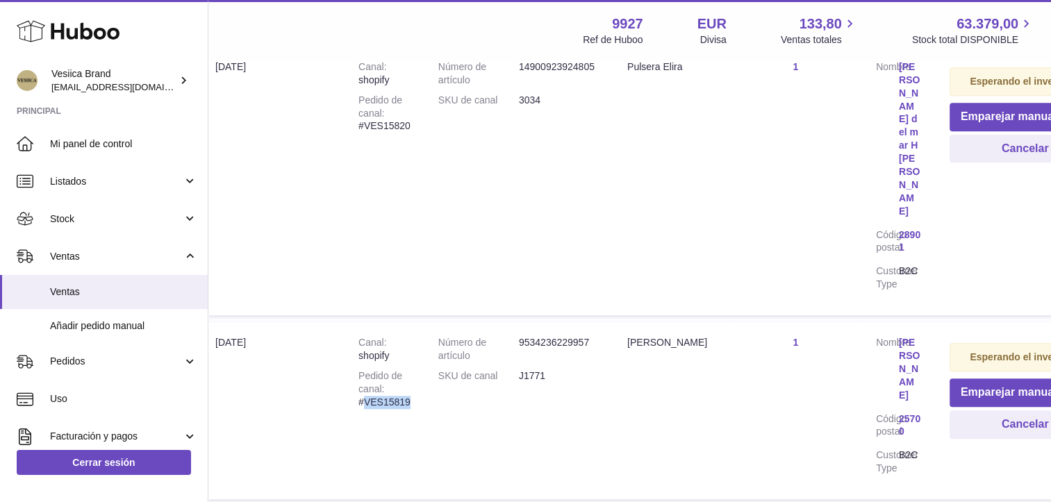
scroll to position [1249, 29]
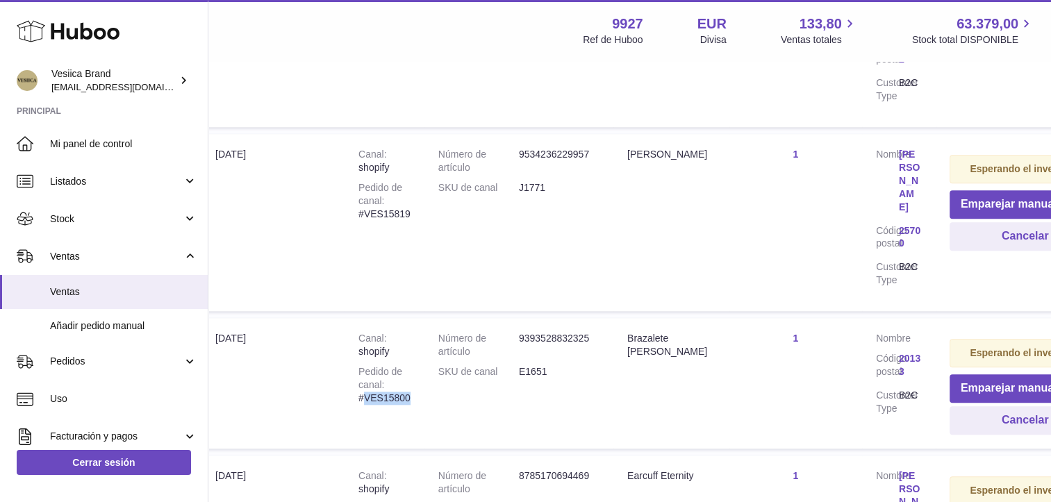
drag, startPoint x: 395, startPoint y: 291, endPoint x: 367, endPoint y: 295, distance: 28.0
click at [367, 318] on td "Canal shopify Pedido de canal #VES15800" at bounding box center [385, 383] width 80 height 130
drag, startPoint x: 367, startPoint y: 295, endPoint x: 380, endPoint y: 294, distance: 13.2
drag, startPoint x: 380, startPoint y: 294, endPoint x: 409, endPoint y: 299, distance: 28.9
click at [411, 318] on td "Canal shopify Pedido de canal #VES15800" at bounding box center [385, 383] width 80 height 130
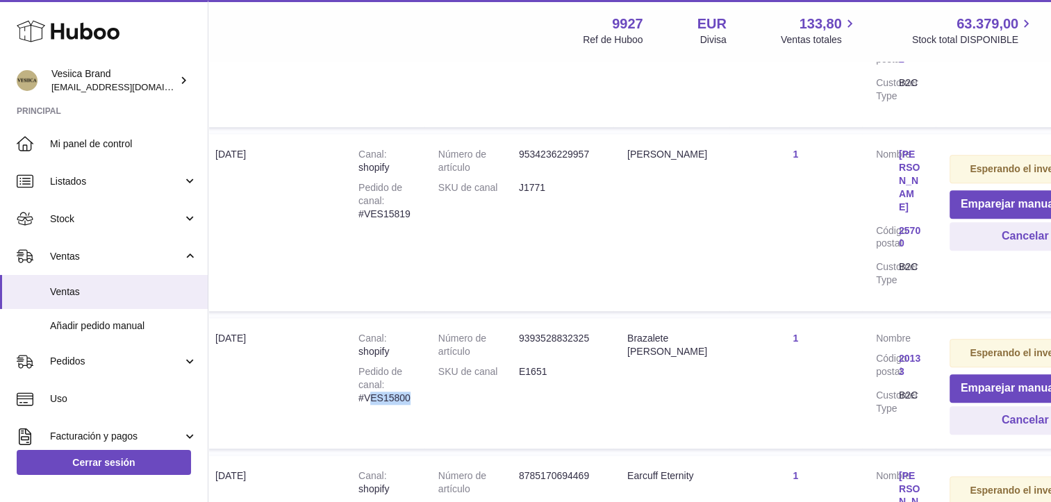
click at [409, 365] on div "Pedido de canal #VES15800" at bounding box center [385, 385] width 52 height 40
drag, startPoint x: 402, startPoint y: 290, endPoint x: 365, endPoint y: 295, distance: 37.9
click at [365, 318] on td "Canal shopify Pedido de canal #VES15800" at bounding box center [385, 383] width 80 height 130
drag, startPoint x: 365, startPoint y: 295, endPoint x: 388, endPoint y: 293, distance: 23.0
drag, startPoint x: 689, startPoint y: 227, endPoint x: 630, endPoint y: 237, distance: 59.9
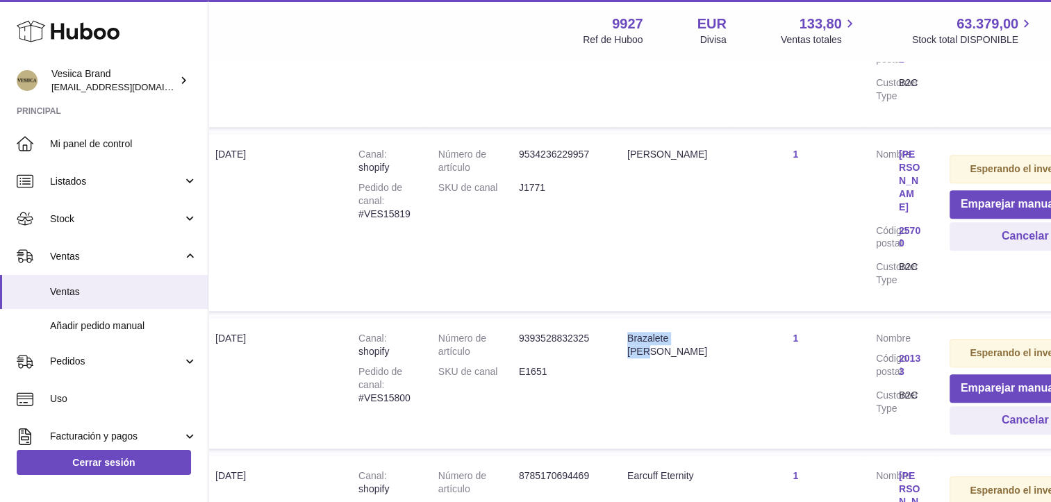
click at [630, 332] on div "Brazalete [PERSON_NAME]" at bounding box center [671, 345] width 88 height 26
drag, startPoint x: 630, startPoint y: 237, endPoint x: 636, endPoint y: 229, distance: 9.9
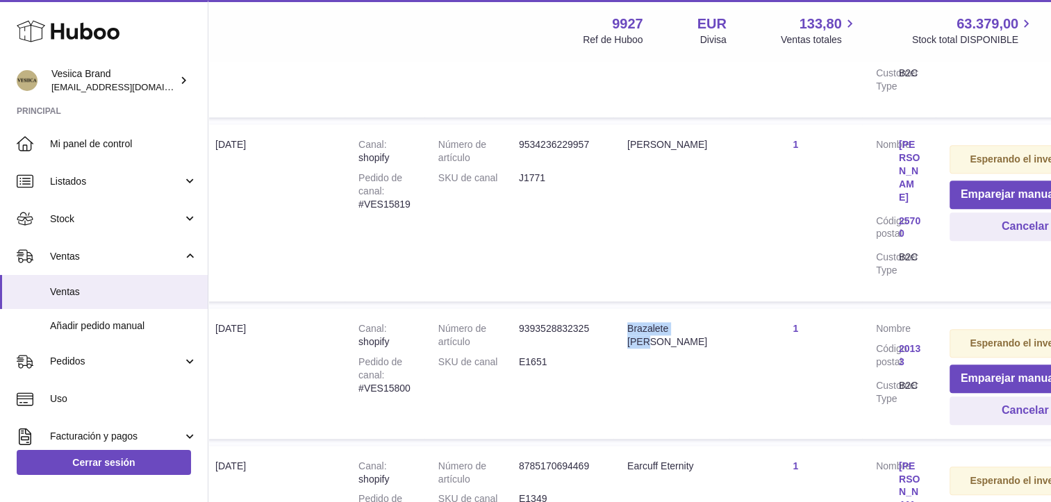
scroll to position [1388, 29]
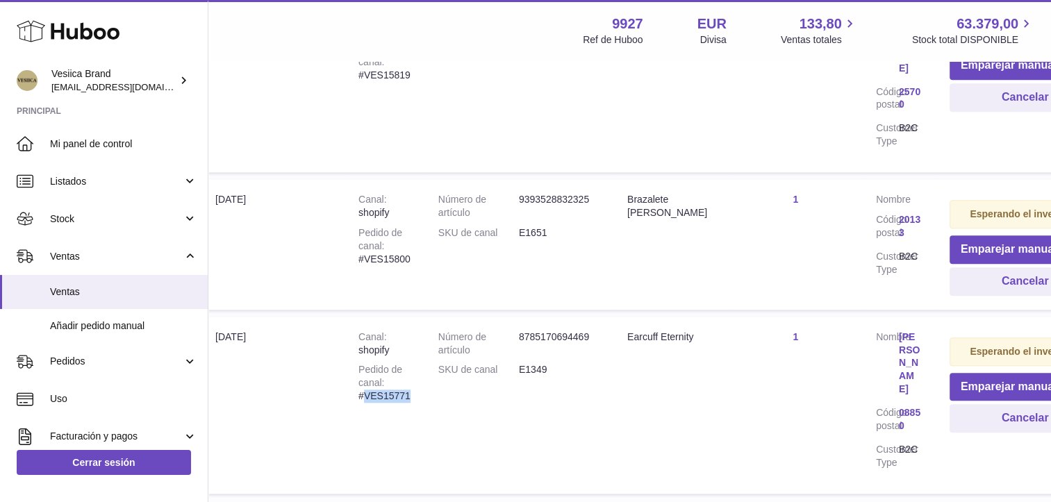
drag, startPoint x: 373, startPoint y: 289, endPoint x: 365, endPoint y: 290, distance: 7.8
click at [365, 317] on td "Canal shopify Pedido de canal #VES15771" at bounding box center [385, 405] width 80 height 177
drag, startPoint x: 365, startPoint y: 290, endPoint x: 381, endPoint y: 290, distance: 15.3
drag, startPoint x: 703, startPoint y: 225, endPoint x: 629, endPoint y: 229, distance: 73.8
click at [629, 331] on div "Earcuff Eternity" at bounding box center [671, 337] width 88 height 13
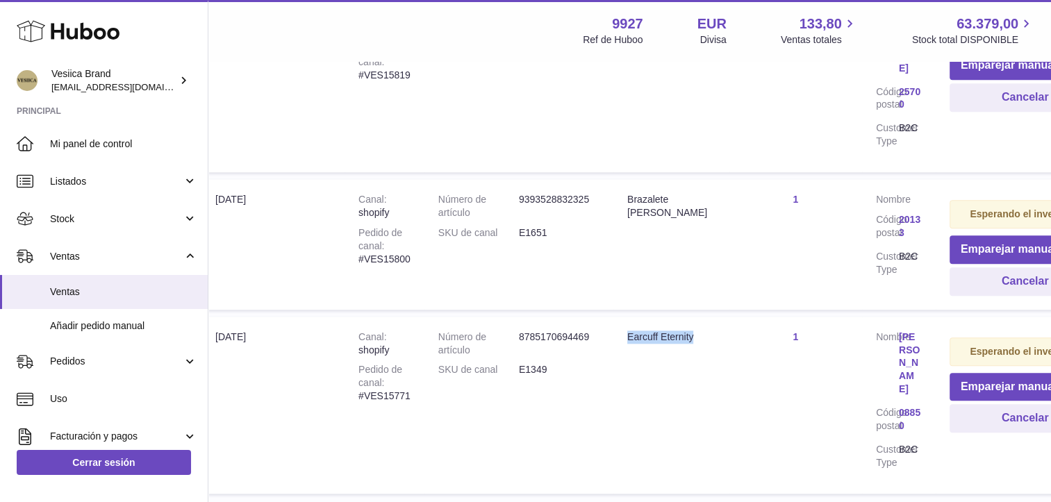
drag, startPoint x: 629, startPoint y: 229, endPoint x: 638, endPoint y: 227, distance: 8.6
